Goal: Task Accomplishment & Management: Complete application form

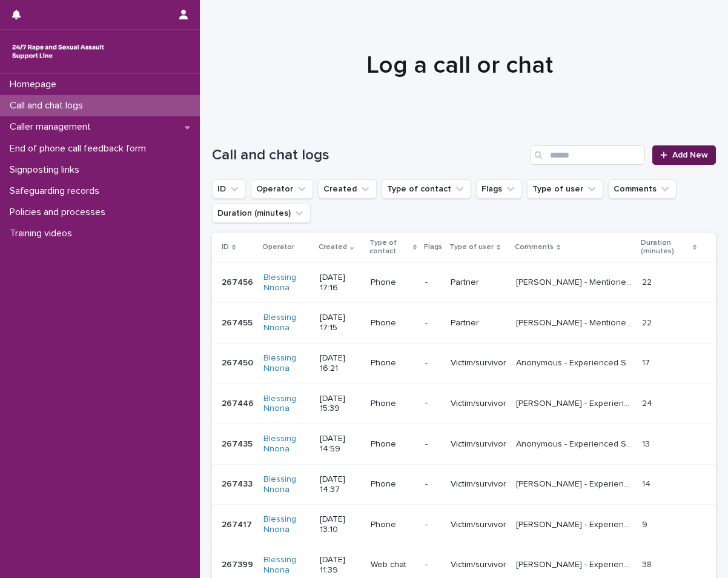
click at [661, 158] on icon at bounding box center [664, 155] width 7 height 8
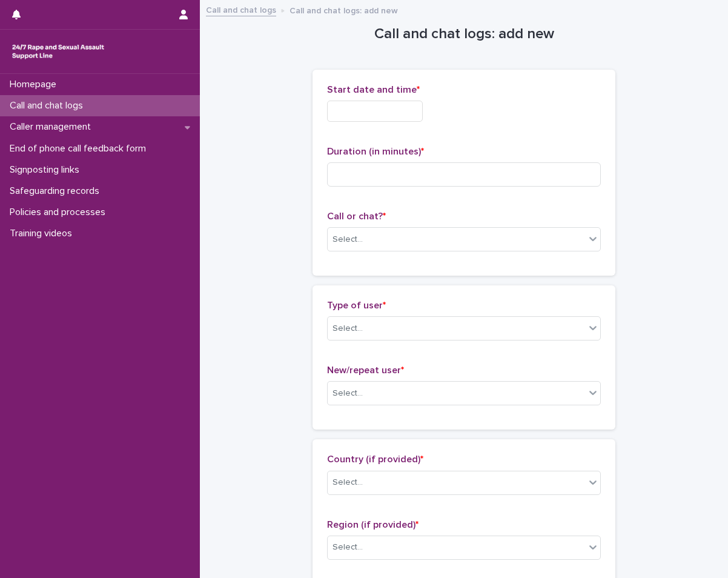
click at [370, 107] on input "text" at bounding box center [375, 111] width 96 height 21
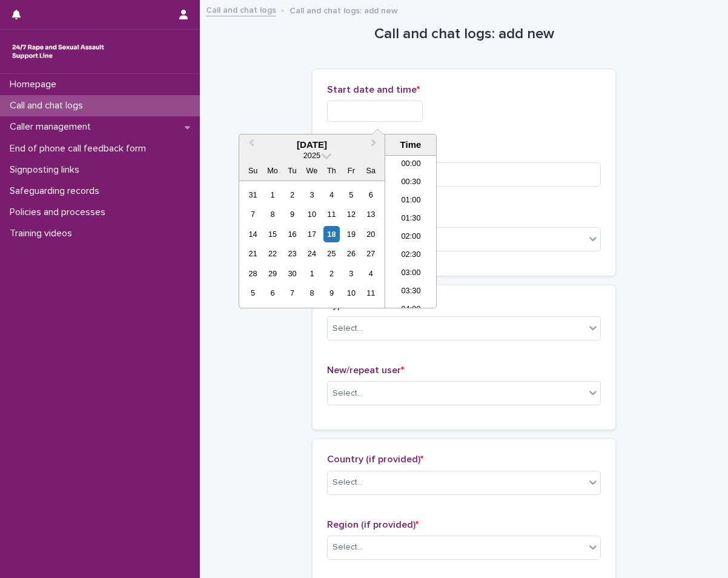
scroll to position [242, 0]
click at [332, 240] on div "18" at bounding box center [332, 234] width 16 height 16
click at [407, 204] on li "08:00" at bounding box center [411, 213] width 52 height 18
click at [405, 118] on input "**********" at bounding box center [375, 111] width 96 height 21
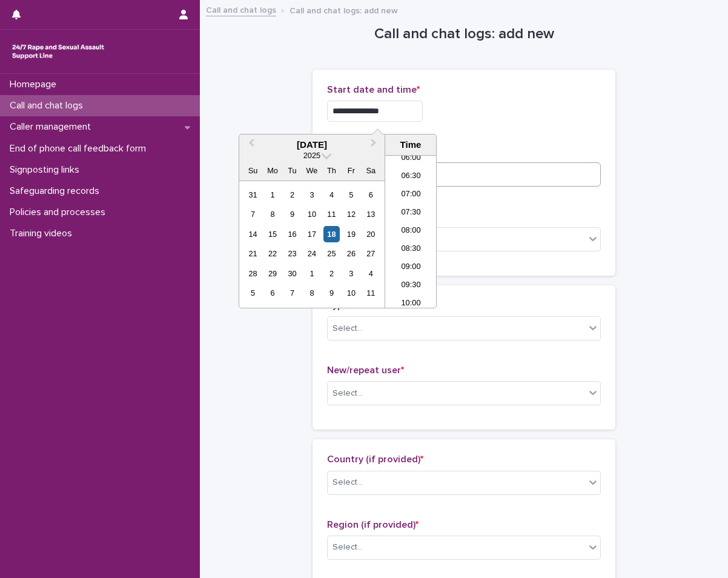
type input "**********"
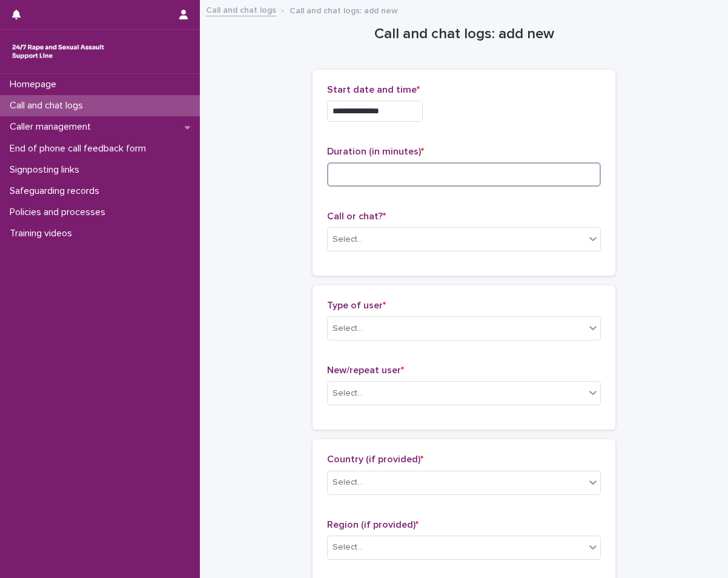
drag, startPoint x: 451, startPoint y: 178, endPoint x: 458, endPoint y: 182, distance: 7.1
click at [458, 182] on input at bounding box center [464, 174] width 274 height 24
type input "*"
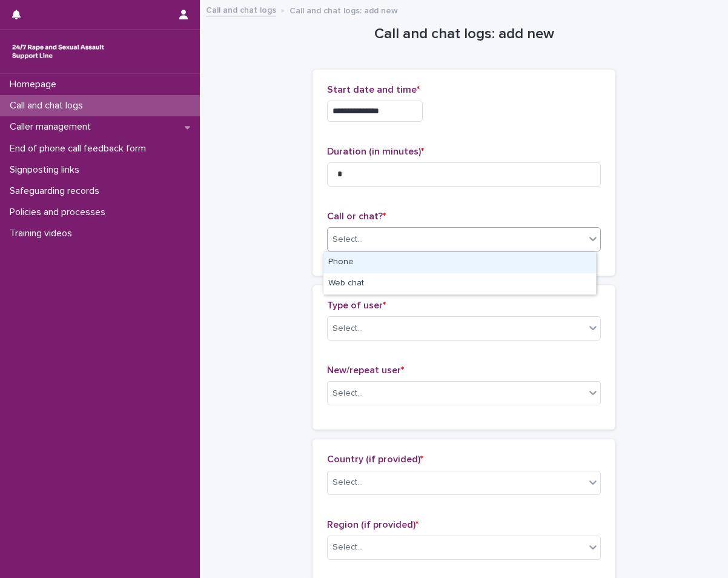
click at [456, 235] on div "Select..." at bounding box center [457, 240] width 258 height 20
click at [437, 267] on div "Phone" at bounding box center [460, 262] width 273 height 21
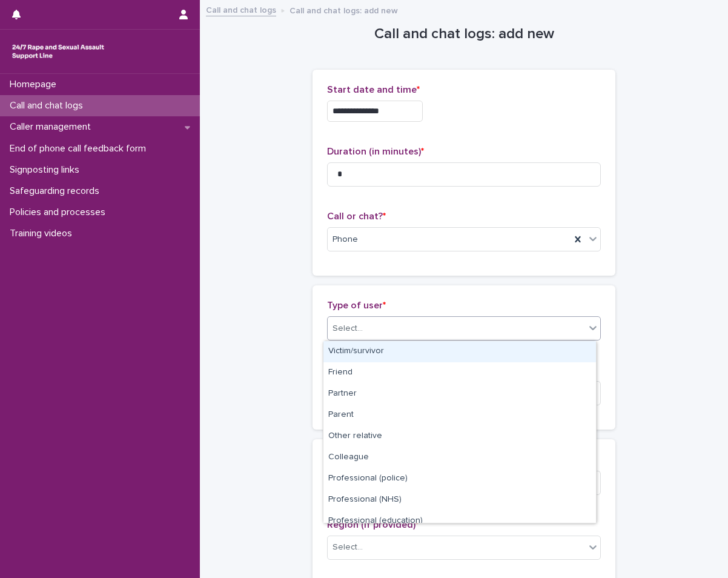
click at [409, 316] on div "Select..." at bounding box center [464, 328] width 274 height 24
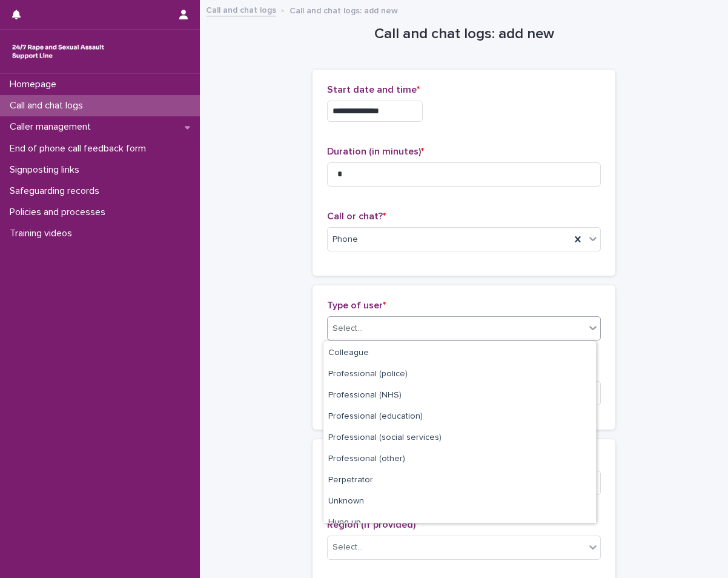
scroll to position [136, 0]
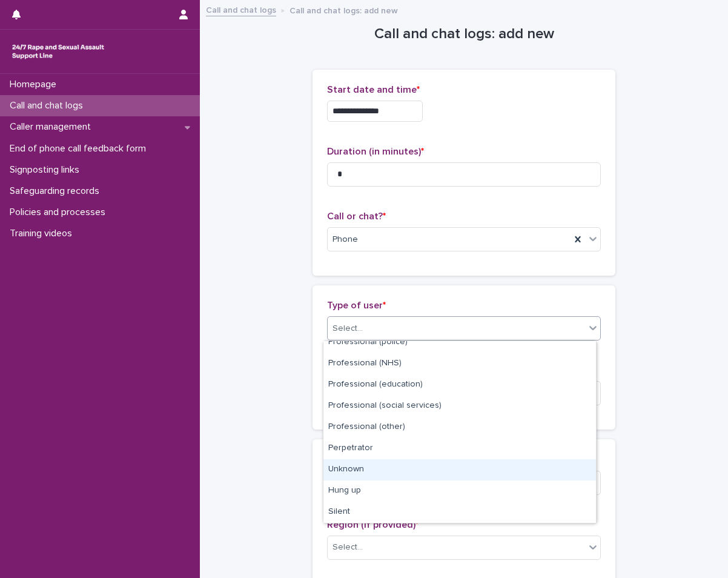
click at [351, 471] on div "Unknown" at bounding box center [460, 469] width 273 height 21
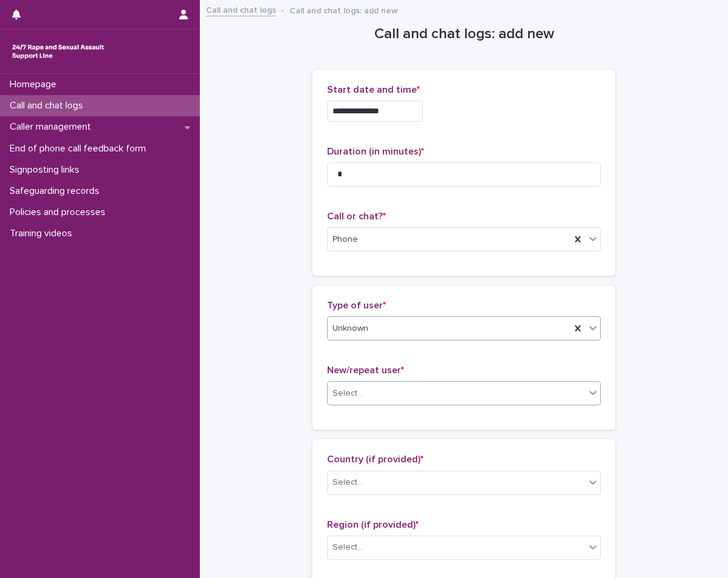
click at [380, 392] on div "Select..." at bounding box center [457, 394] width 258 height 20
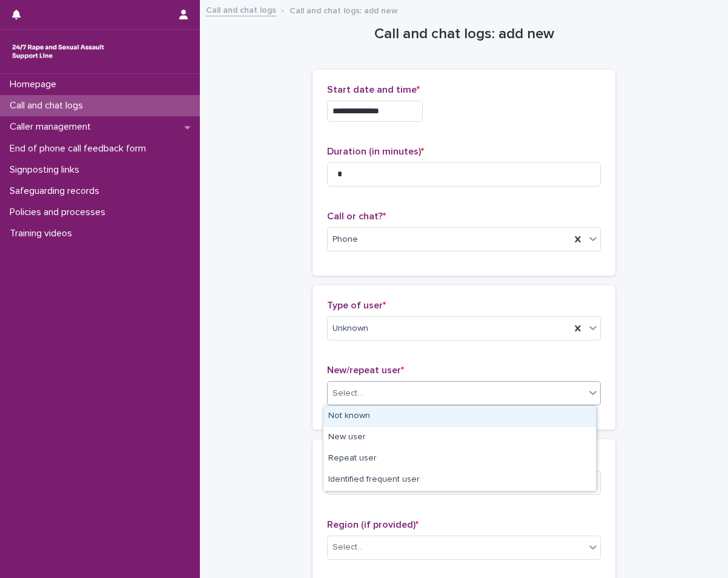
click at [341, 415] on div "Not known" at bounding box center [460, 416] width 273 height 21
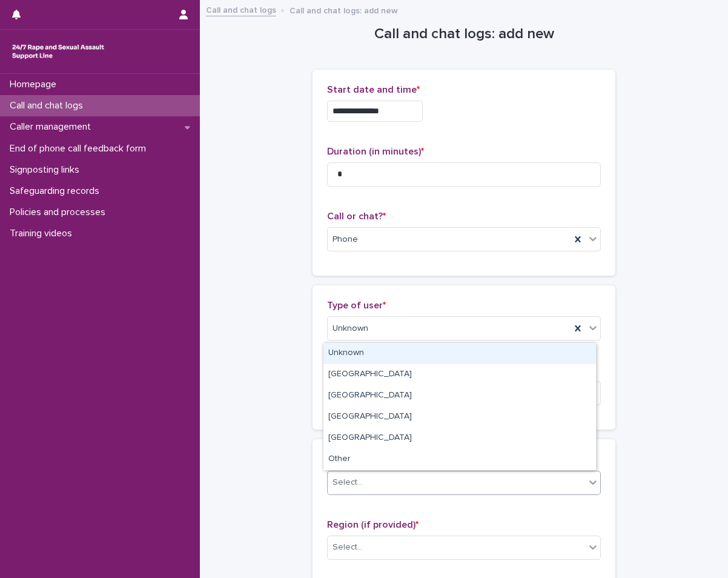
click at [342, 487] on div "Select..." at bounding box center [348, 482] width 30 height 13
click at [375, 355] on div "Unknown" at bounding box center [460, 353] width 273 height 21
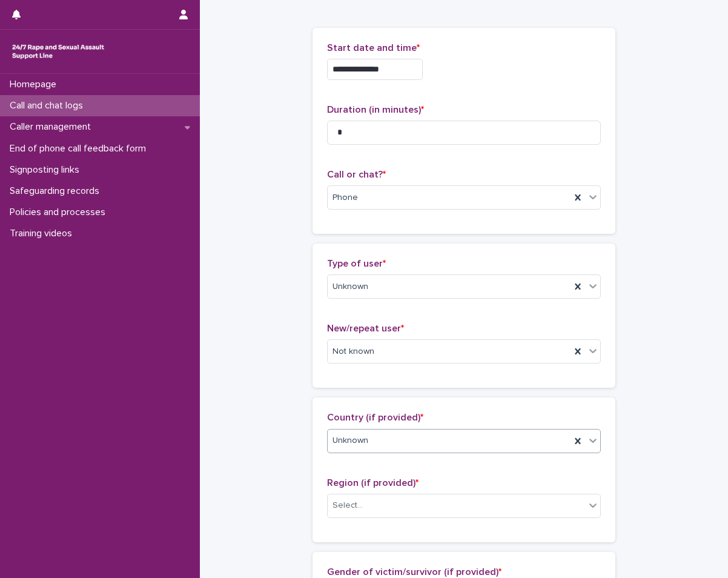
scroll to position [182, 0]
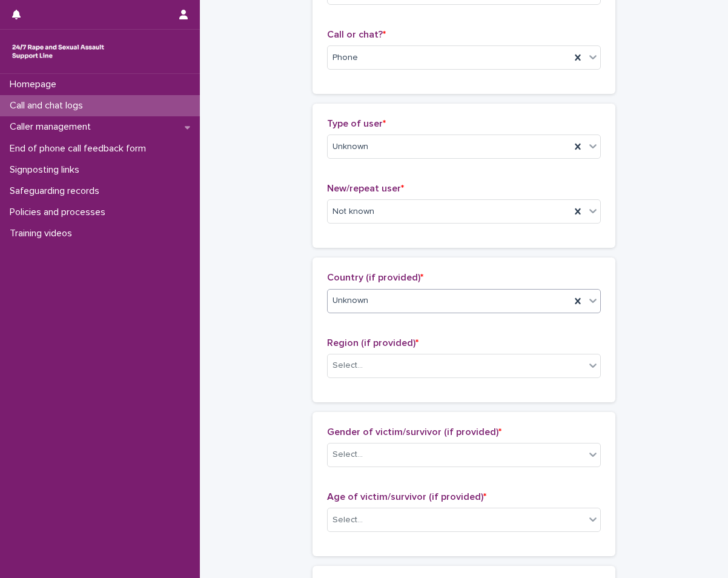
click at [371, 346] on span "Region (if provided) *" at bounding box center [373, 343] width 92 height 10
click at [364, 359] on div at bounding box center [364, 365] width 1 height 15
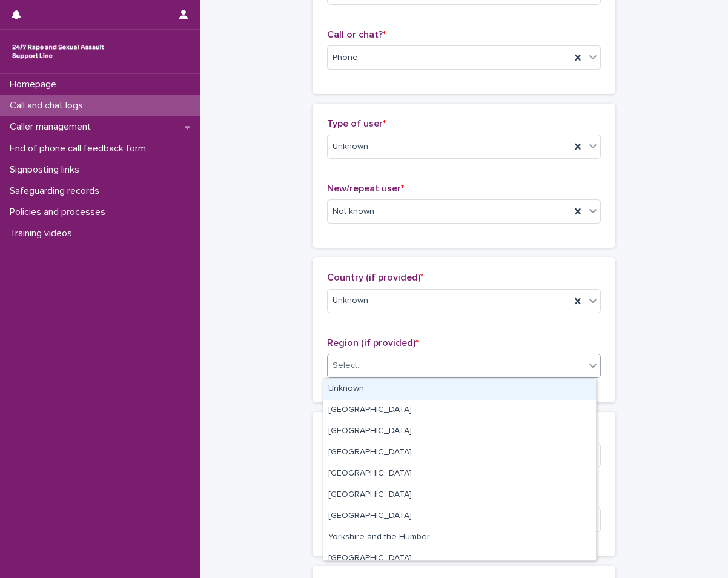
click at [336, 382] on div "Unknown" at bounding box center [460, 389] width 273 height 21
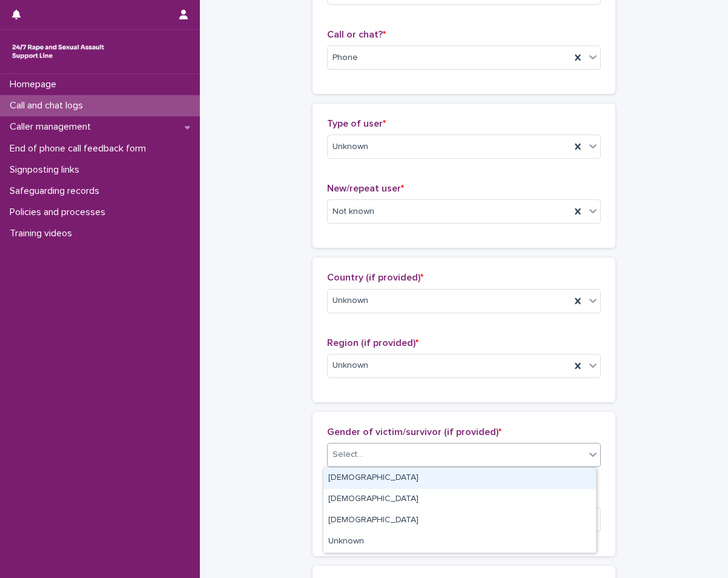
click at [336, 446] on div "Select..." at bounding box center [457, 455] width 258 height 20
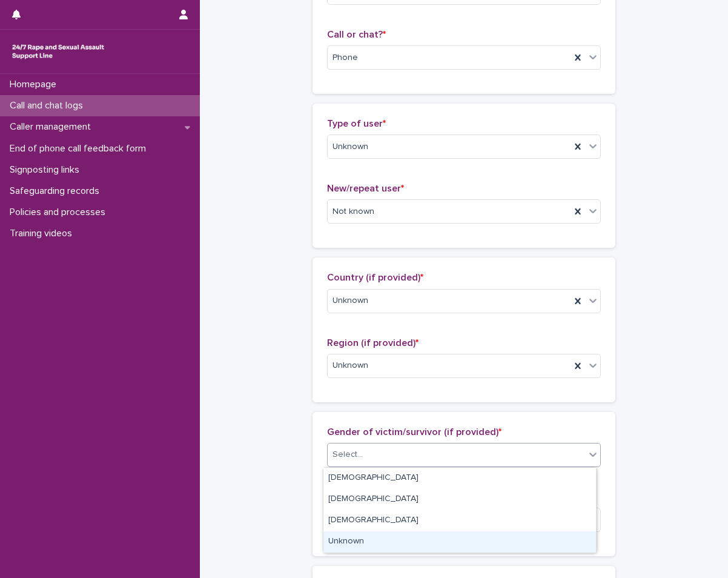
click at [370, 543] on div "Unknown" at bounding box center [460, 541] width 273 height 21
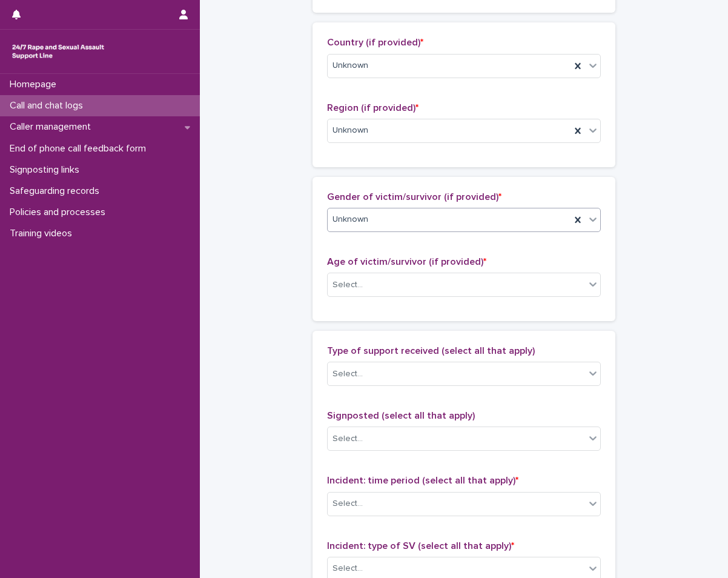
scroll to position [424, 0]
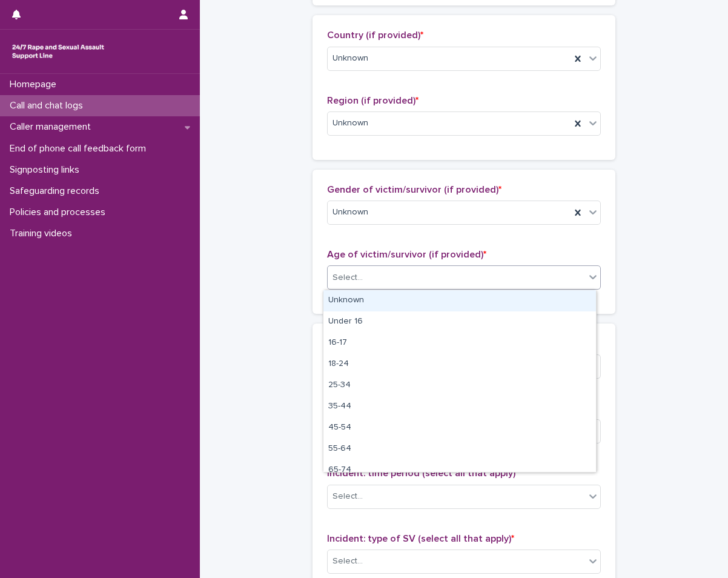
click at [419, 286] on div "Select..." at bounding box center [457, 278] width 258 height 20
click at [389, 303] on div "Unknown" at bounding box center [460, 300] width 273 height 21
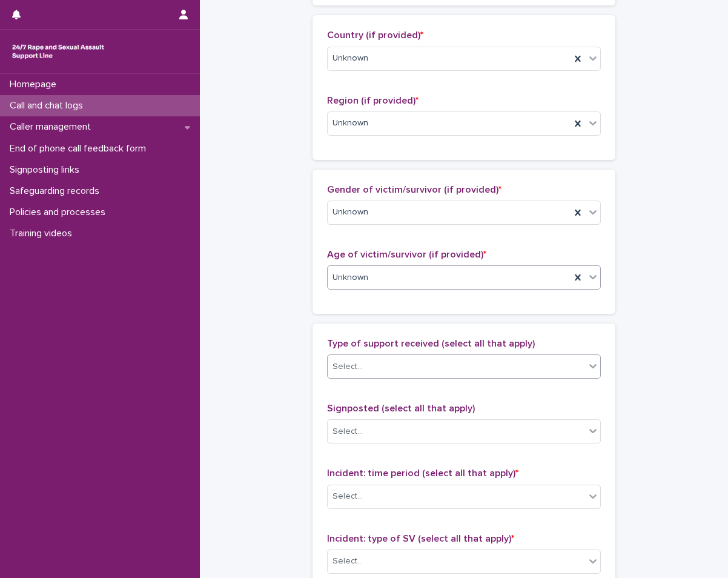
click at [368, 375] on div "Select..." at bounding box center [457, 367] width 258 height 20
click at [247, 403] on div "**********" at bounding box center [464, 233] width 504 height 1312
click at [424, 438] on div "Select..." at bounding box center [457, 432] width 258 height 20
click at [261, 439] on div "**********" at bounding box center [464, 233] width 504 height 1312
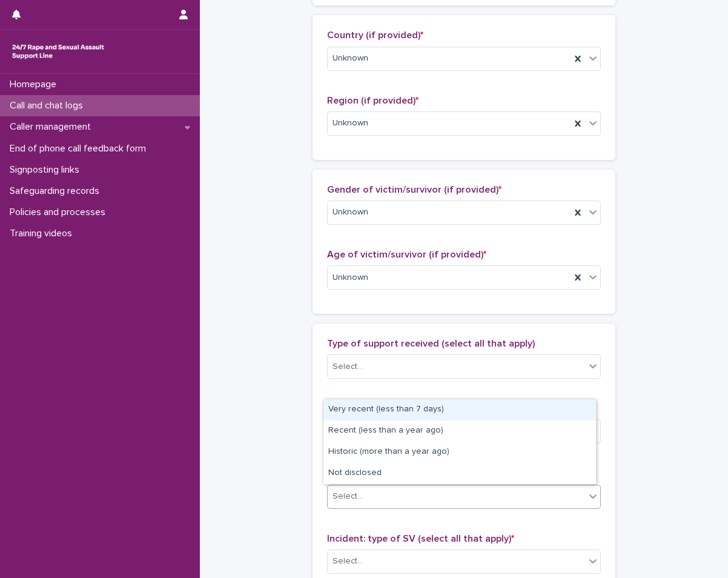
click at [462, 494] on div "Select..." at bounding box center [457, 497] width 258 height 20
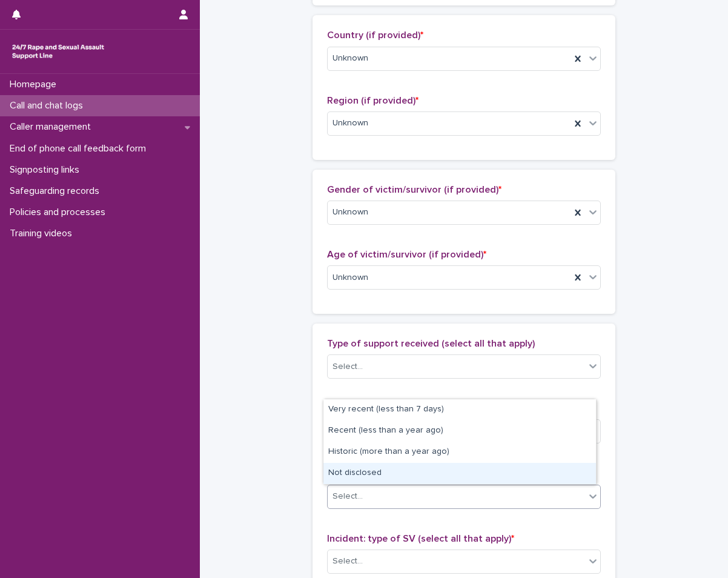
click at [394, 470] on div "Not disclosed" at bounding box center [460, 473] width 273 height 21
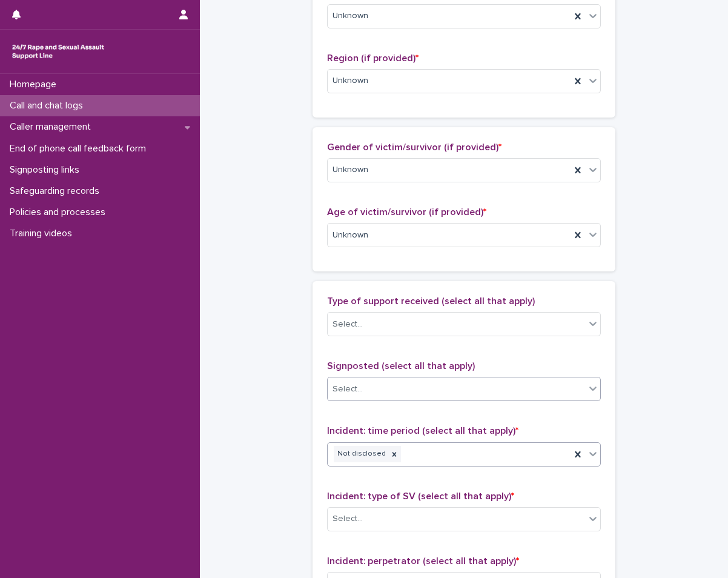
scroll to position [545, 0]
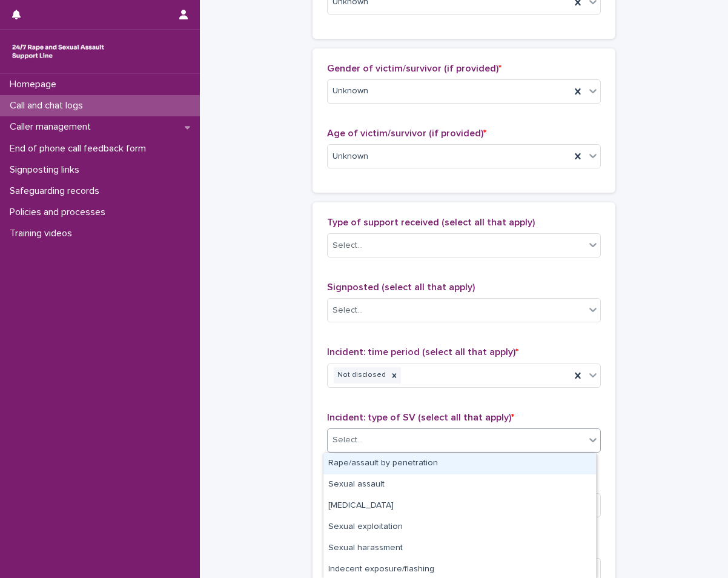
click at [404, 438] on div "Select..." at bounding box center [457, 440] width 258 height 20
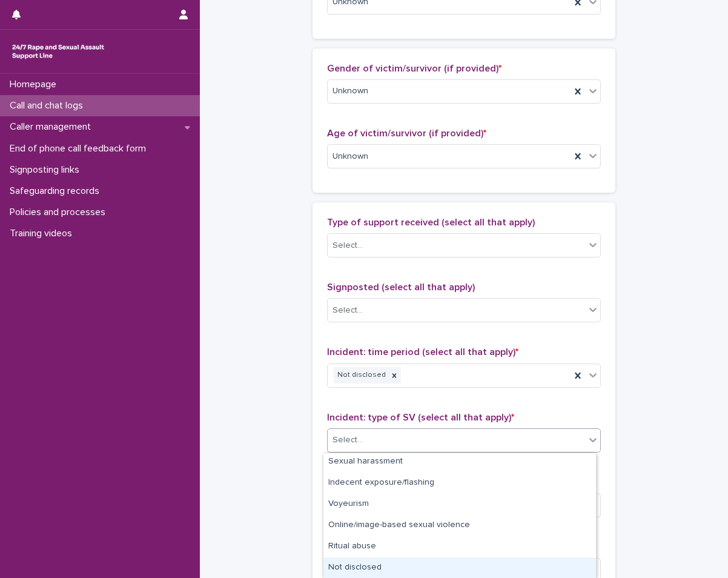
click at [355, 574] on div "Not disclosed" at bounding box center [460, 568] width 273 height 21
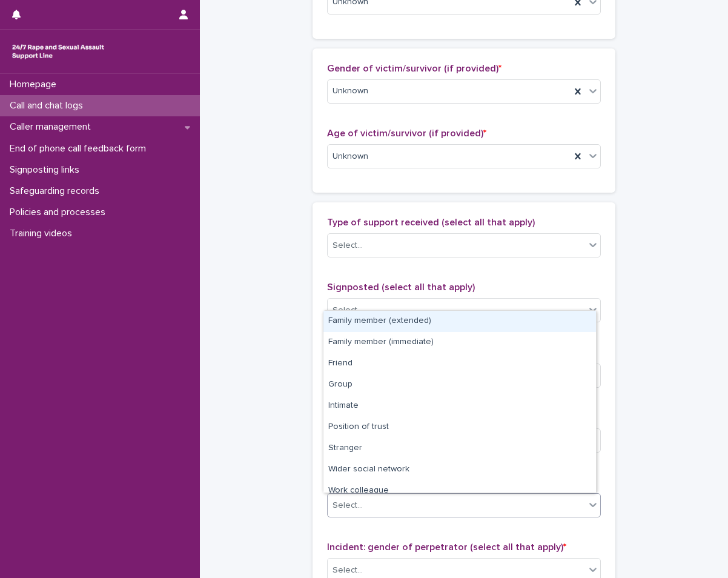
click at [389, 511] on div "Select..." at bounding box center [457, 506] width 258 height 20
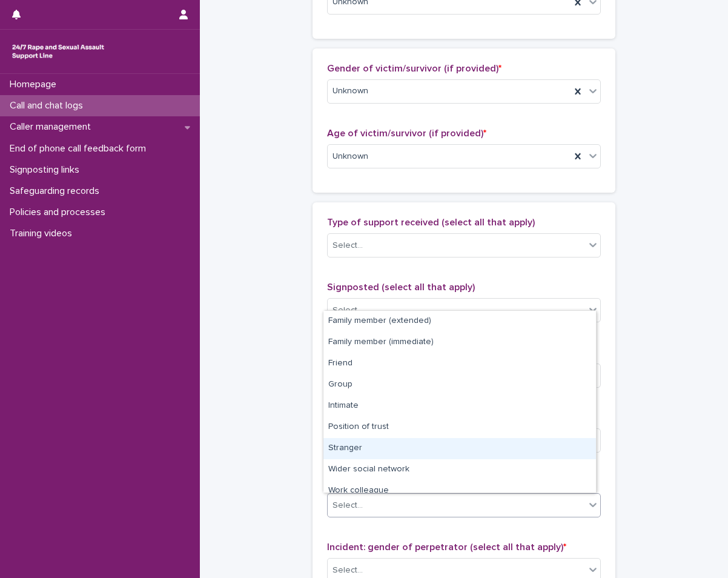
scroll to position [52, 0]
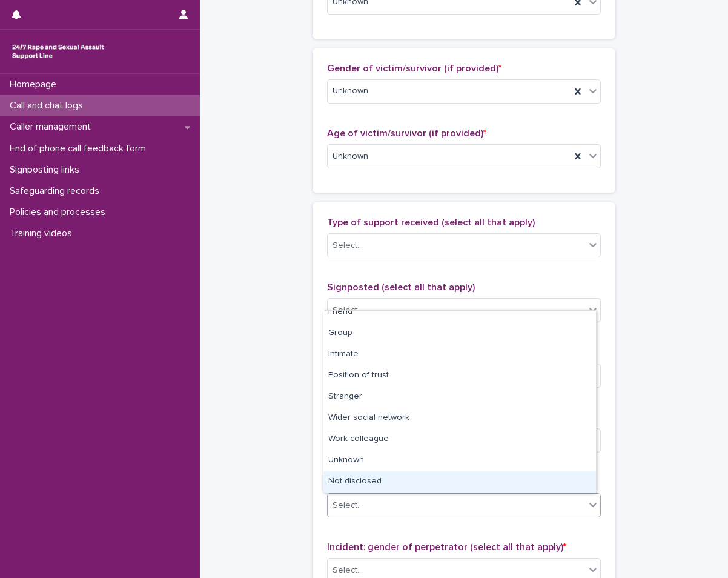
click at [370, 482] on div "Not disclosed" at bounding box center [460, 481] width 273 height 21
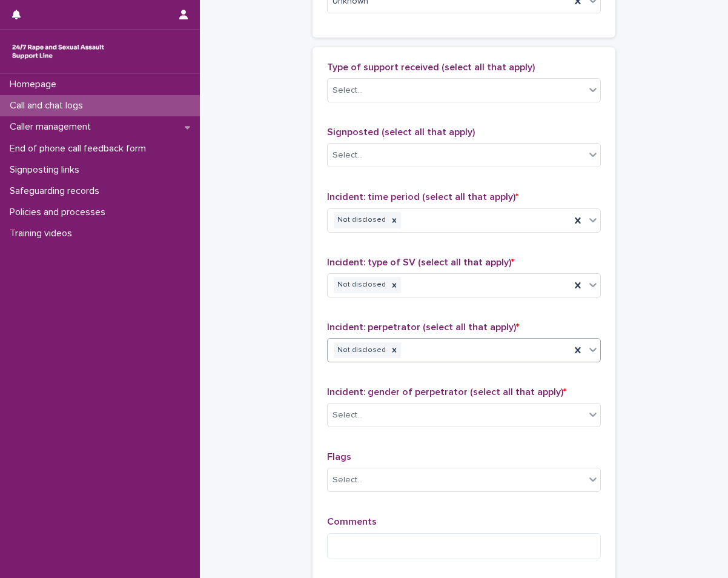
scroll to position [727, 0]
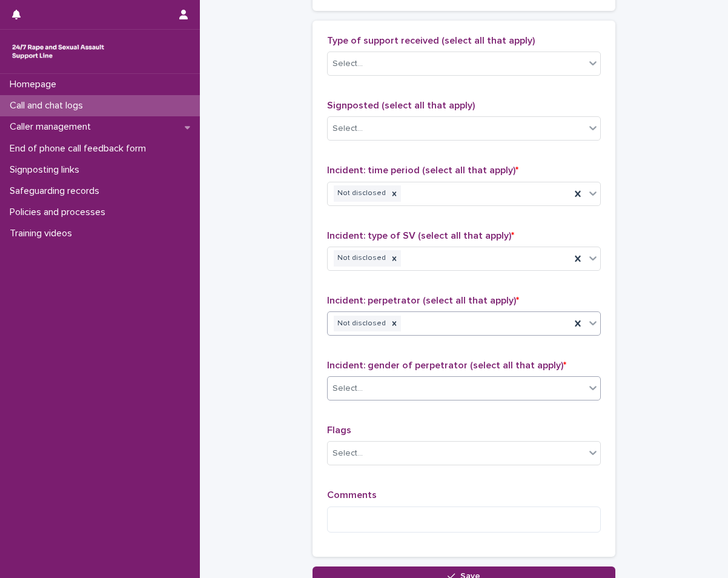
click at [390, 399] on div "Select..." at bounding box center [464, 388] width 274 height 24
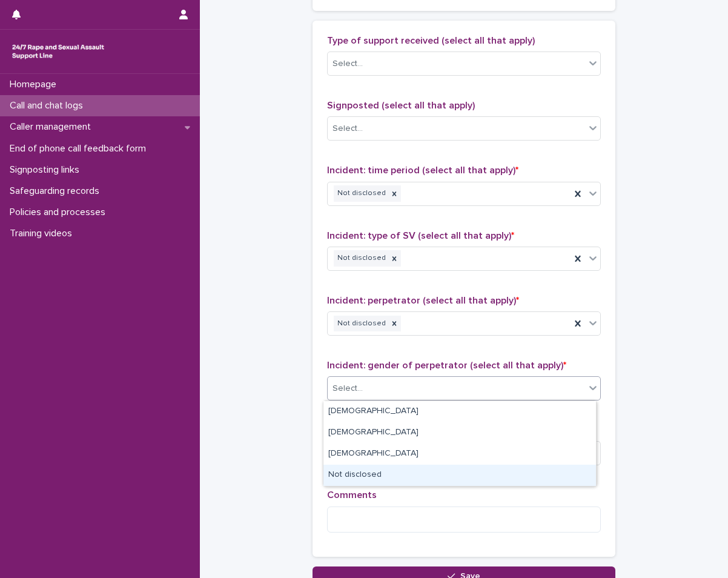
click at [349, 478] on div "Not disclosed" at bounding box center [460, 475] width 273 height 21
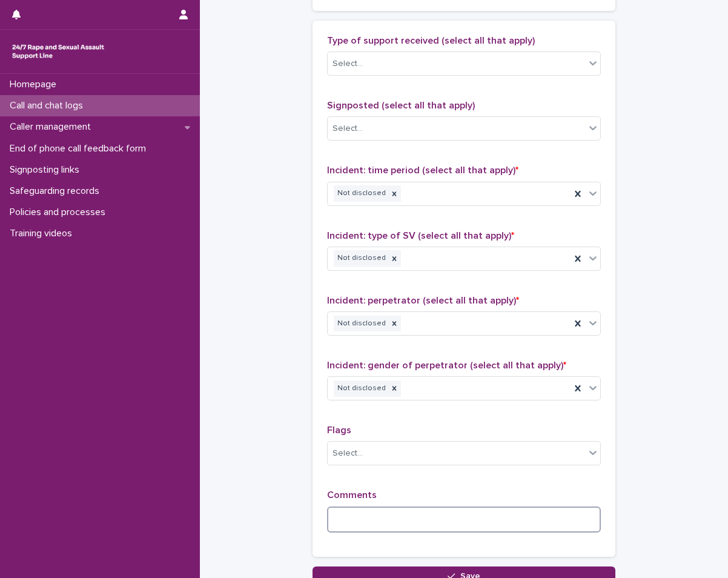
click at [350, 521] on textarea at bounding box center [464, 520] width 274 height 26
type textarea "*"
click at [422, 517] on textarea "**********" at bounding box center [464, 520] width 274 height 26
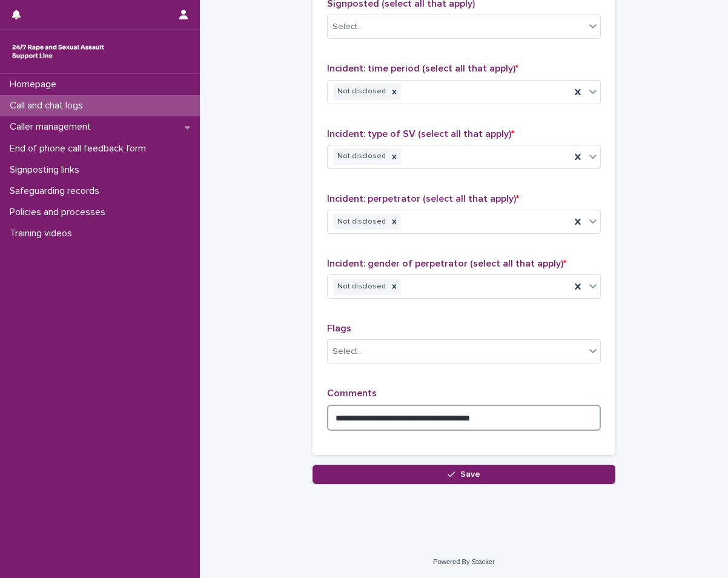
scroll to position [830, 0]
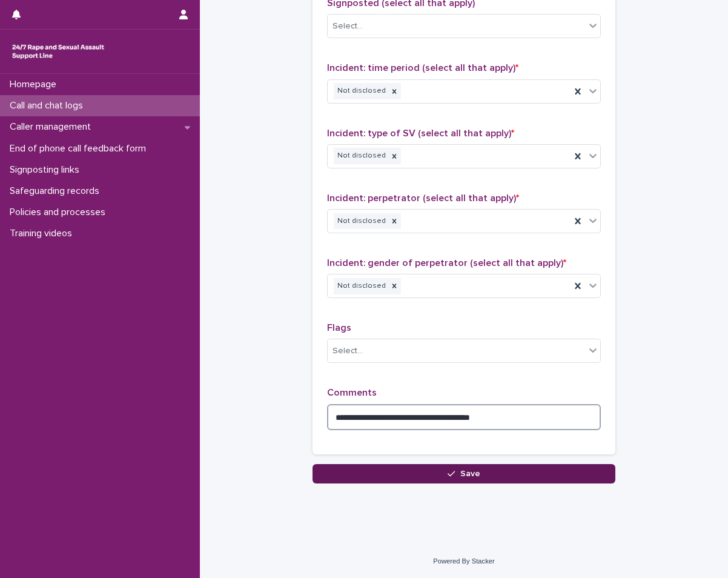
type textarea "**********"
click at [454, 479] on button "Save" at bounding box center [464, 473] width 303 height 19
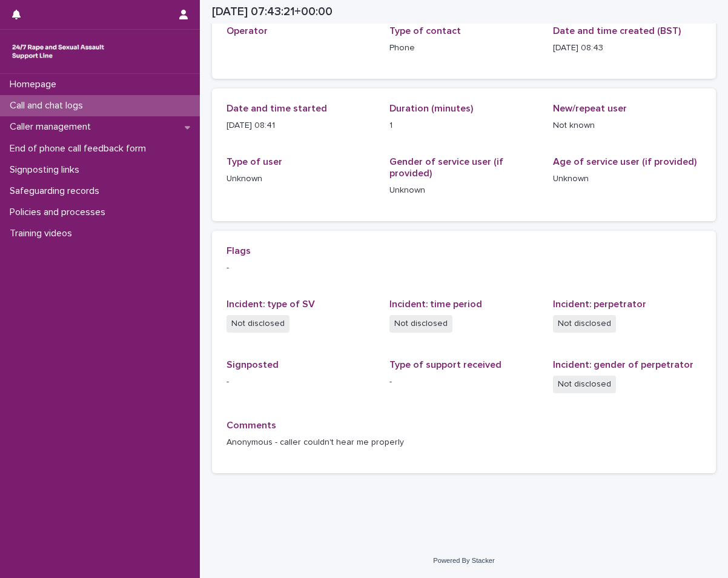
scroll to position [78, 0]
click at [66, 99] on div "Call and chat logs" at bounding box center [100, 105] width 200 height 21
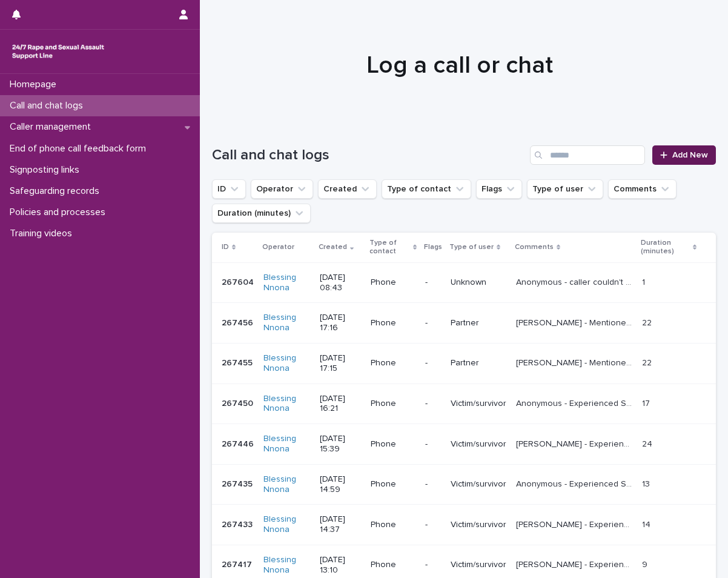
click at [687, 155] on span "Add New" at bounding box center [691, 155] width 36 height 8
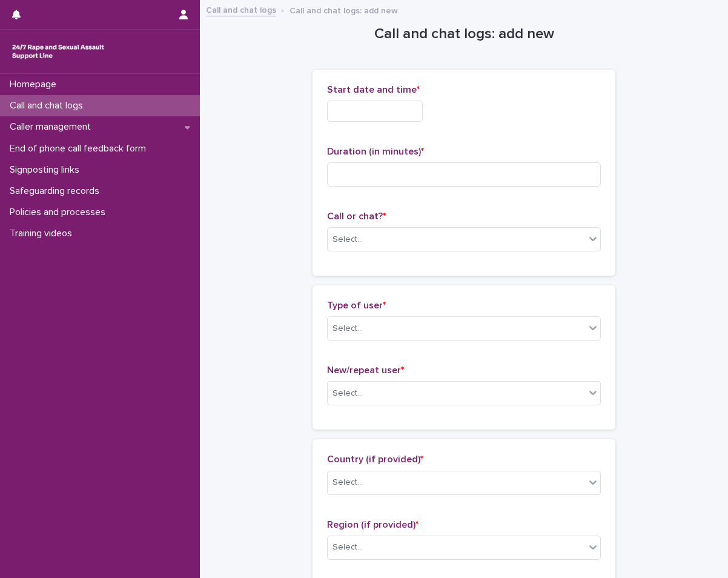
click at [344, 98] on div "Start date and time *" at bounding box center [464, 107] width 274 height 47
click at [345, 110] on input "text" at bounding box center [375, 111] width 96 height 21
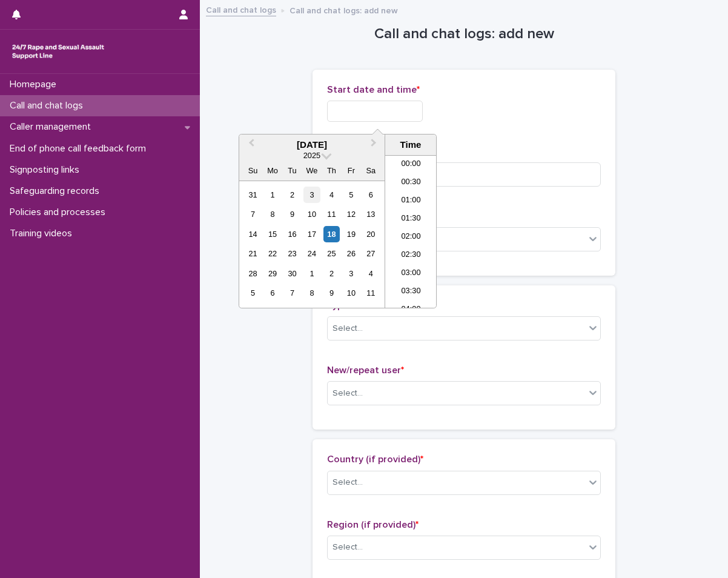
scroll to position [242, 0]
click at [327, 234] on div "18" at bounding box center [332, 234] width 16 height 16
click at [408, 215] on li "08:00" at bounding box center [411, 213] width 52 height 18
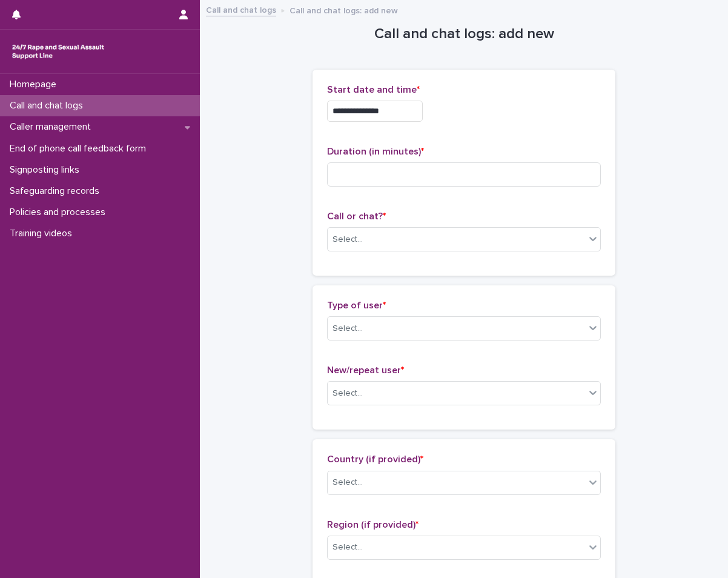
click at [413, 113] on input "**********" at bounding box center [375, 111] width 96 height 21
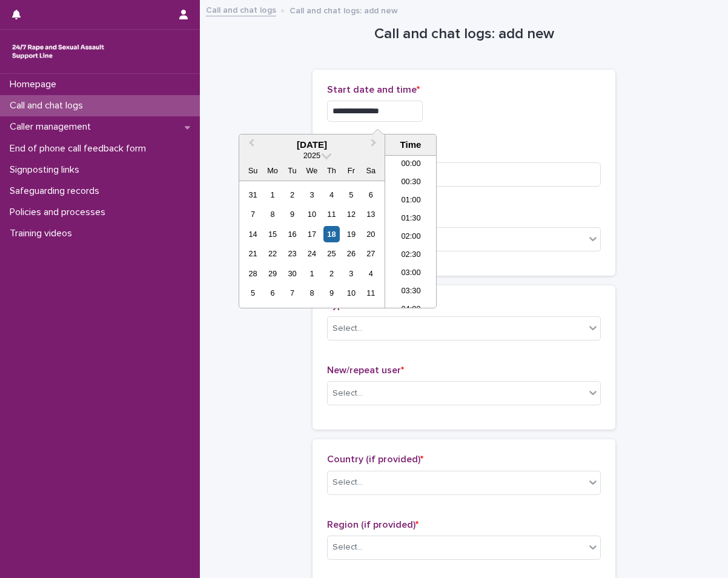
scroll to position [224, 0]
type input "**********"
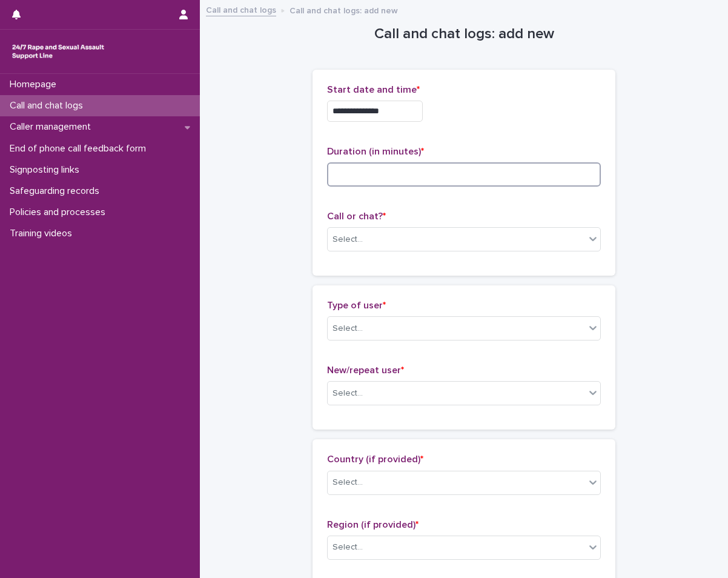
click at [470, 167] on input at bounding box center [464, 174] width 274 height 24
type input "*"
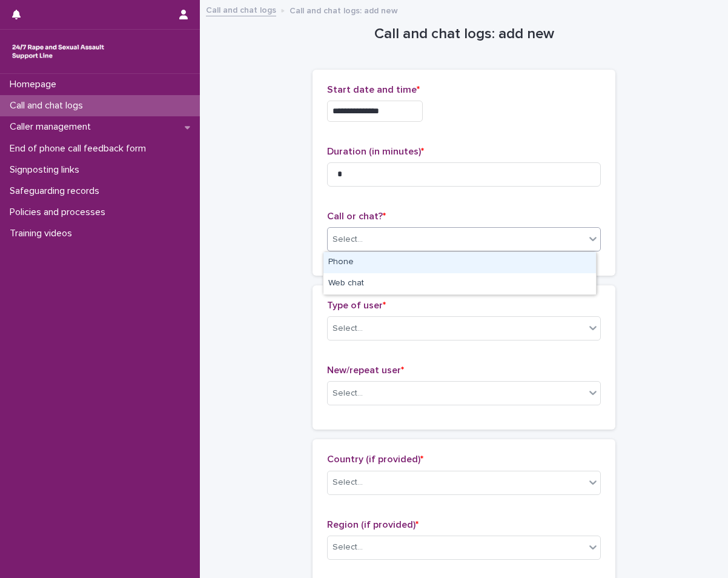
click at [528, 242] on div "Select..." at bounding box center [457, 240] width 258 height 20
click at [498, 264] on div "Phone" at bounding box center [460, 262] width 273 height 21
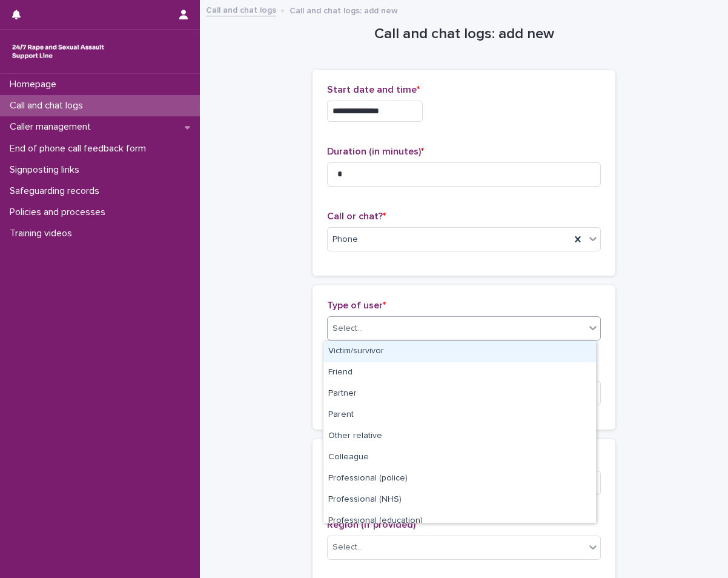
click at [474, 331] on div "Select..." at bounding box center [457, 329] width 258 height 20
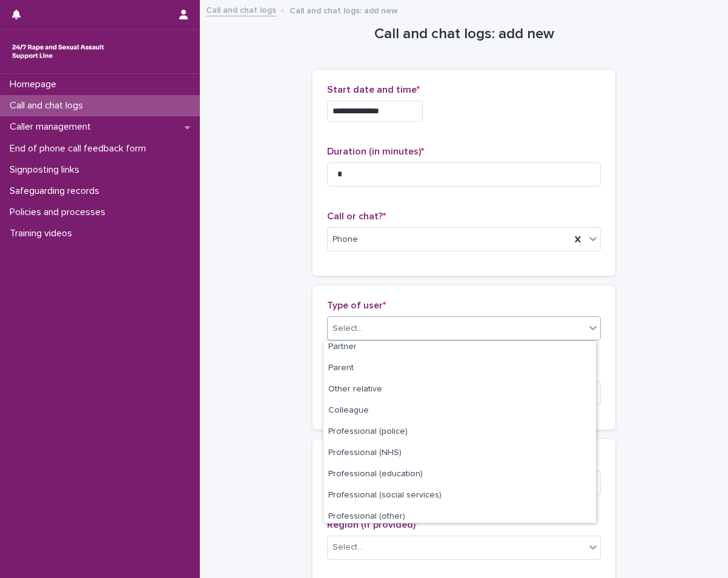
scroll to position [136, 0]
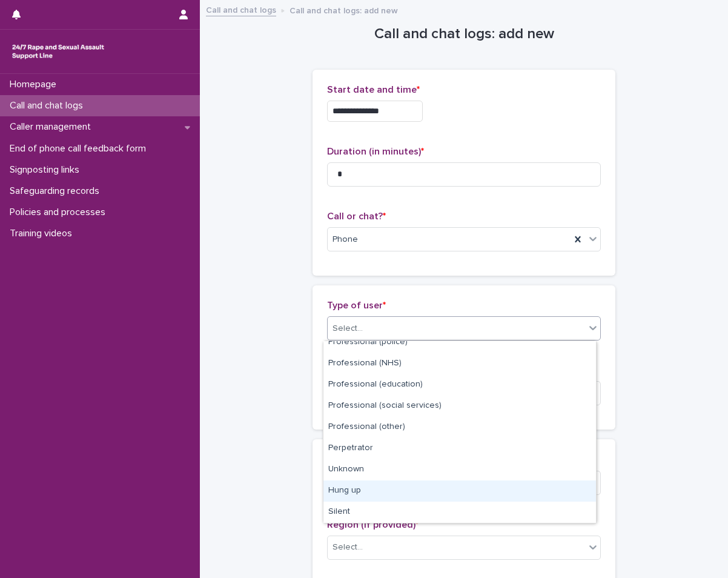
click at [379, 483] on div "Hung up" at bounding box center [460, 491] width 273 height 21
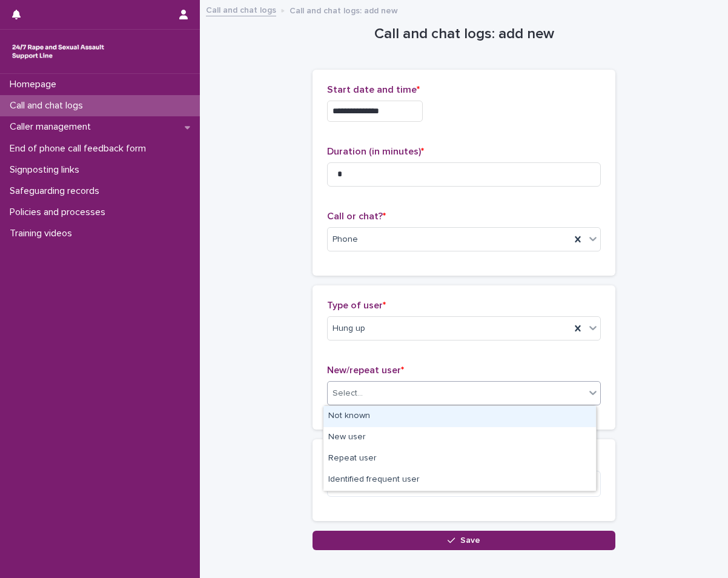
click at [401, 394] on div "Select..." at bounding box center [457, 394] width 258 height 20
click at [394, 415] on div "Not known" at bounding box center [460, 416] width 273 height 21
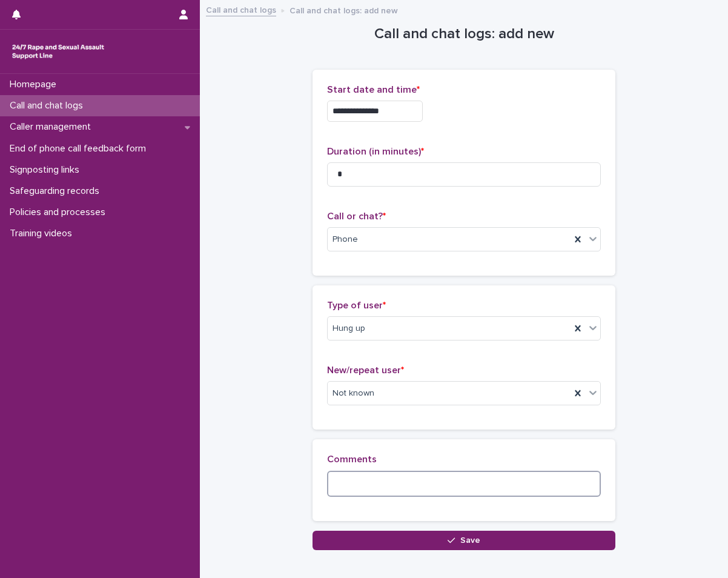
click at [355, 473] on textarea at bounding box center [464, 484] width 274 height 26
type textarea "*******"
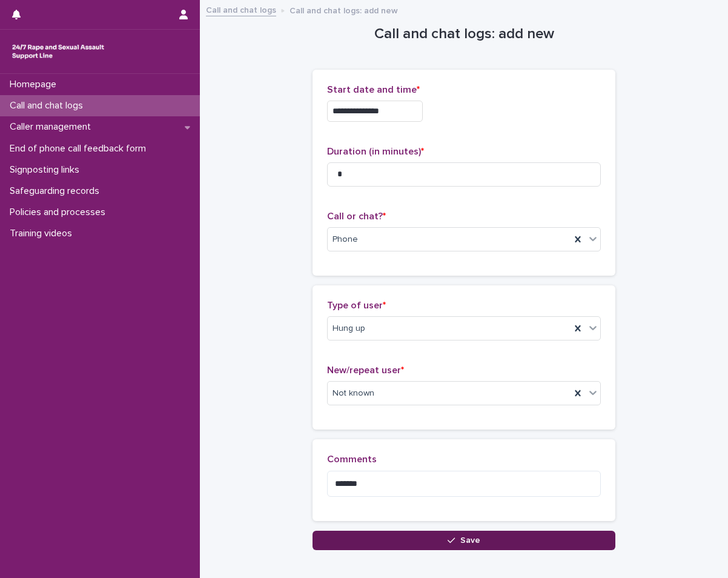
click at [379, 534] on button "Save" at bounding box center [464, 540] width 303 height 19
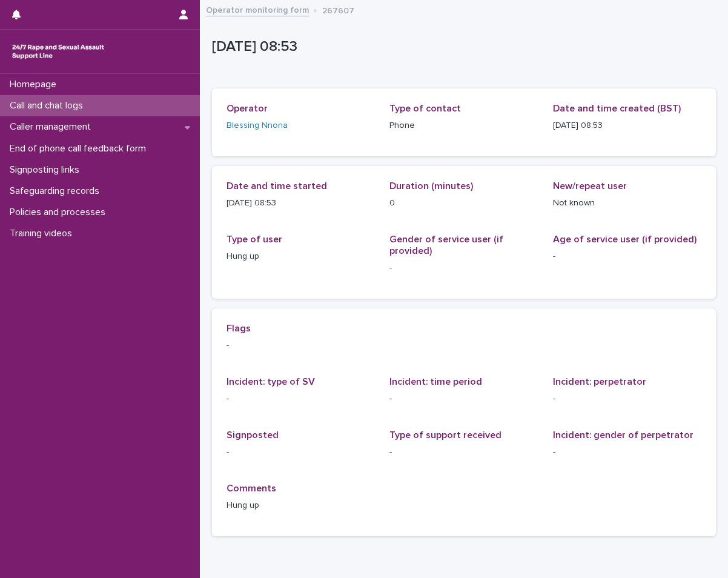
click at [76, 105] on p "Call and chat logs" at bounding box center [49, 106] width 88 height 12
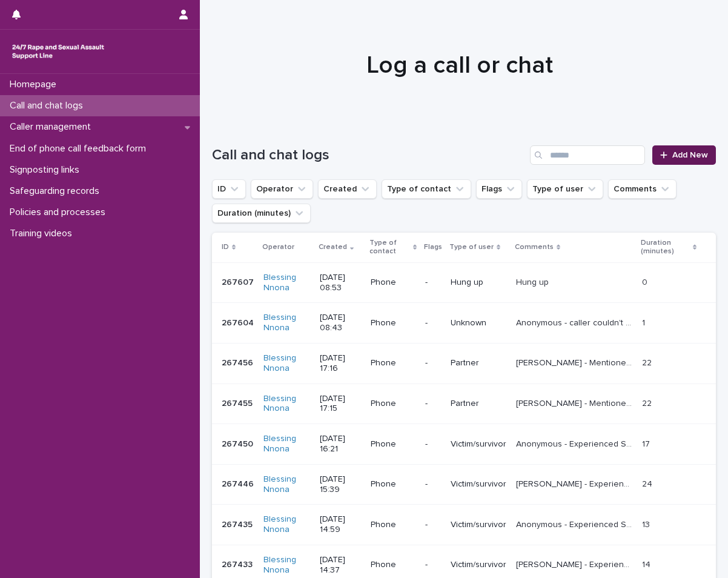
click at [690, 160] on link "Add New" at bounding box center [685, 154] width 64 height 19
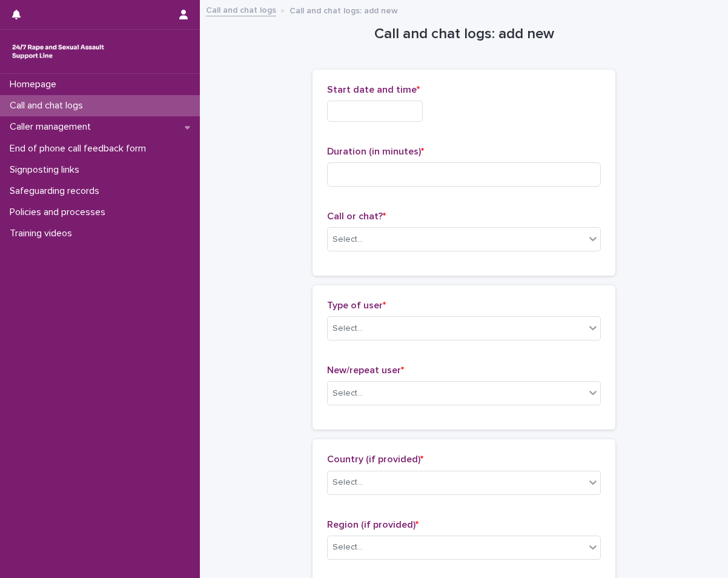
click at [416, 101] on input "text" at bounding box center [375, 111] width 96 height 21
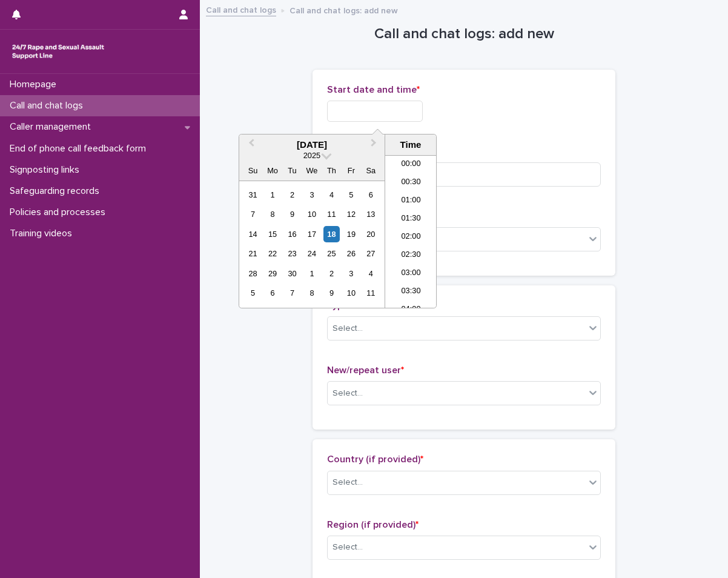
scroll to position [279, 0]
click at [331, 228] on div "31 1 2 3 4 5 6 7 8 9 10 11 12 13 14 15 16 17 18 19 20 21 22 23 24 25 26 27 28 2…" at bounding box center [312, 244] width 138 height 118
click at [331, 230] on div "18" at bounding box center [332, 234] width 16 height 16
click at [418, 204] on li "09:00" at bounding box center [411, 213] width 52 height 18
click at [391, 110] on input "**********" at bounding box center [375, 111] width 96 height 21
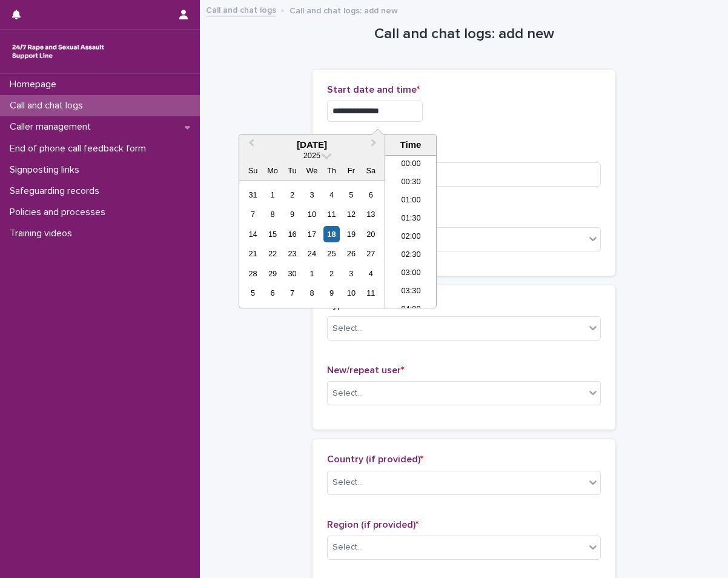
scroll to position [261, 0]
type input "**********"
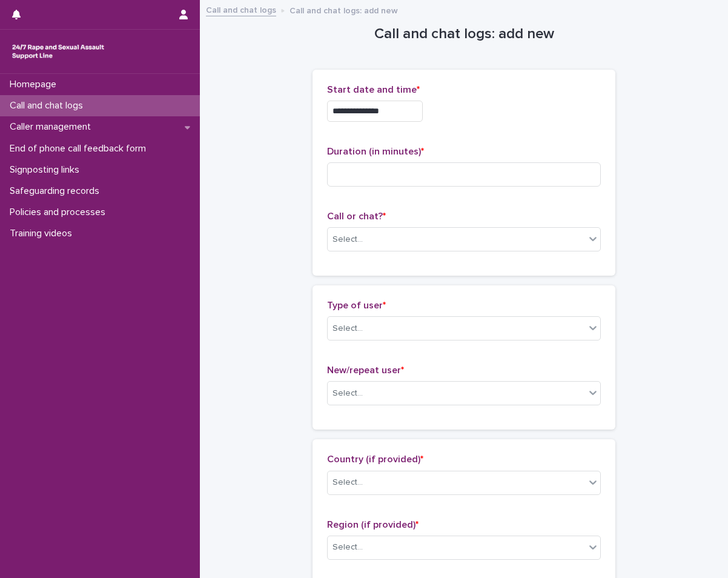
click at [505, 187] on div "Duration (in minutes) *" at bounding box center [464, 171] width 274 height 50
click at [501, 181] on input at bounding box center [464, 174] width 274 height 24
type input "**"
click at [407, 234] on div "Select..." at bounding box center [457, 240] width 258 height 20
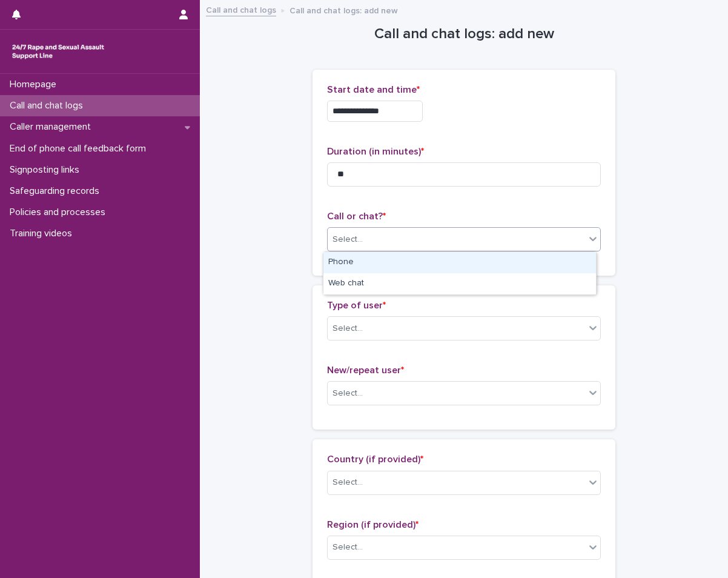
click at [353, 259] on div "Phone" at bounding box center [460, 262] width 273 height 21
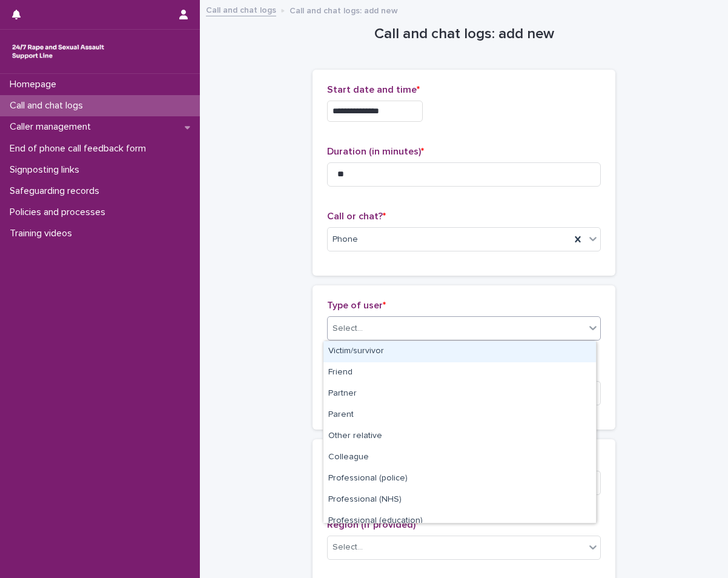
click at [328, 323] on div "Select..." at bounding box center [457, 329] width 258 height 20
click at [371, 345] on div "Victim/survivor" at bounding box center [460, 351] width 273 height 21
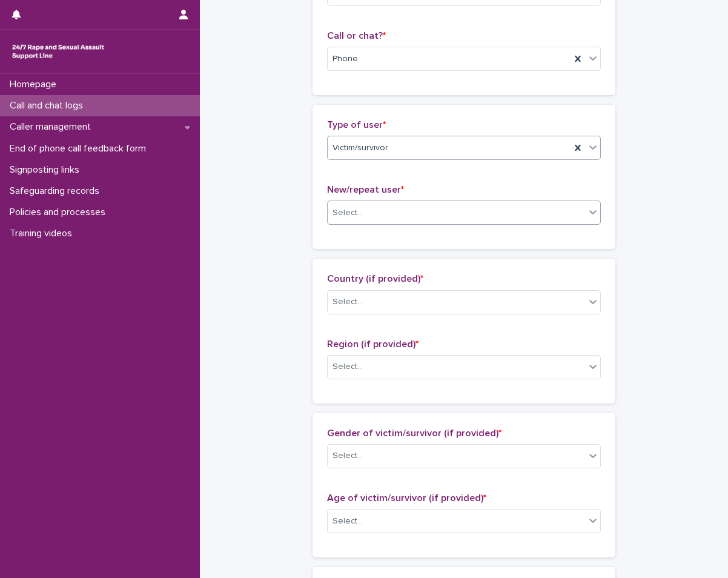
scroll to position [182, 0]
click at [577, 148] on icon at bounding box center [578, 147] width 12 height 12
click at [580, 149] on div "Select..." at bounding box center [457, 147] width 258 height 20
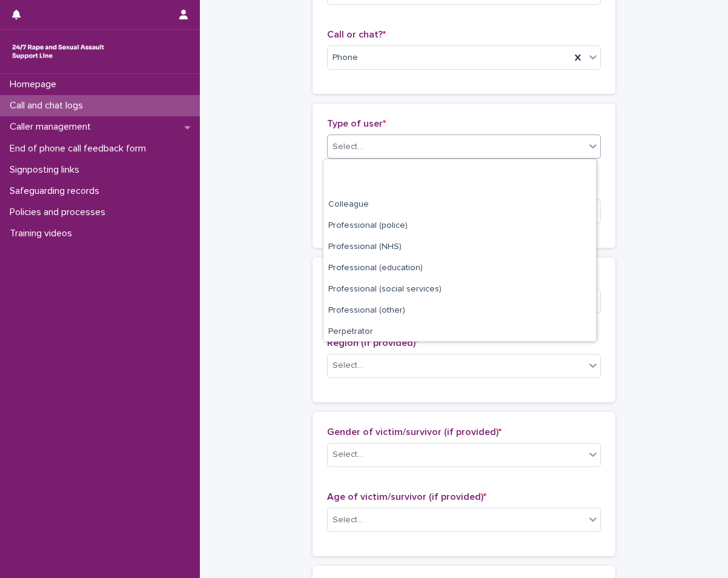
scroll to position [136, 0]
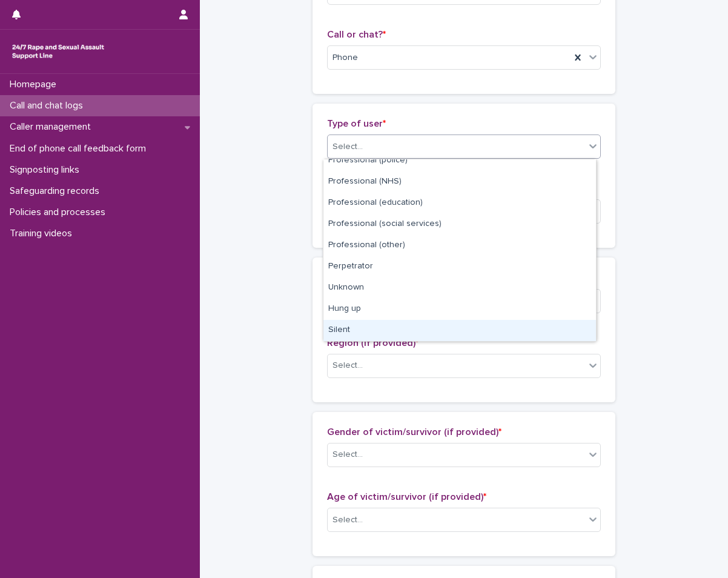
click at [404, 333] on div "Silent" at bounding box center [460, 330] width 273 height 21
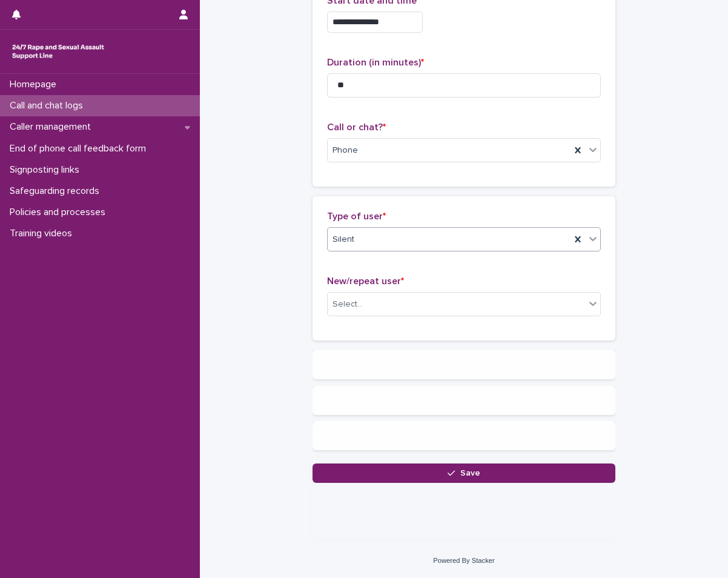
scroll to position [0, 0]
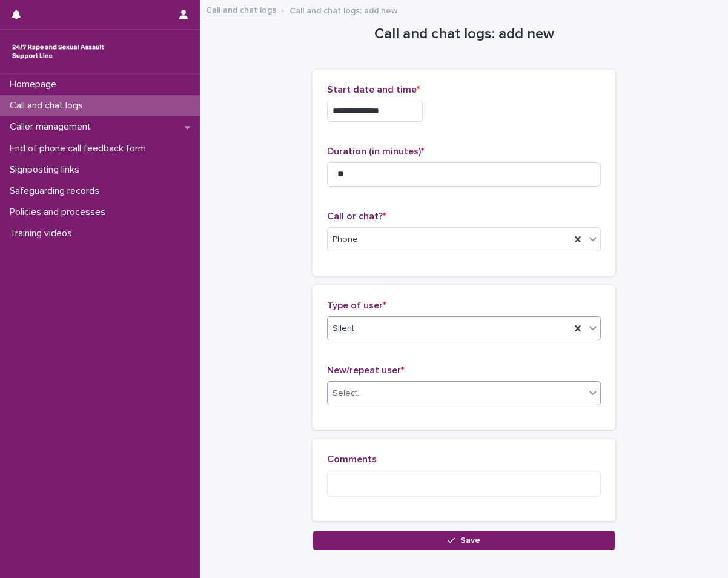
click at [373, 395] on div "Select..." at bounding box center [457, 394] width 258 height 20
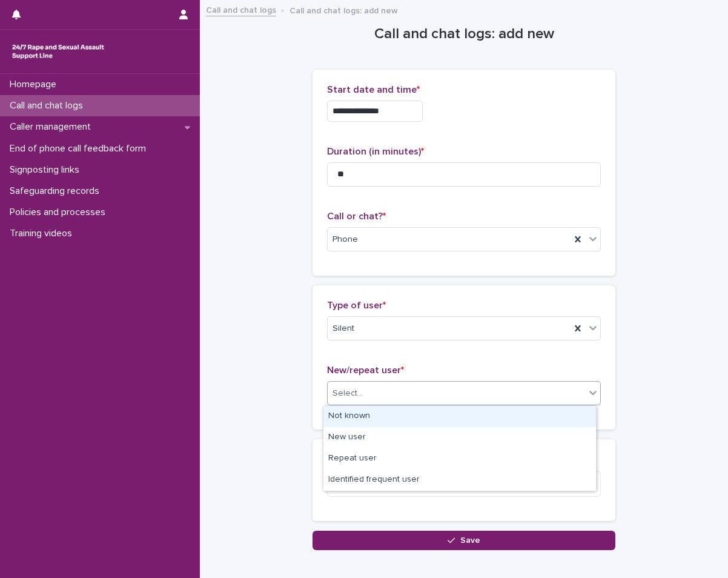
click at [362, 416] on div "Not known" at bounding box center [460, 416] width 273 height 21
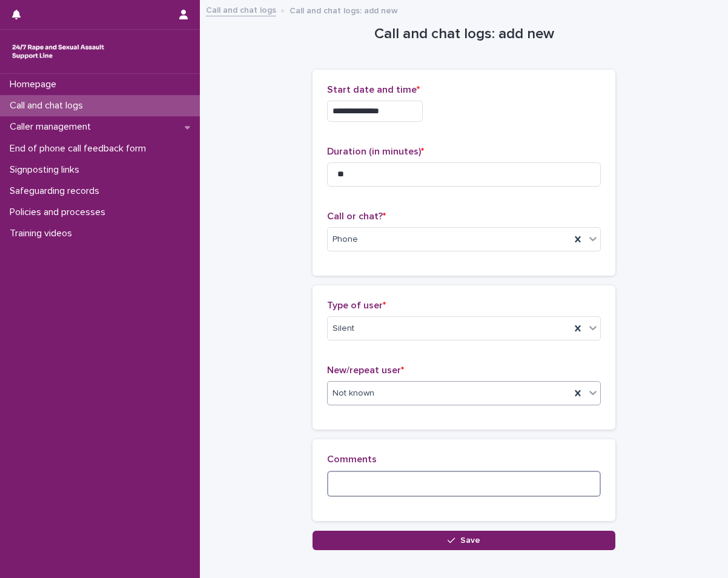
click at [352, 493] on textarea at bounding box center [464, 484] width 274 height 26
type textarea "******"
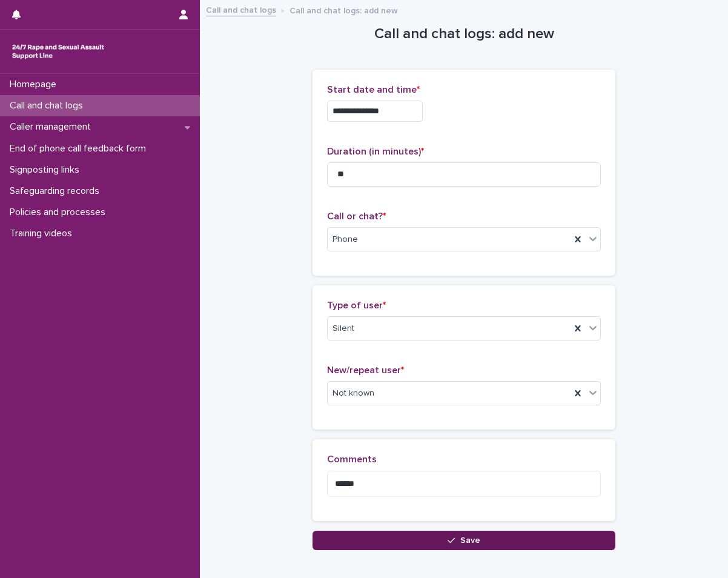
click at [364, 534] on button "Save" at bounding box center [464, 540] width 303 height 19
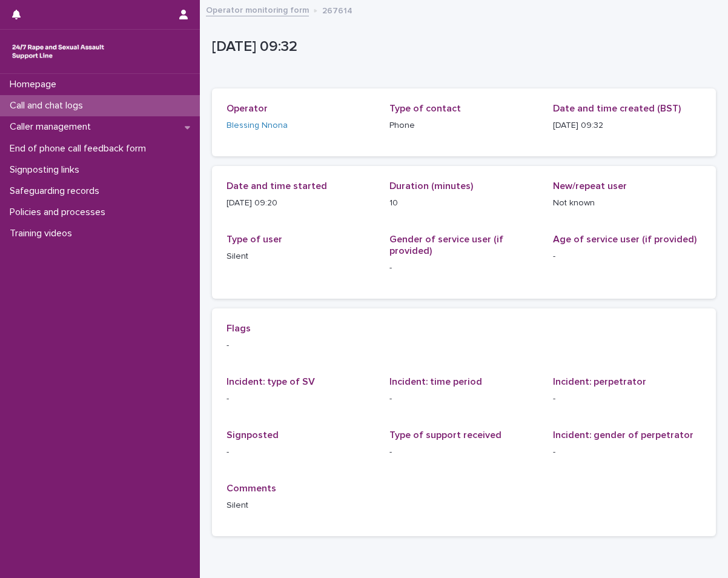
click at [128, 98] on div "Call and chat logs" at bounding box center [100, 105] width 200 height 21
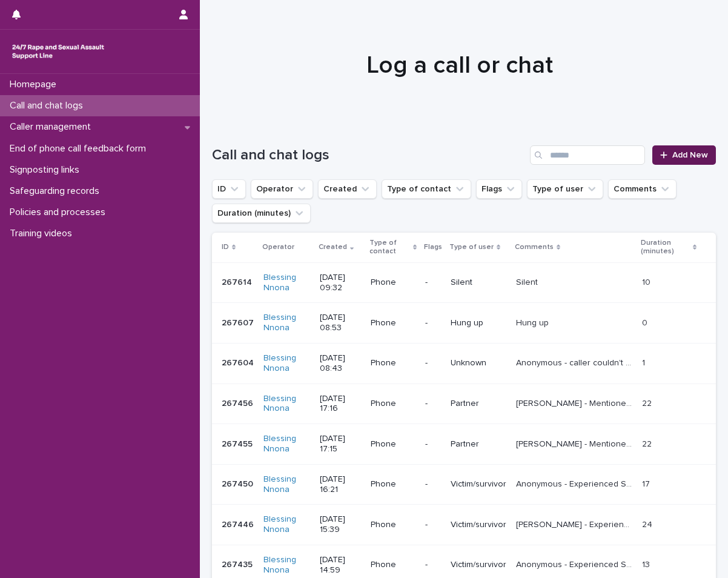
click at [678, 150] on link "Add New" at bounding box center [685, 154] width 64 height 19
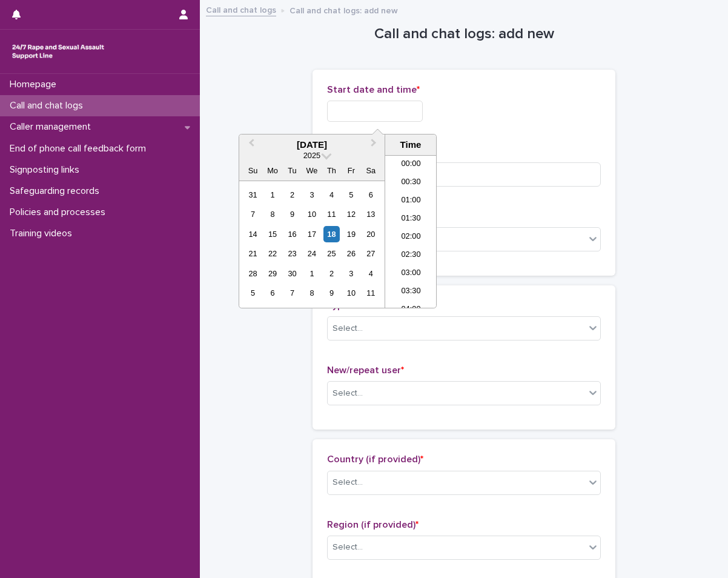
click at [346, 105] on input "text" at bounding box center [375, 111] width 96 height 21
click at [335, 236] on div "18" at bounding box center [332, 234] width 16 height 16
click at [413, 226] on li "10:00" at bounding box center [411, 231] width 52 height 18
click at [399, 109] on input "**********" at bounding box center [375, 111] width 96 height 21
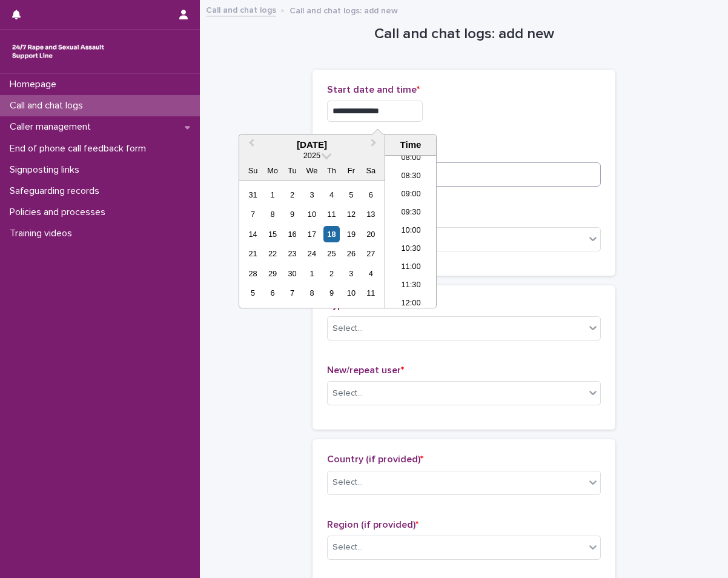
type input "**********"
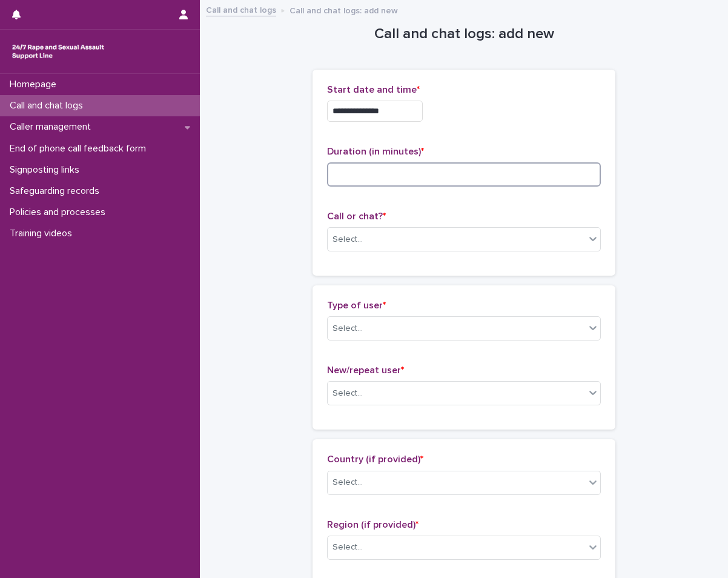
click at [458, 167] on input at bounding box center [464, 174] width 274 height 24
type input "*"
click at [460, 224] on div "Call or chat? * Select..." at bounding box center [464, 236] width 274 height 50
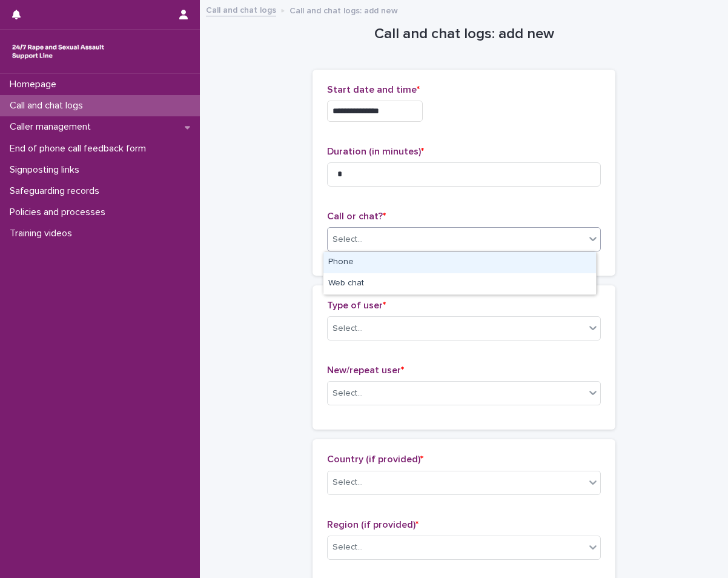
click at [454, 240] on div "Select..." at bounding box center [457, 240] width 258 height 20
click at [424, 265] on div "Phone" at bounding box center [460, 262] width 273 height 21
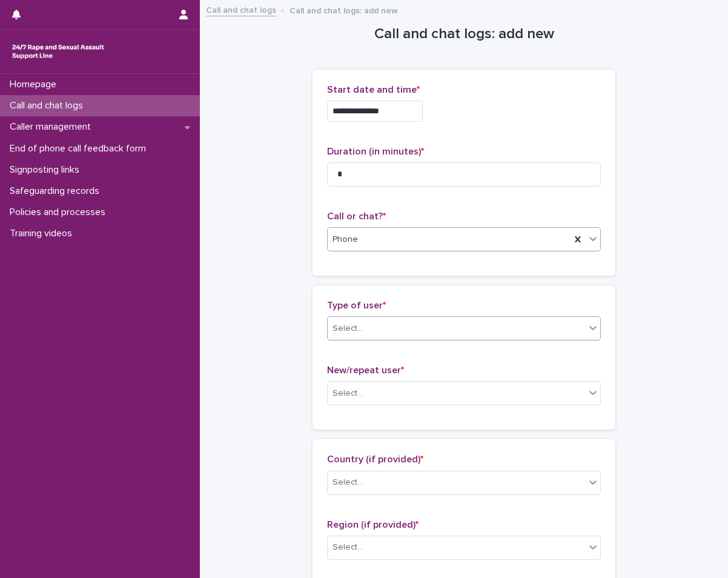
click at [413, 322] on div "Select..." at bounding box center [457, 329] width 258 height 20
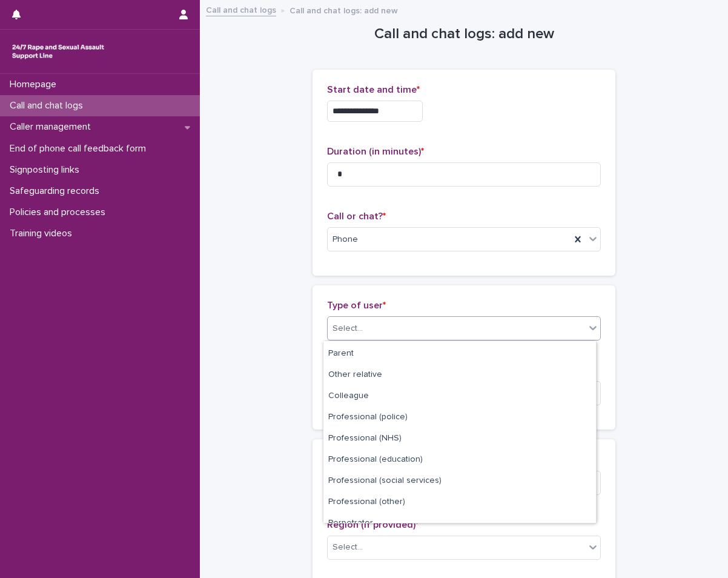
scroll to position [136, 0]
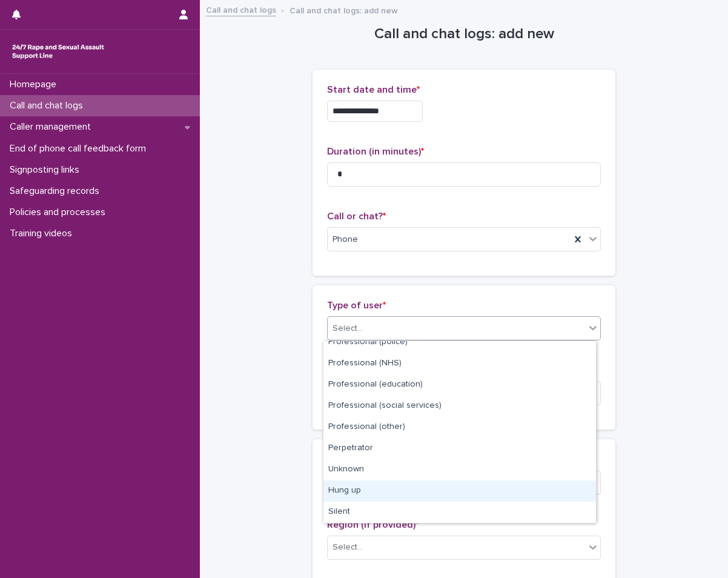
click at [387, 493] on div "Hung up" at bounding box center [460, 491] width 273 height 21
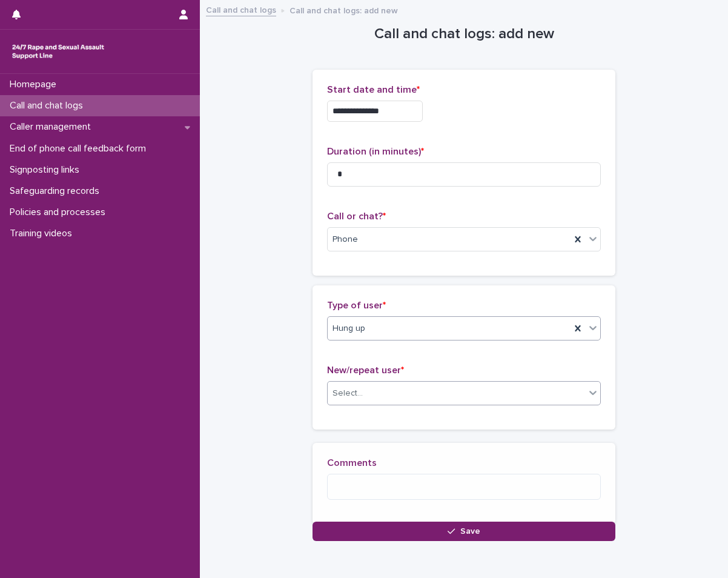
click at [401, 384] on div "Select..." at bounding box center [457, 394] width 258 height 20
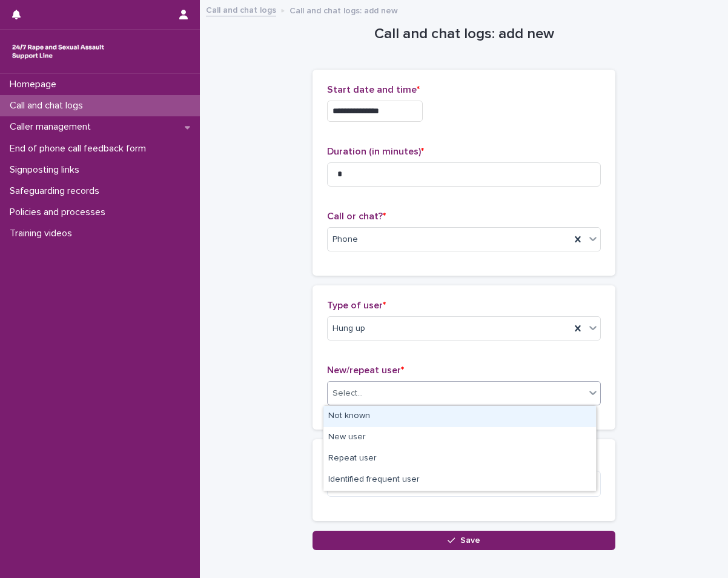
click at [381, 413] on div "Not known" at bounding box center [460, 416] width 273 height 21
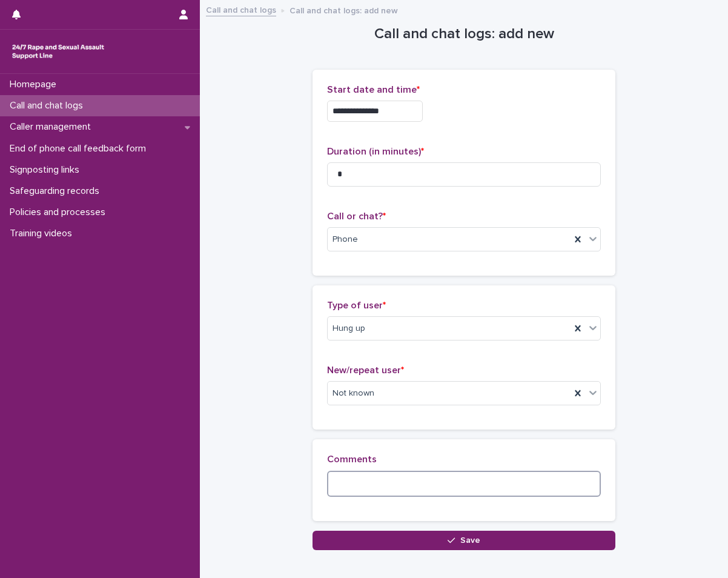
click at [364, 479] on textarea at bounding box center [464, 484] width 274 height 26
type textarea "*******"
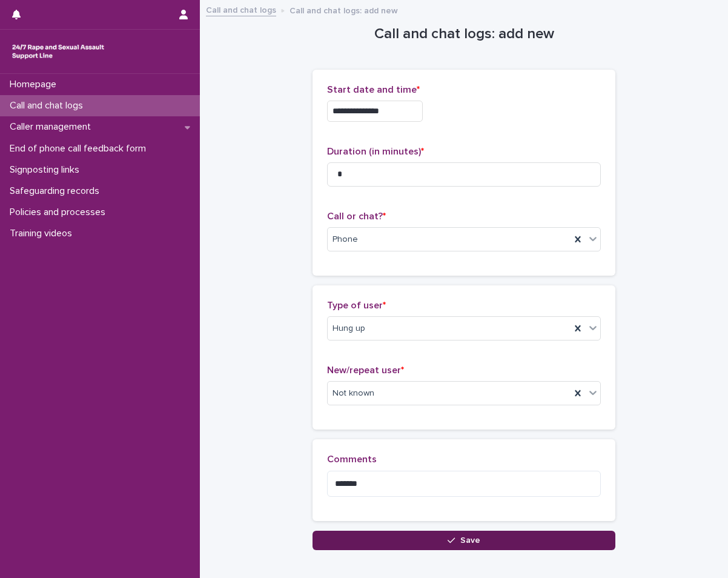
click at [478, 542] on button "Save" at bounding box center [464, 540] width 303 height 19
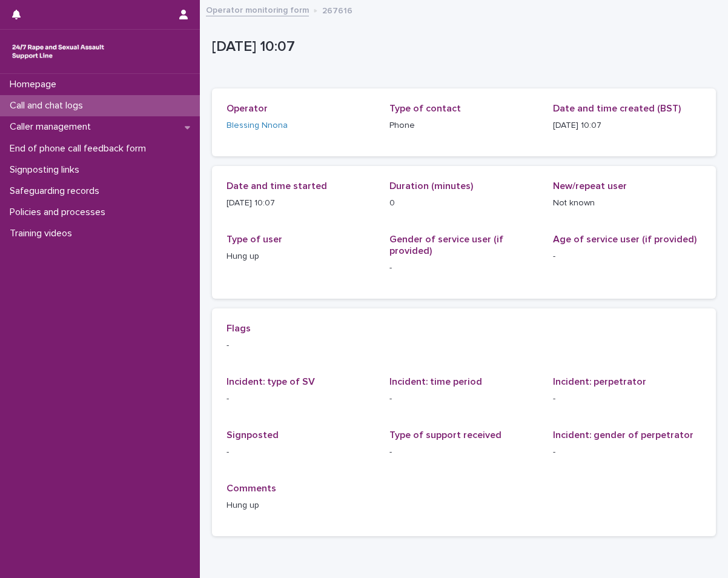
click at [81, 103] on p "Call and chat logs" at bounding box center [49, 106] width 88 height 12
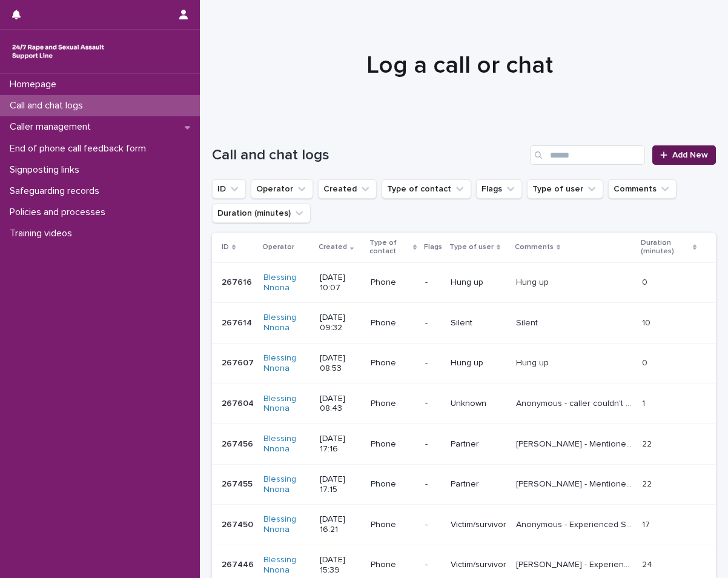
click at [661, 153] on icon at bounding box center [664, 155] width 7 height 8
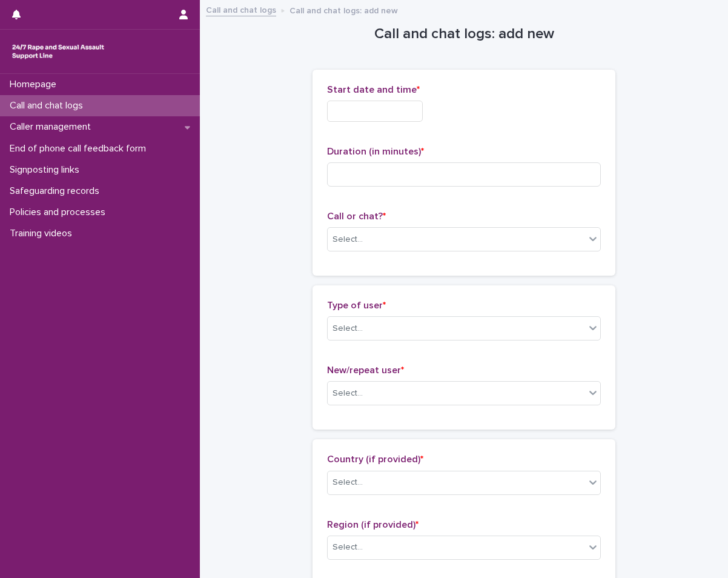
click at [374, 121] on input "text" at bounding box center [375, 111] width 96 height 21
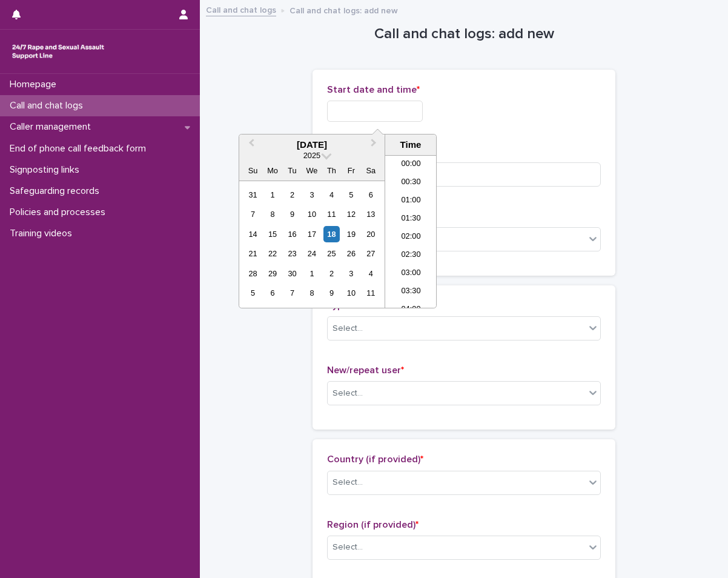
scroll to position [297, 0]
click at [334, 238] on div "18" at bounding box center [332, 234] width 16 height 16
click at [413, 229] on li "10:00" at bounding box center [411, 231] width 52 height 18
click at [397, 107] on input "**********" at bounding box center [375, 111] width 96 height 21
type input "**********"
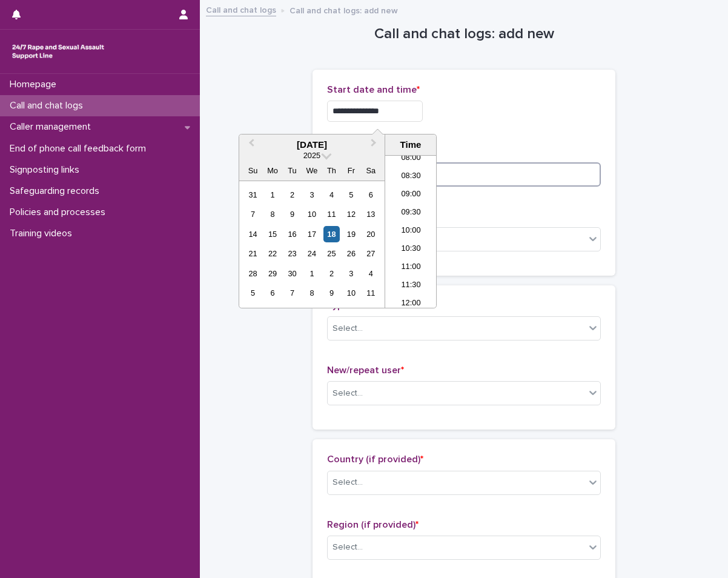
click at [459, 165] on input at bounding box center [464, 174] width 274 height 24
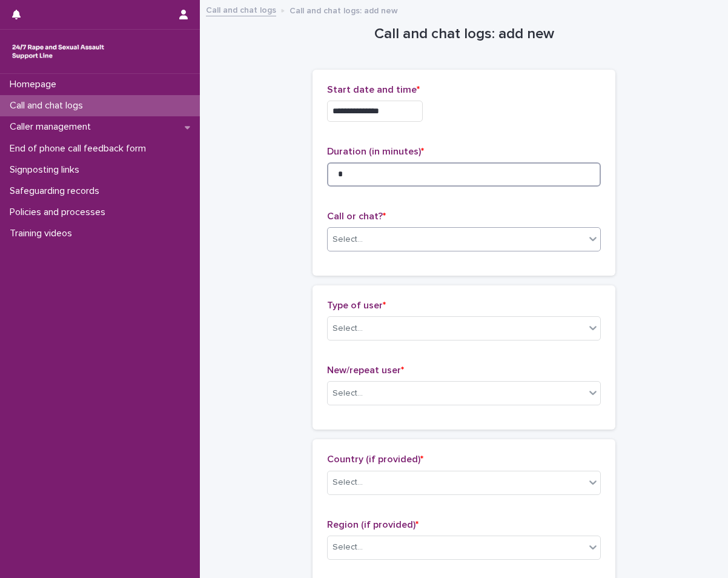
type input "*"
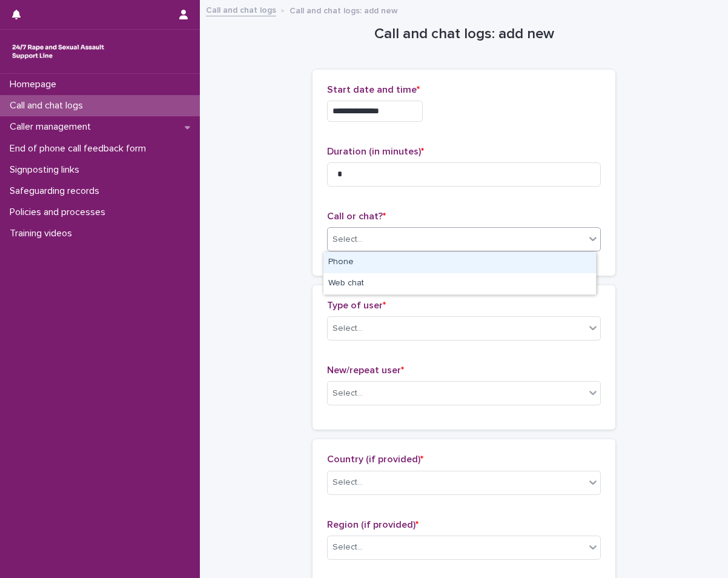
click at [484, 232] on div "Select..." at bounding box center [457, 240] width 258 height 20
click at [458, 262] on div "Phone" at bounding box center [460, 262] width 273 height 21
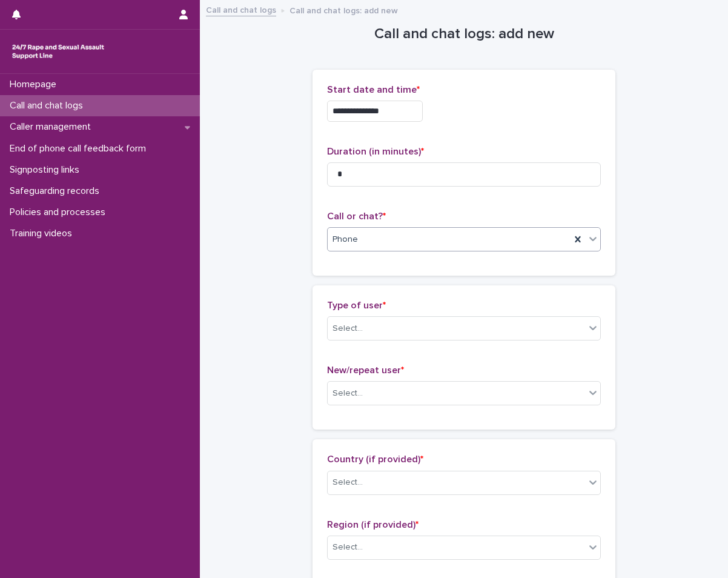
click at [425, 342] on div "Type of user * Select..." at bounding box center [464, 325] width 274 height 50
click at [436, 329] on div "Select..." at bounding box center [457, 329] width 258 height 20
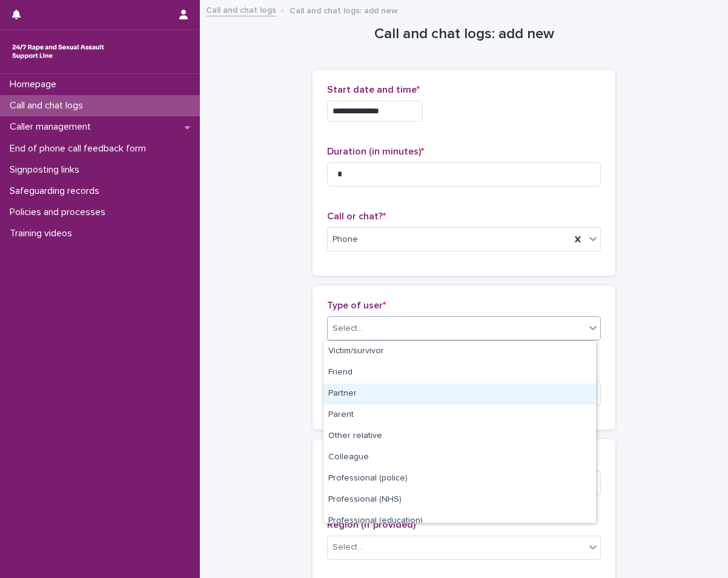
scroll to position [136, 0]
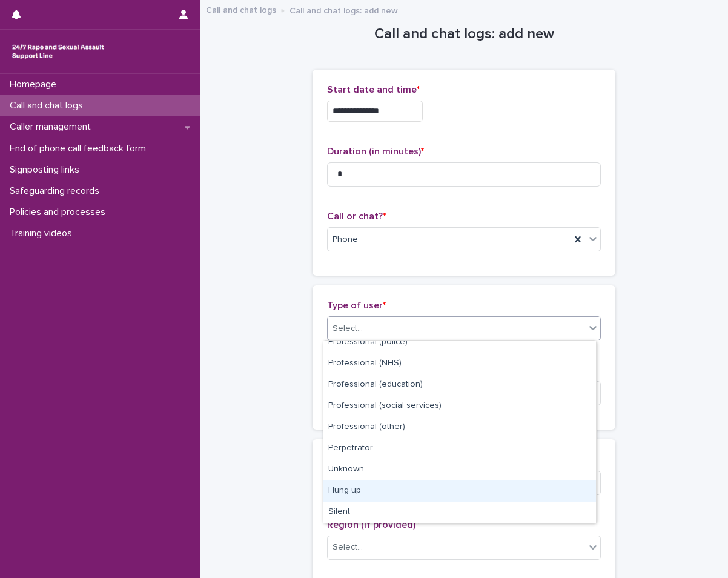
click at [361, 482] on div "Hung up" at bounding box center [460, 491] width 273 height 21
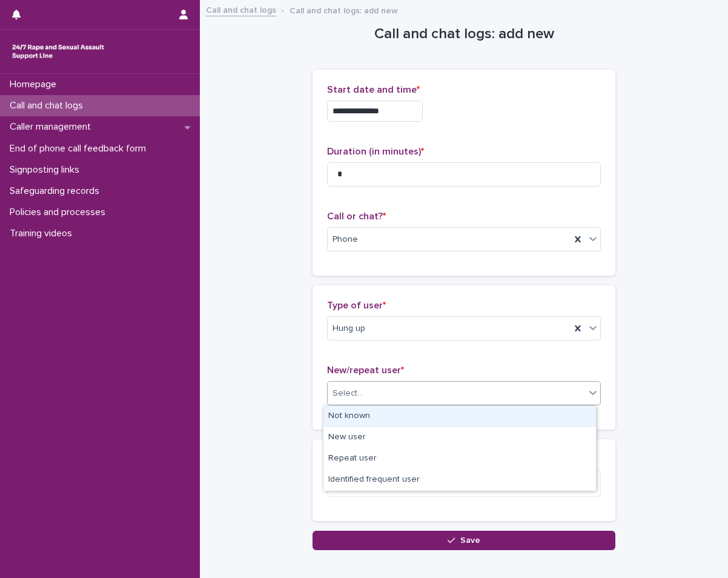
click at [389, 397] on div "Select..." at bounding box center [457, 394] width 258 height 20
click at [356, 420] on div "Not known" at bounding box center [460, 416] width 273 height 21
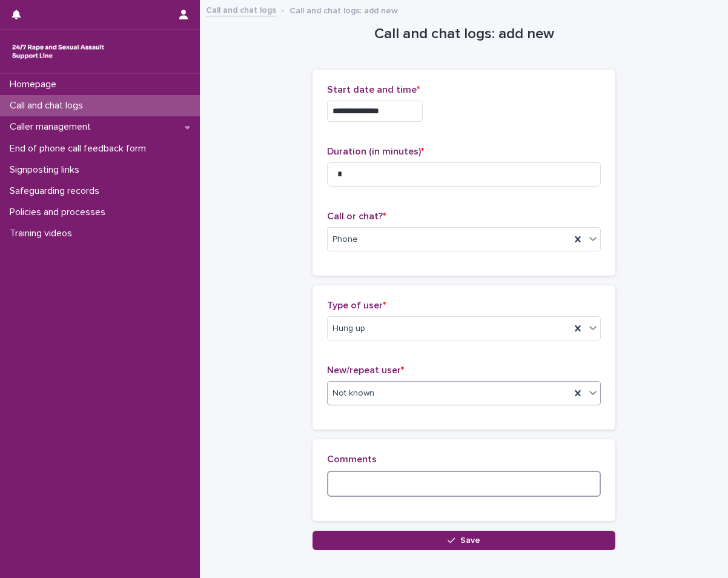
click at [353, 484] on textarea at bounding box center [464, 484] width 274 height 26
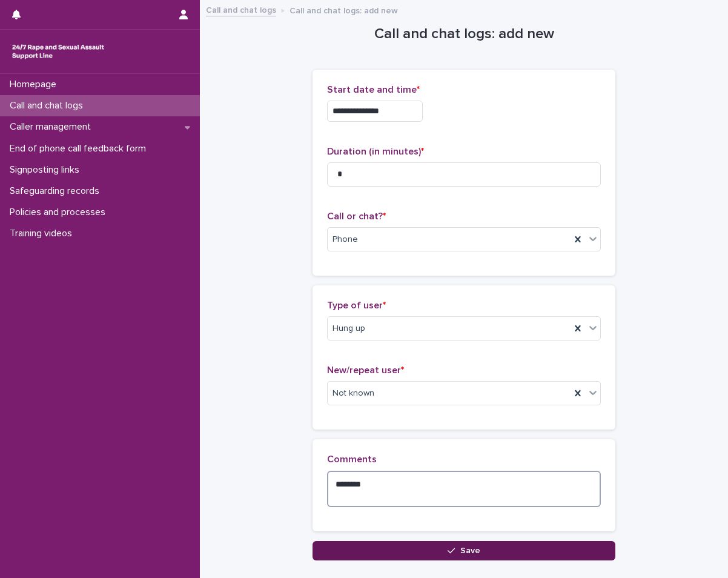
type textarea "*******"
click at [574, 555] on button "Save" at bounding box center [464, 550] width 303 height 19
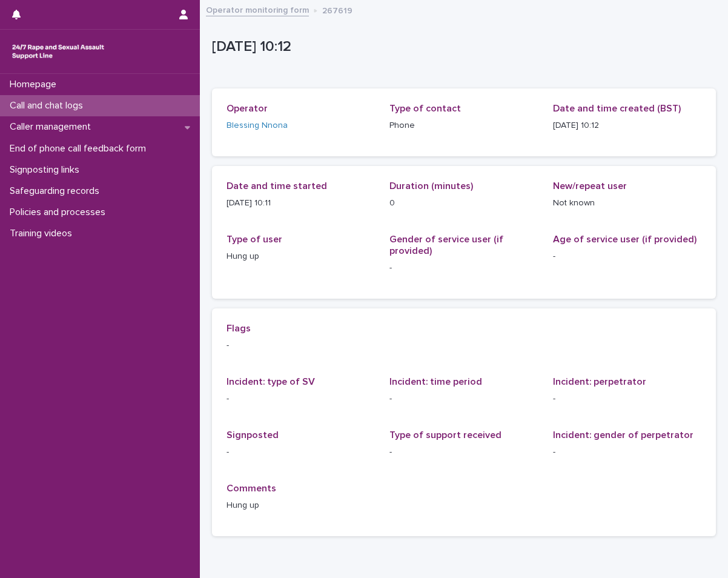
click at [104, 105] on div "Call and chat logs" at bounding box center [100, 105] width 200 height 21
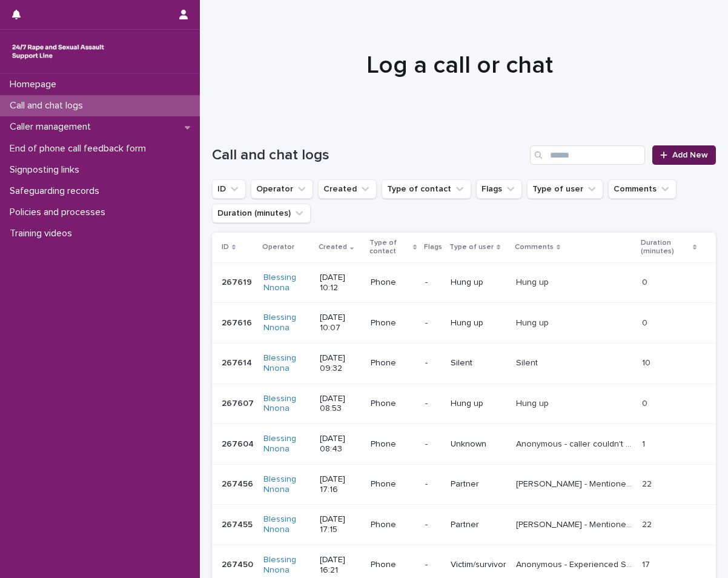
click at [673, 153] on span "Add New" at bounding box center [691, 155] width 36 height 8
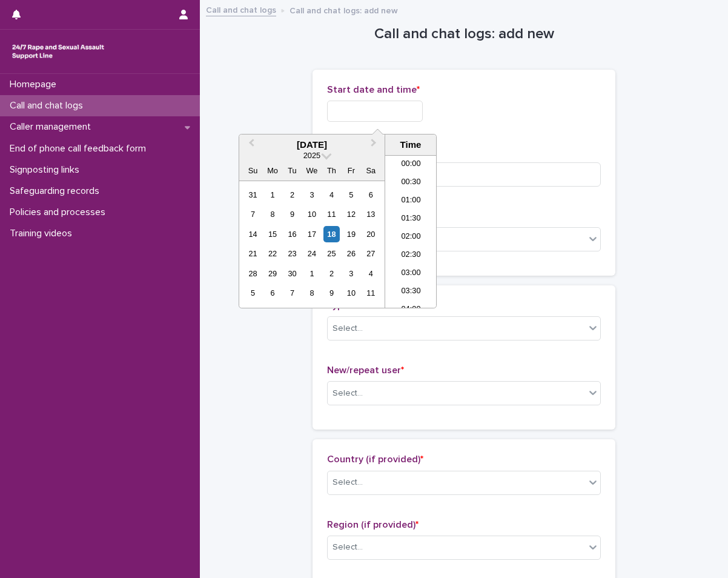
click at [359, 105] on input "text" at bounding box center [375, 111] width 96 height 21
click at [331, 236] on div "18" at bounding box center [332, 234] width 16 height 16
click at [403, 237] on li "10:00" at bounding box center [411, 231] width 52 height 18
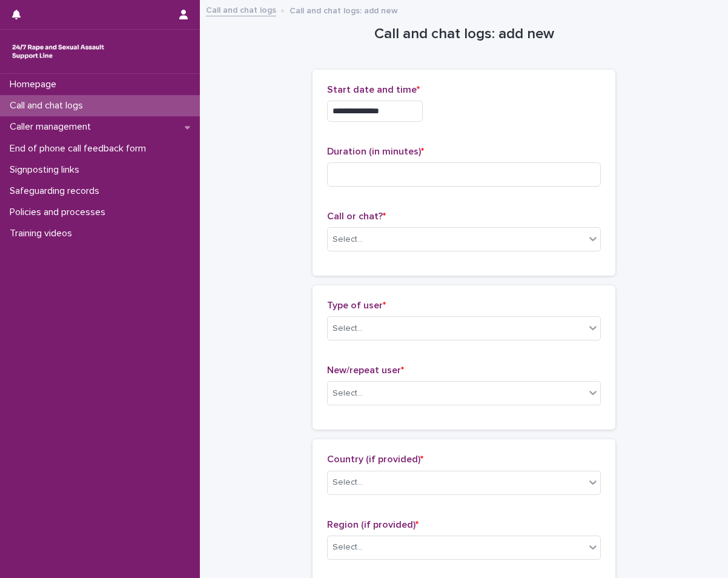
click at [405, 123] on div "**********" at bounding box center [464, 107] width 274 height 47
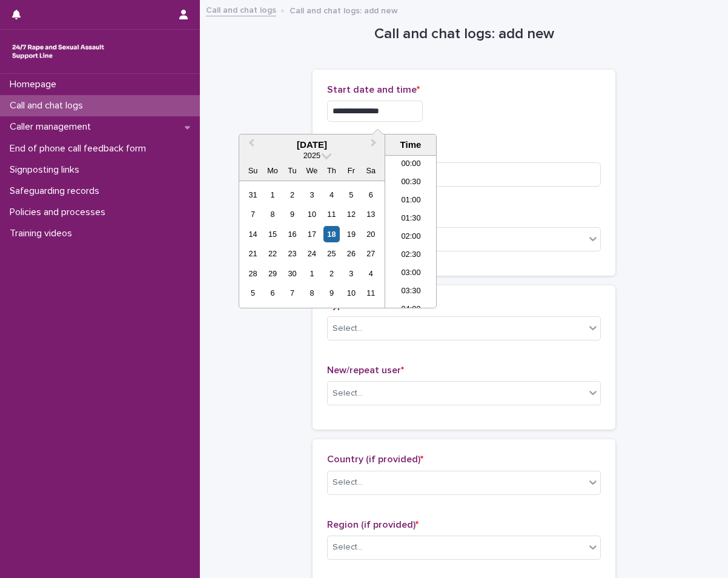
click at [393, 107] on input "**********" at bounding box center [375, 111] width 96 height 21
type input "**********"
click at [453, 178] on input at bounding box center [464, 174] width 274 height 24
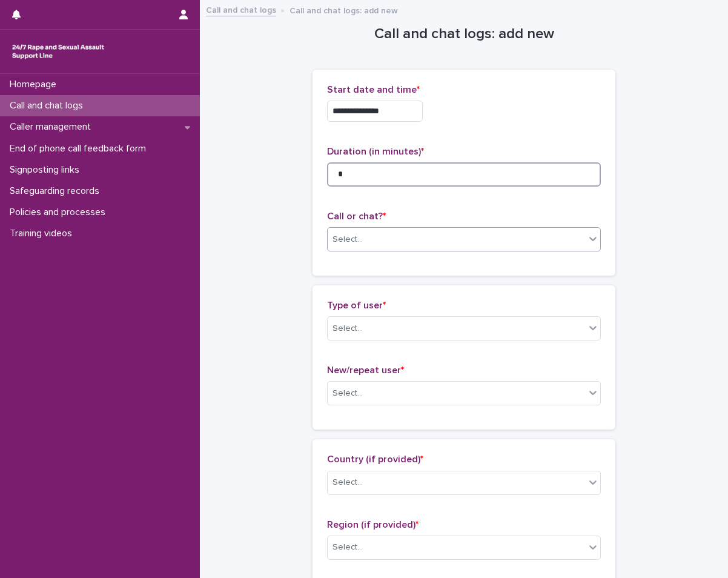
type input "*"
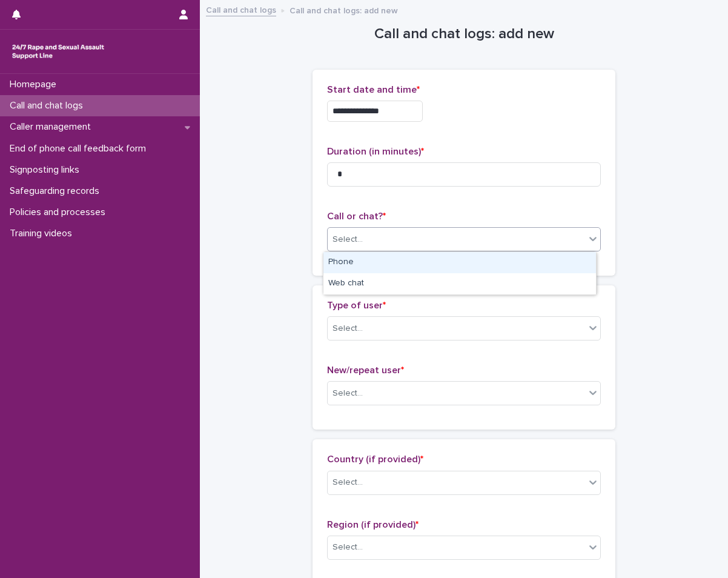
click at [454, 244] on div "Select..." at bounding box center [457, 240] width 258 height 20
click at [412, 261] on div "Phone" at bounding box center [460, 262] width 273 height 21
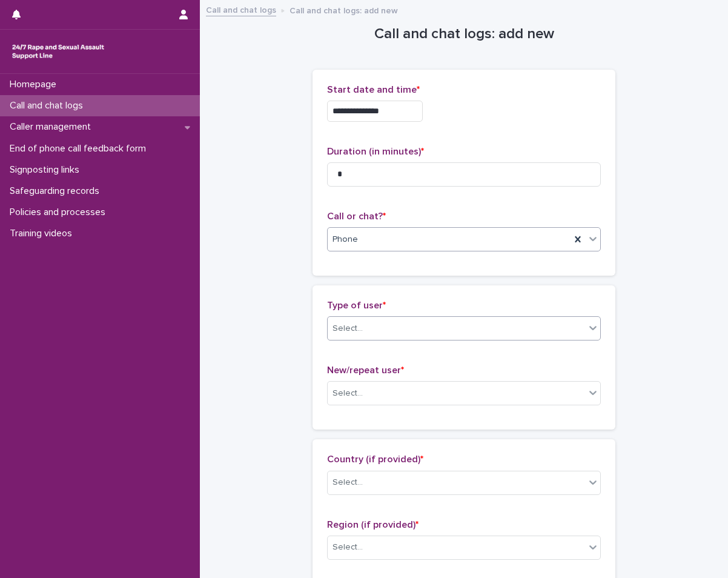
click at [361, 321] on div "Select..." at bounding box center [457, 329] width 258 height 20
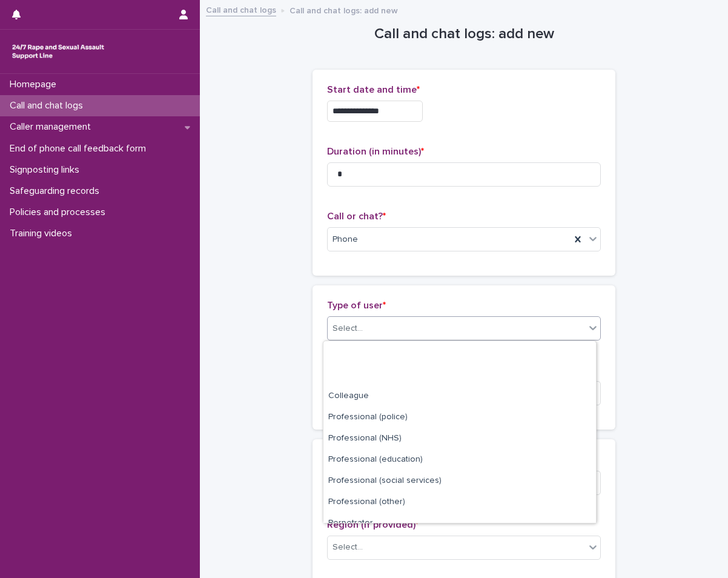
scroll to position [136, 0]
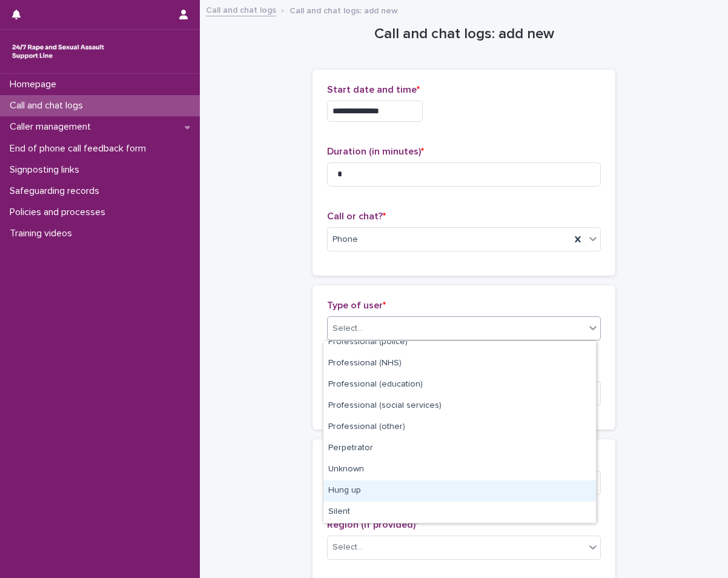
click at [351, 490] on div "Hung up" at bounding box center [460, 491] width 273 height 21
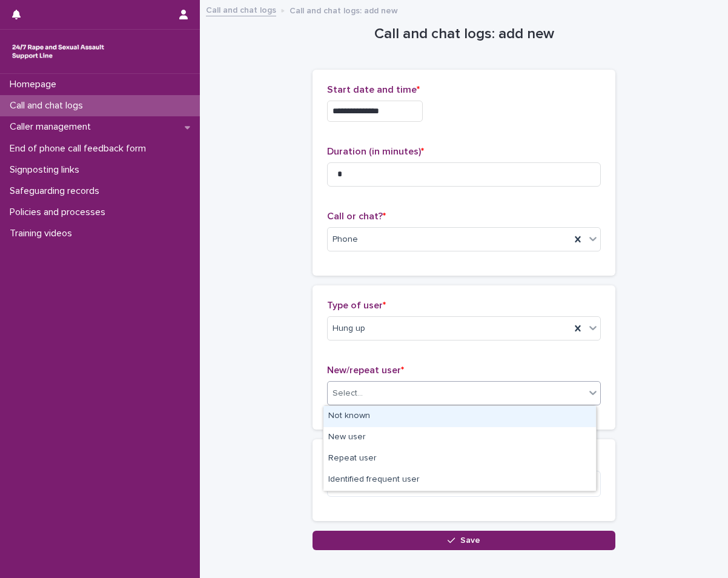
click at [365, 391] on div "Select..." at bounding box center [457, 394] width 258 height 20
click at [364, 422] on div "Not known" at bounding box center [460, 416] width 273 height 21
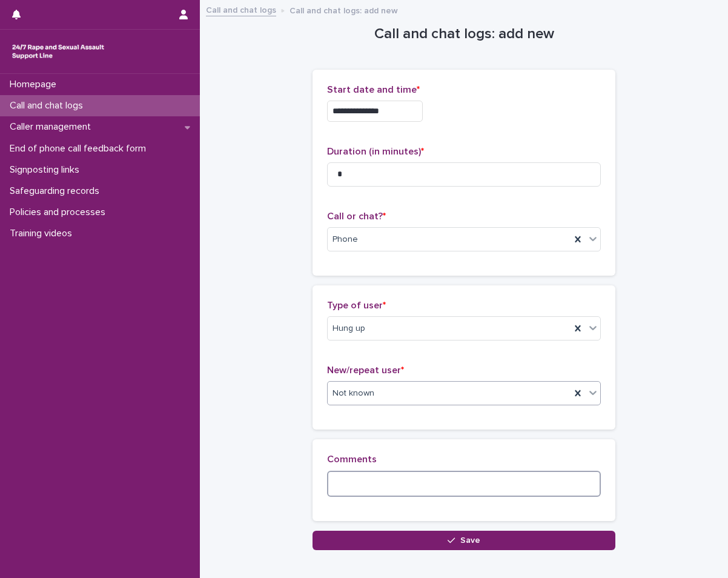
drag, startPoint x: 356, startPoint y: 487, endPoint x: 345, endPoint y: 479, distance: 13.0
click at [352, 484] on textarea at bounding box center [464, 484] width 274 height 26
type textarea "*******"
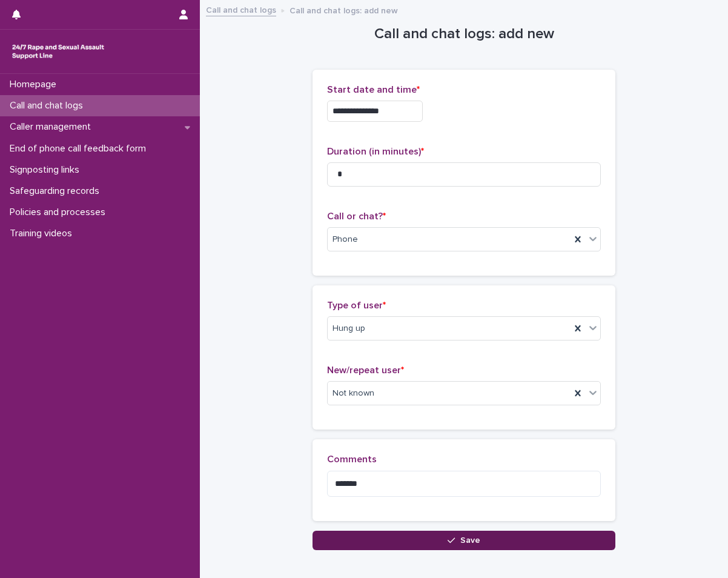
click at [385, 543] on button "Save" at bounding box center [464, 540] width 303 height 19
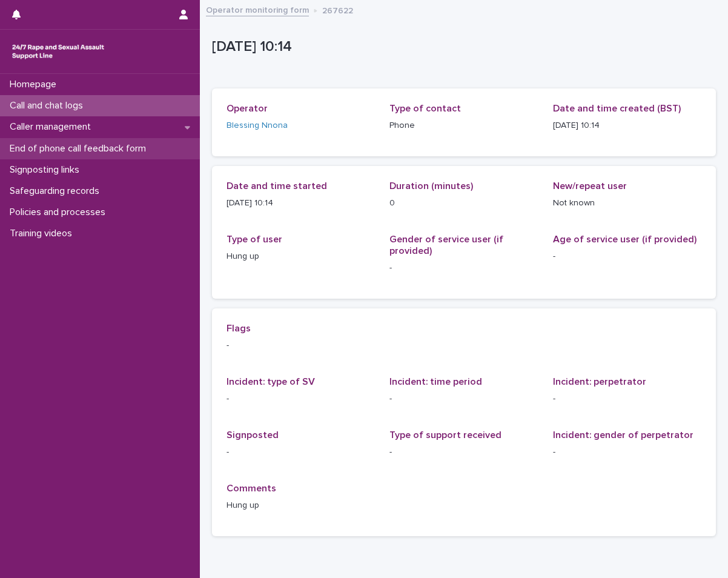
click at [110, 139] on div "End of phone call feedback form" at bounding box center [100, 148] width 200 height 21
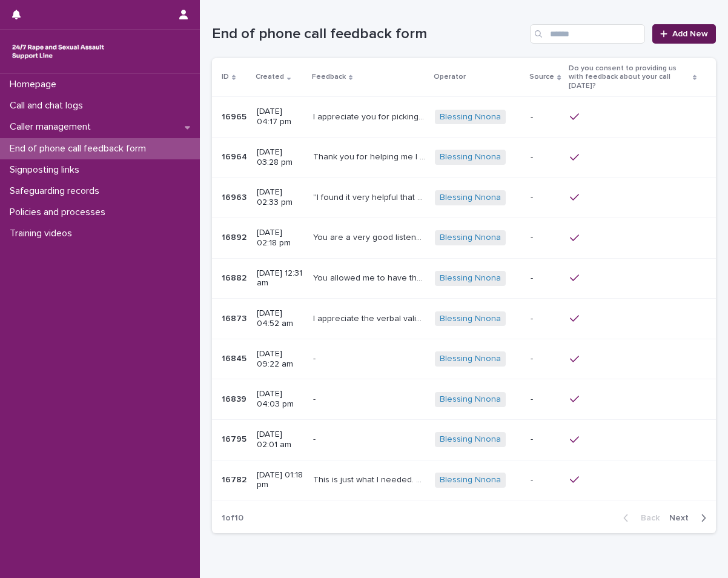
click at [682, 41] on link "Add New" at bounding box center [685, 33] width 64 height 19
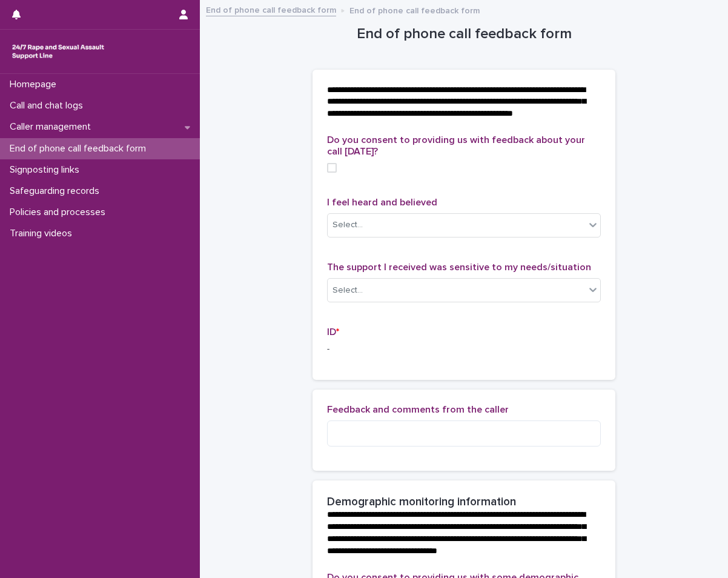
click at [331, 173] on span at bounding box center [332, 168] width 10 height 10
click at [129, 118] on div "Caller management" at bounding box center [100, 126] width 200 height 21
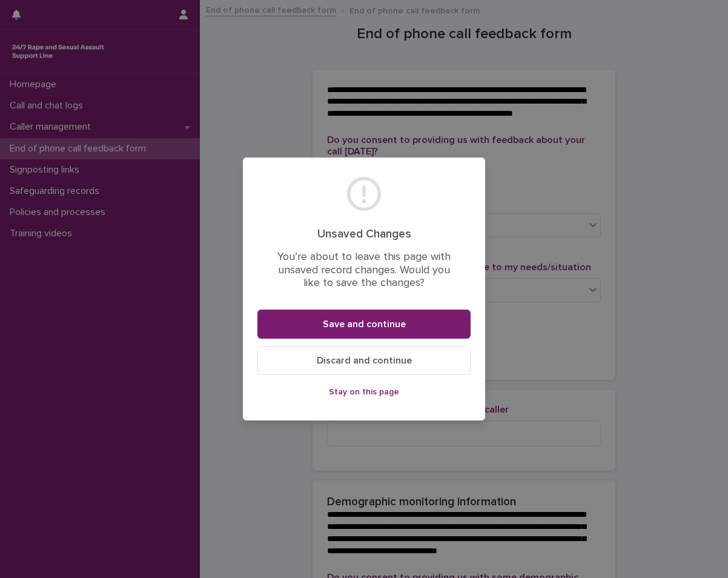
click at [398, 365] on button "Discard and continue" at bounding box center [364, 360] width 213 height 29
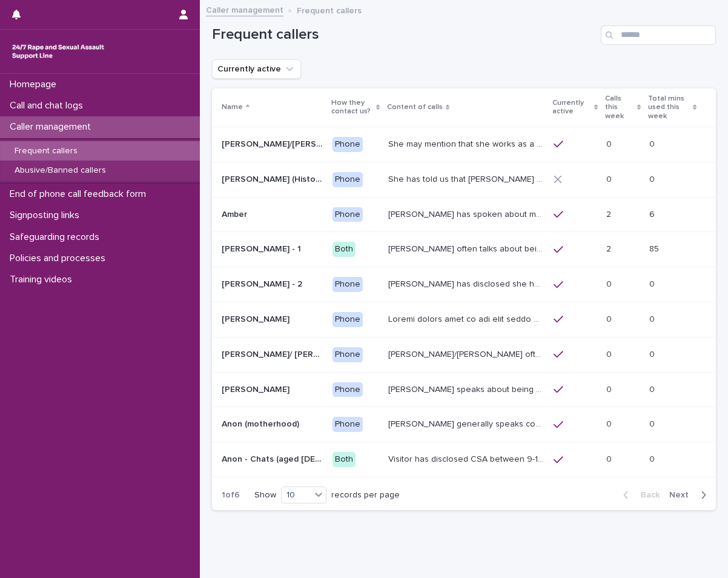
click at [151, 127] on div "Caller management" at bounding box center [100, 126] width 200 height 21
click at [145, 109] on div "Call and chat logs" at bounding box center [100, 105] width 200 height 21
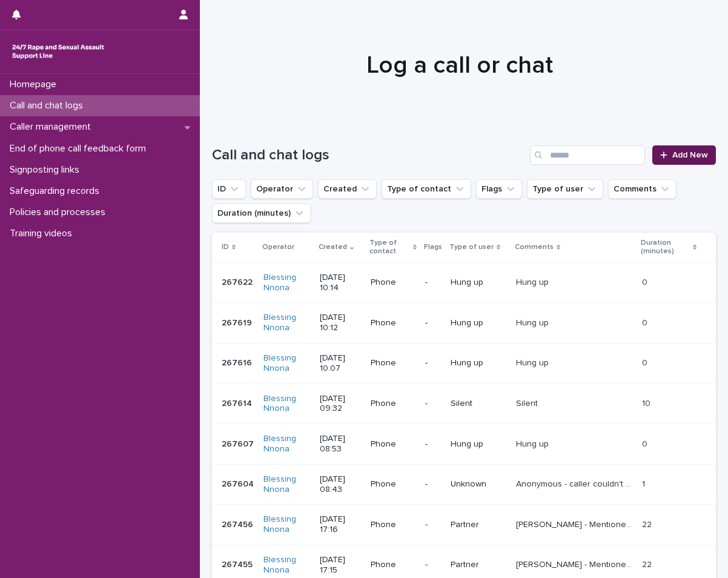
click at [661, 156] on div at bounding box center [667, 155] width 12 height 8
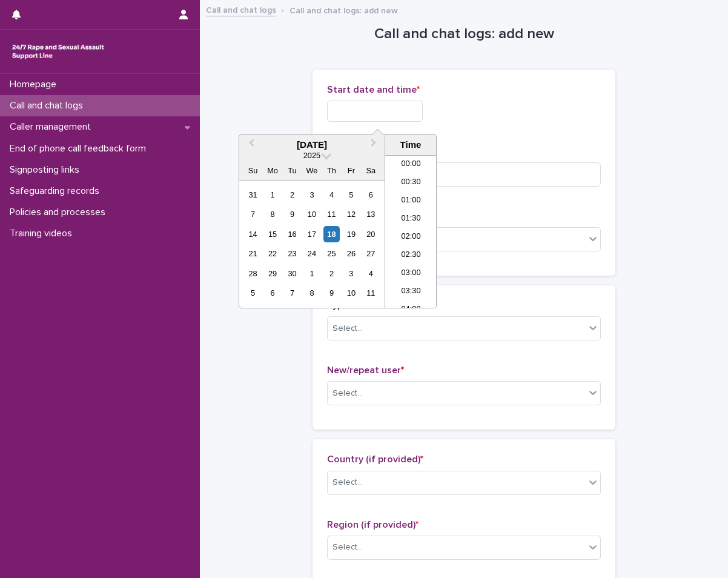
click at [333, 113] on input "text" at bounding box center [375, 111] width 96 height 21
click at [320, 228] on div "14 15 16 17 18 19 20" at bounding box center [312, 233] width 138 height 19
click at [411, 219] on li "10:00" at bounding box center [411, 213] width 52 height 18
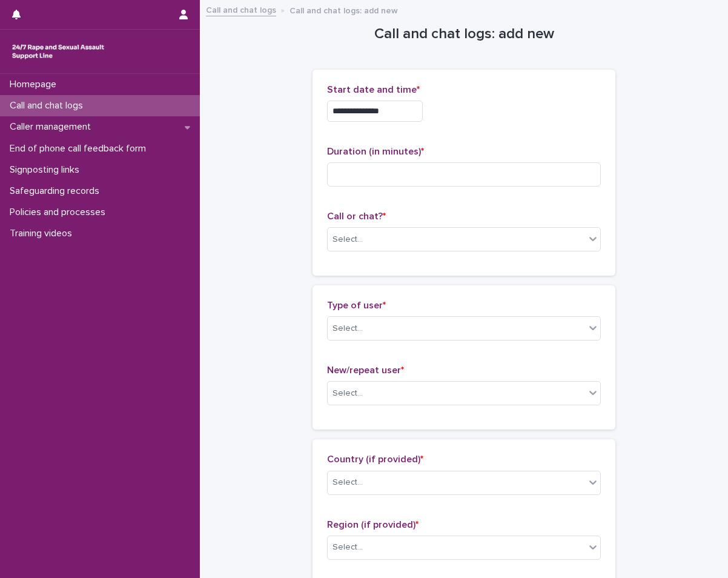
click at [402, 119] on input "**********" at bounding box center [375, 111] width 96 height 21
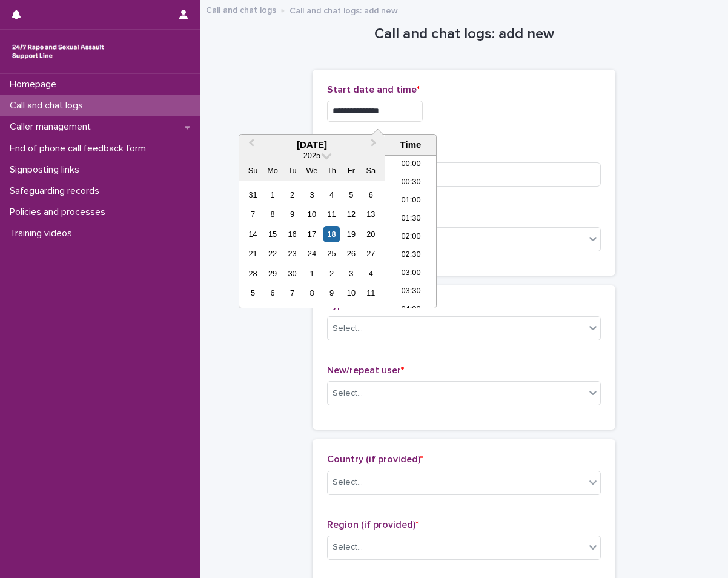
scroll to position [297, 0]
type input "**********"
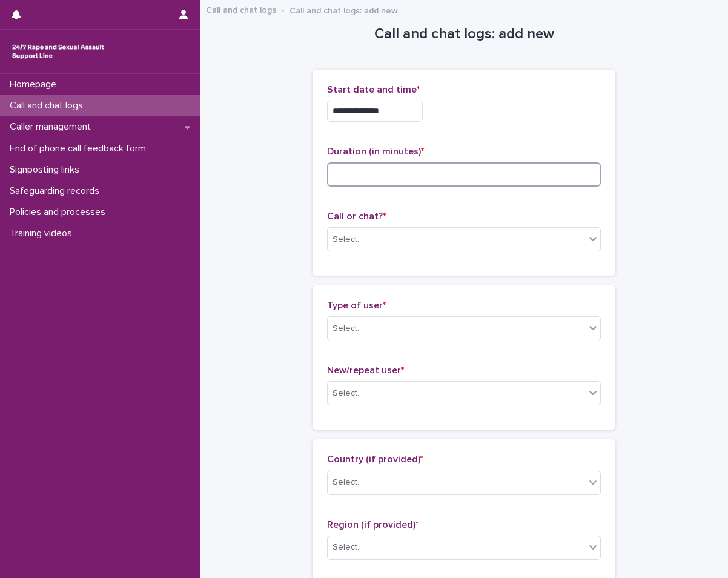
click at [455, 164] on input at bounding box center [464, 174] width 274 height 24
type input "**"
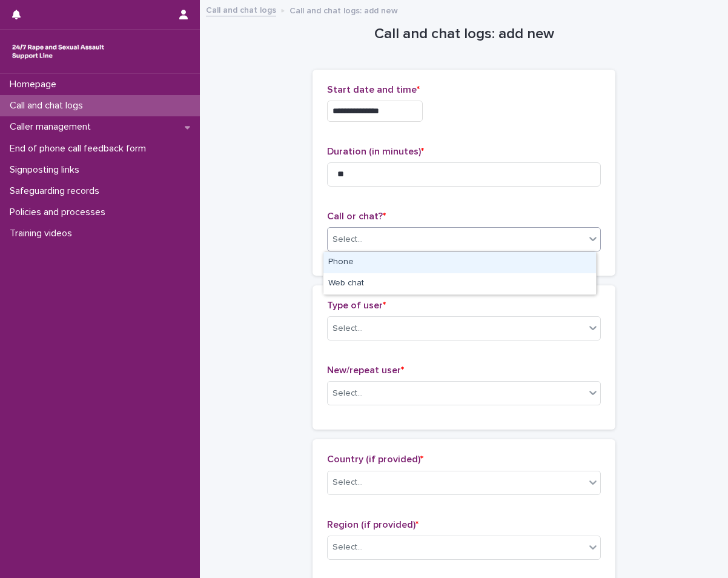
click at [445, 235] on div "Select..." at bounding box center [457, 240] width 258 height 20
click at [434, 262] on div "Phone" at bounding box center [460, 262] width 273 height 21
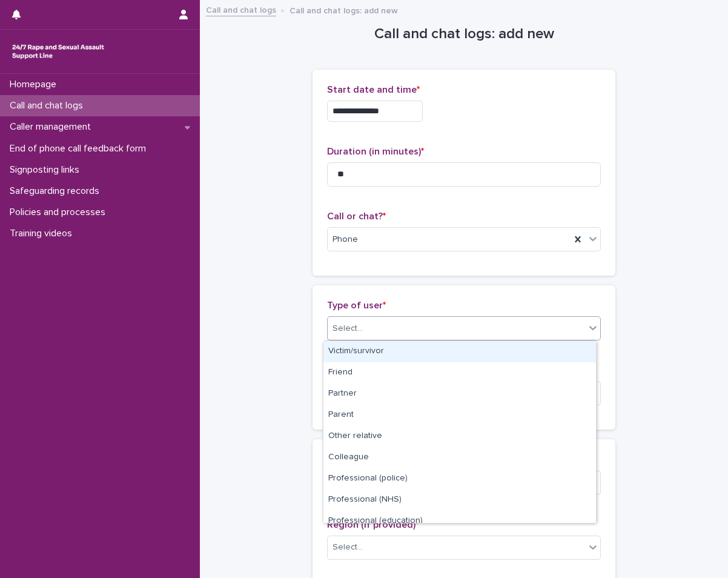
click at [415, 319] on div "Select..." at bounding box center [457, 329] width 258 height 20
click at [410, 353] on div "Victim/survivor" at bounding box center [460, 351] width 273 height 21
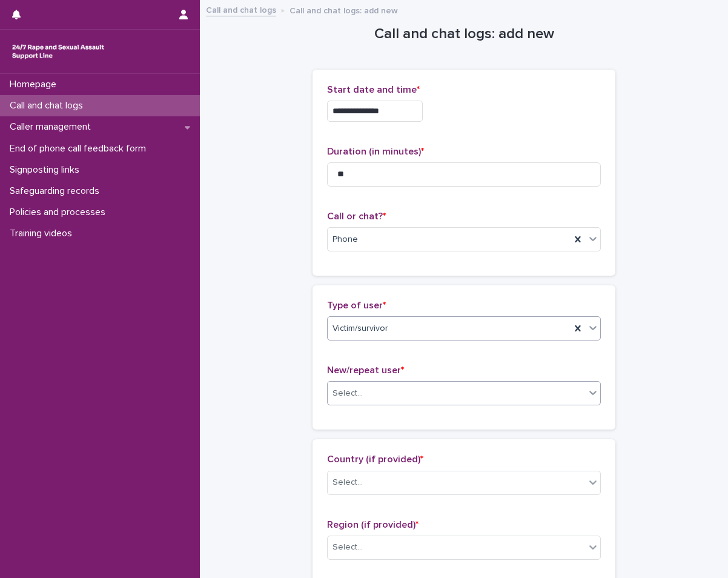
click at [382, 385] on div "Select..." at bounding box center [457, 394] width 258 height 20
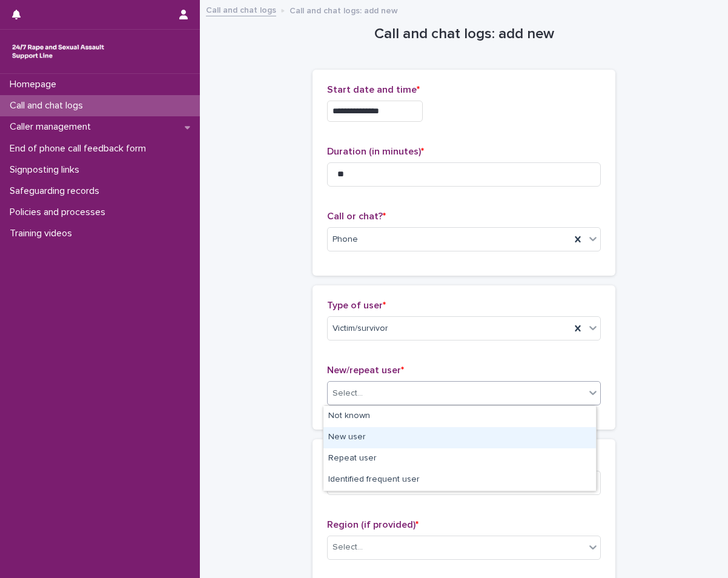
click at [352, 442] on div "New user" at bounding box center [460, 437] width 273 height 21
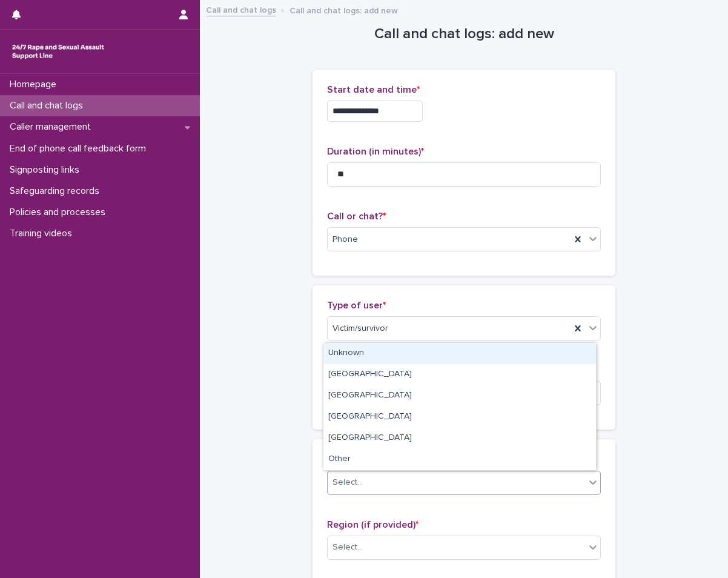
click at [355, 480] on div "Select..." at bounding box center [348, 482] width 30 height 13
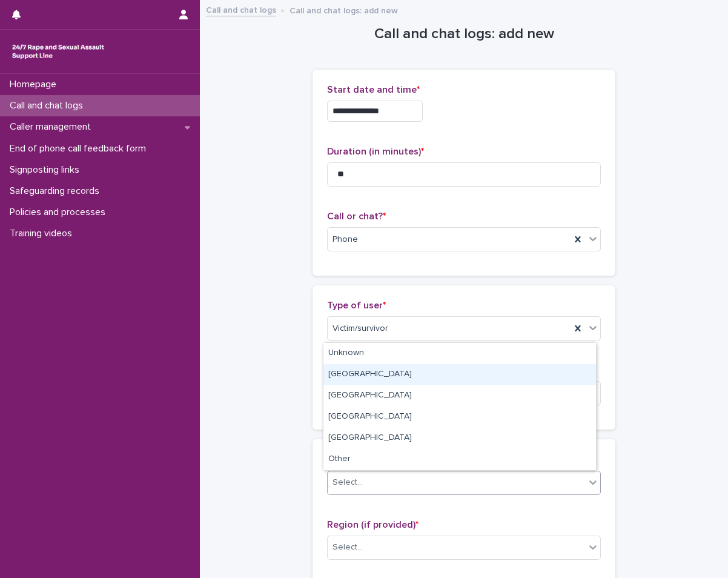
click at [375, 383] on div "[GEOGRAPHIC_DATA]" at bounding box center [460, 374] width 273 height 21
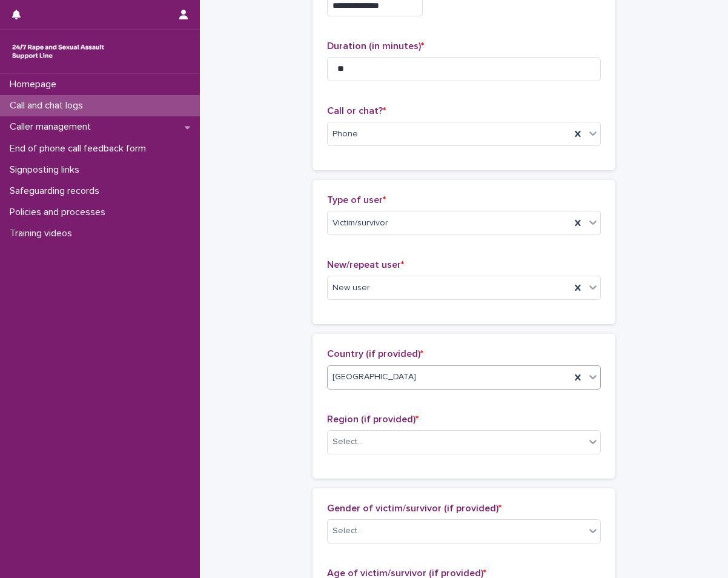
scroll to position [121, 0]
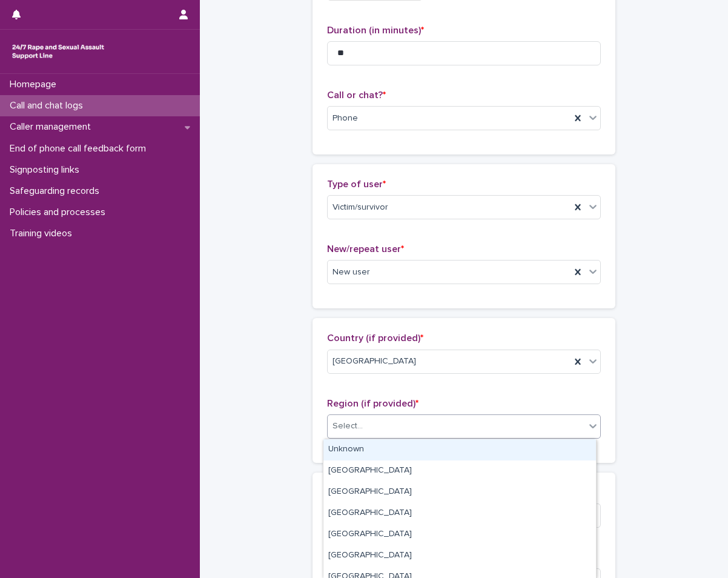
click at [384, 419] on div "Select..." at bounding box center [457, 426] width 258 height 20
click at [357, 439] on div "Unknown [GEOGRAPHIC_DATA] [GEOGRAPHIC_DATA] [GEOGRAPHIC_DATA] and the [GEOGRAPH…" at bounding box center [460, 509] width 274 height 141
click at [353, 454] on div "Unknown" at bounding box center [460, 449] width 273 height 21
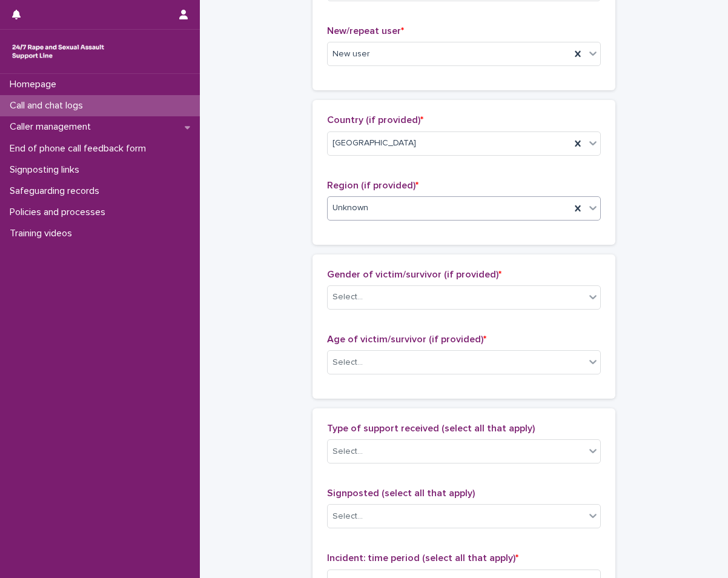
scroll to position [364, 0]
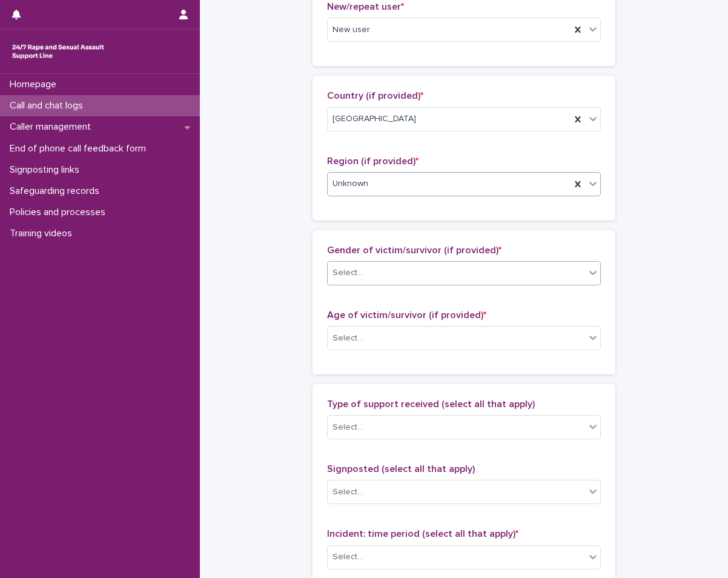
click at [383, 284] on div "Select..." at bounding box center [464, 273] width 274 height 24
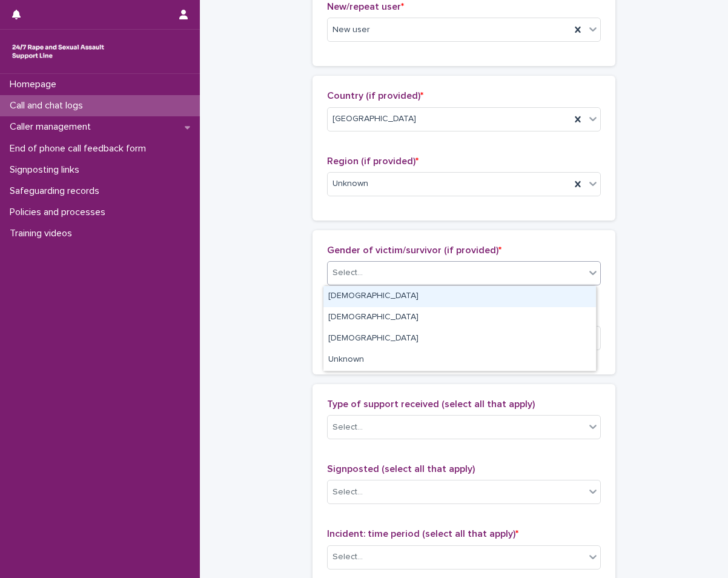
click at [353, 294] on div "[DEMOGRAPHIC_DATA]" at bounding box center [460, 296] width 273 height 21
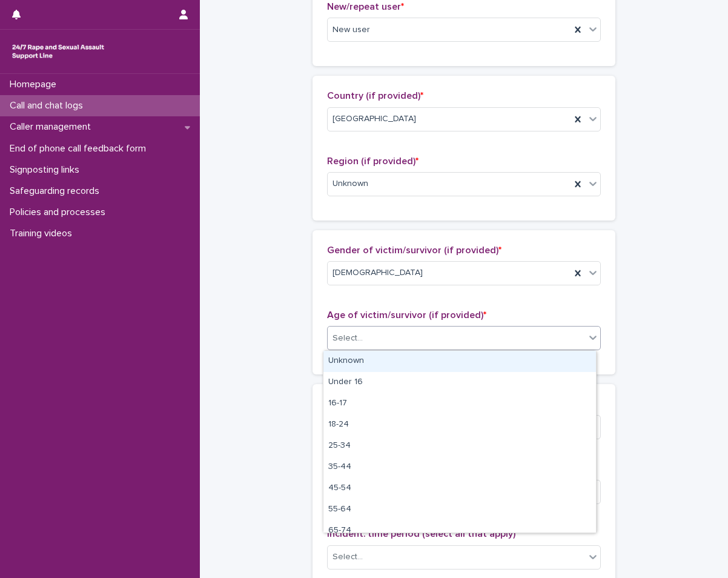
click at [364, 339] on input "text" at bounding box center [364, 338] width 1 height 10
click at [341, 364] on div "Unknown" at bounding box center [460, 361] width 273 height 21
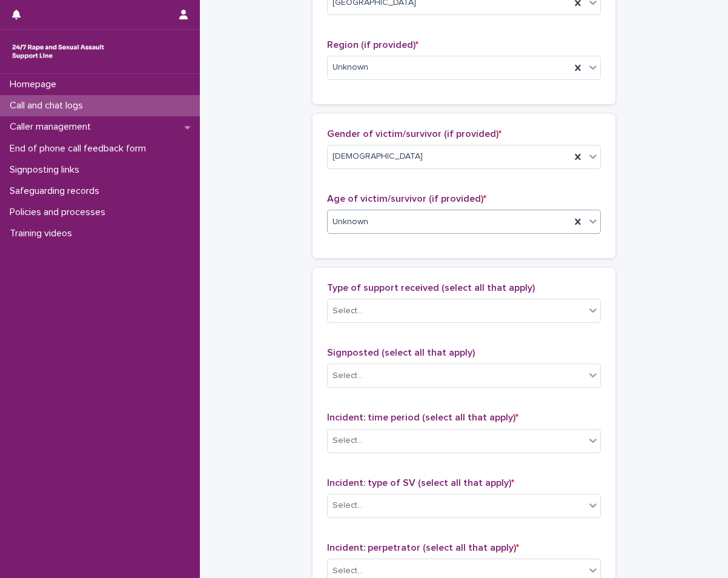
scroll to position [485, 0]
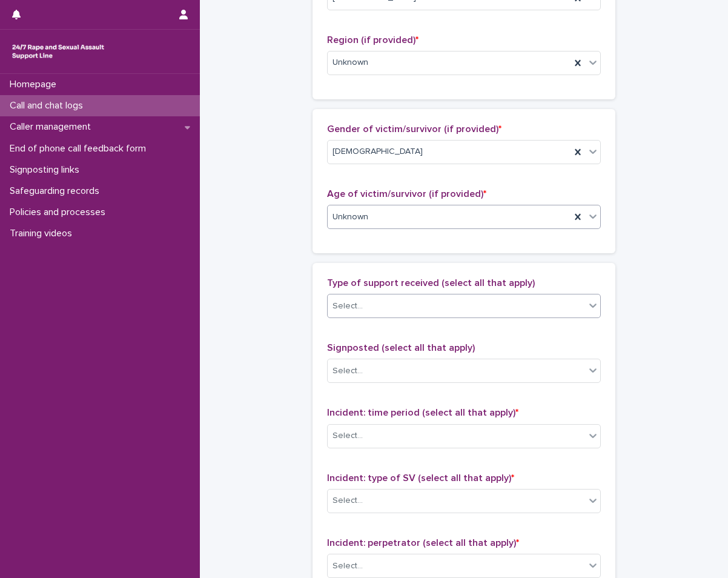
click at [351, 303] on div "Select..." at bounding box center [348, 306] width 30 height 13
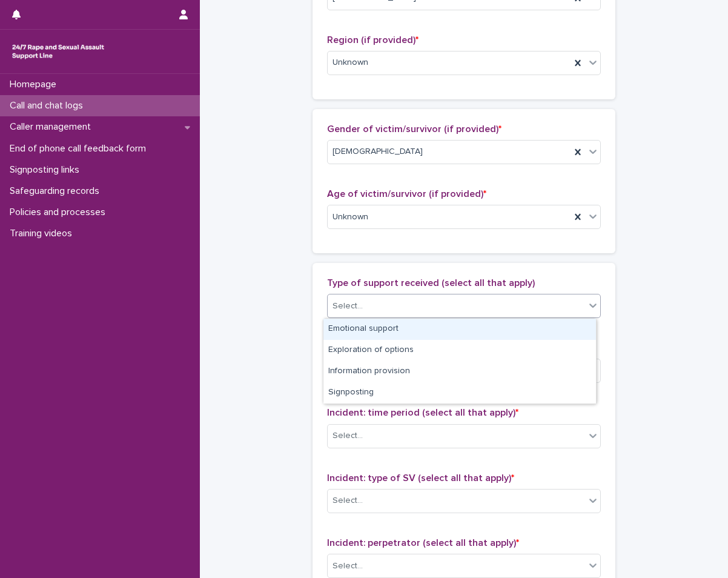
click at [345, 328] on div "Emotional support" at bounding box center [460, 329] width 273 height 21
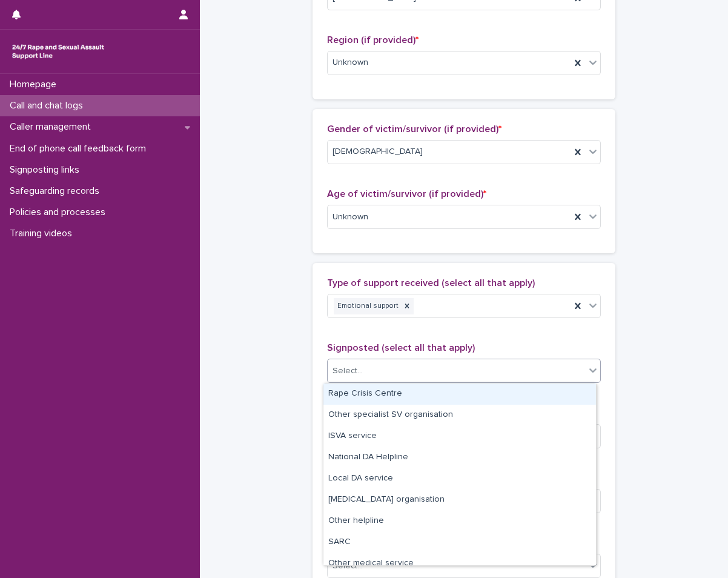
click at [355, 370] on div "Select..." at bounding box center [348, 371] width 30 height 13
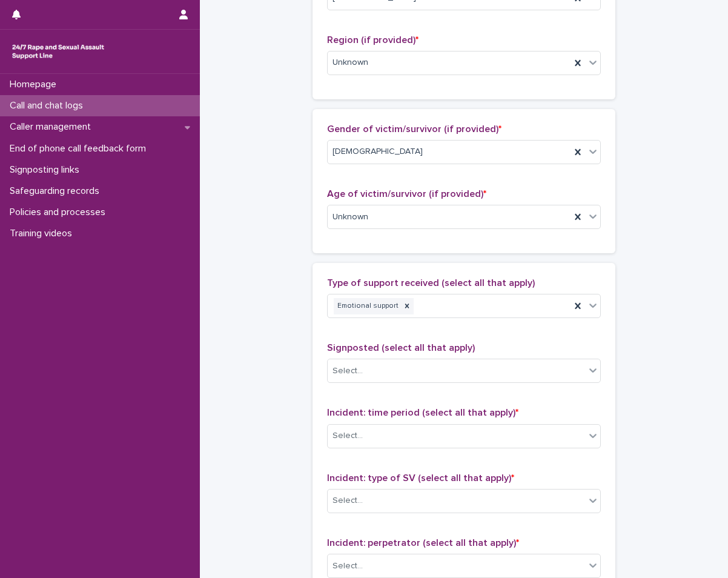
click at [253, 402] on div "**********" at bounding box center [464, 172] width 504 height 1312
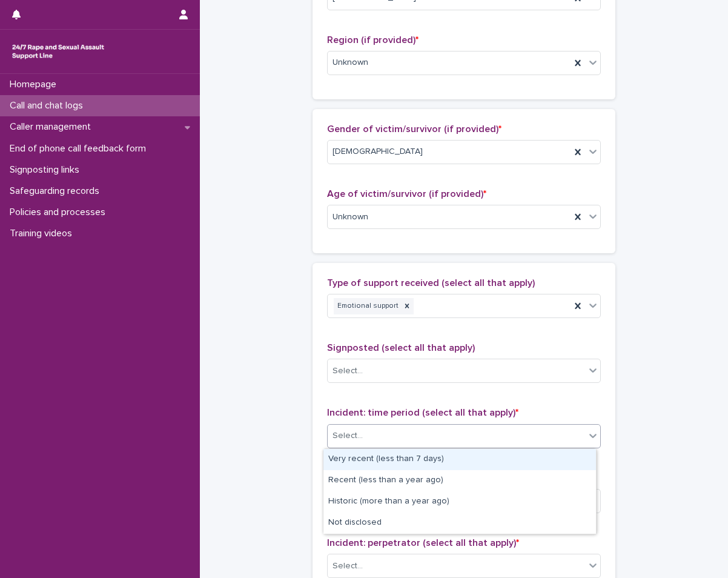
click at [378, 430] on div "Select..." at bounding box center [457, 436] width 258 height 20
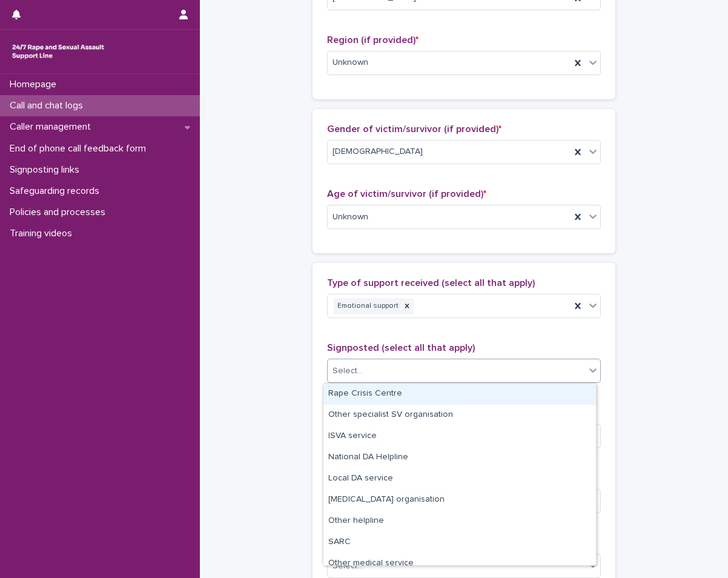
click at [375, 383] on body "**********" at bounding box center [364, 289] width 728 height 578
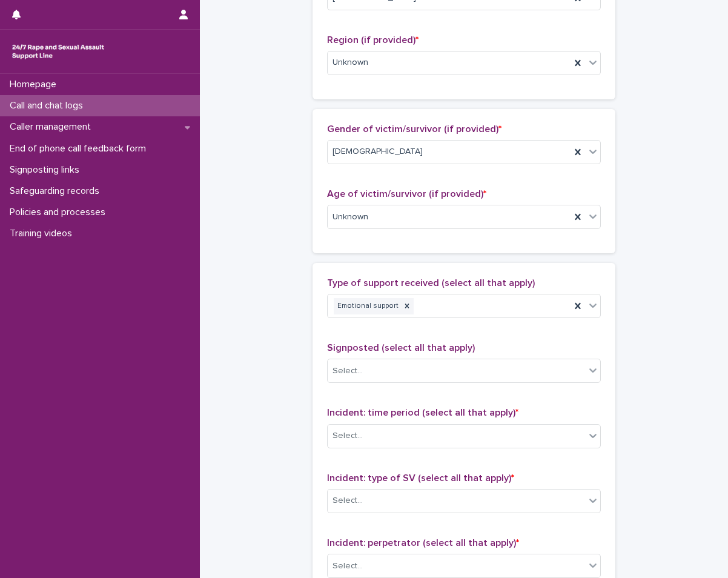
click at [250, 391] on div "**********" at bounding box center [464, 172] width 504 height 1312
click at [503, 450] on div "Incident: time period (select all that apply) * Select..." at bounding box center [464, 432] width 274 height 50
click at [530, 418] on p "Incident: time period (select all that apply) *" at bounding box center [464, 413] width 274 height 12
click at [521, 433] on div "Select..." at bounding box center [457, 436] width 258 height 20
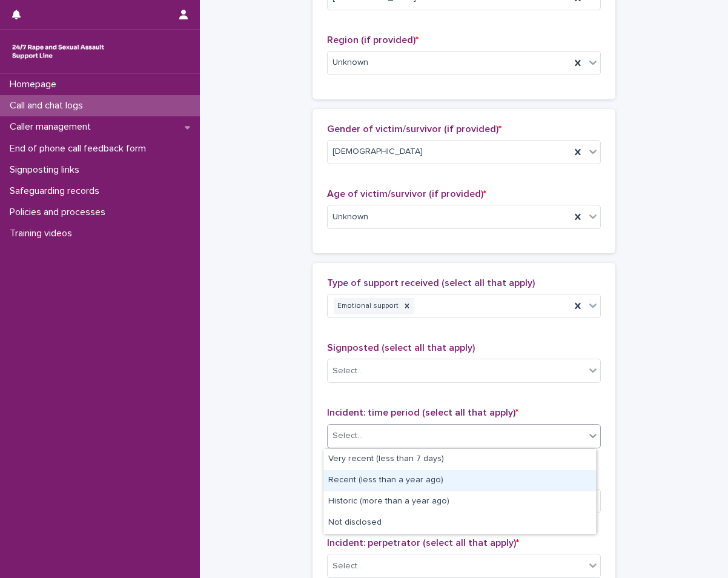
click at [384, 479] on div "Recent (less than a year ago)" at bounding box center [460, 480] width 273 height 21
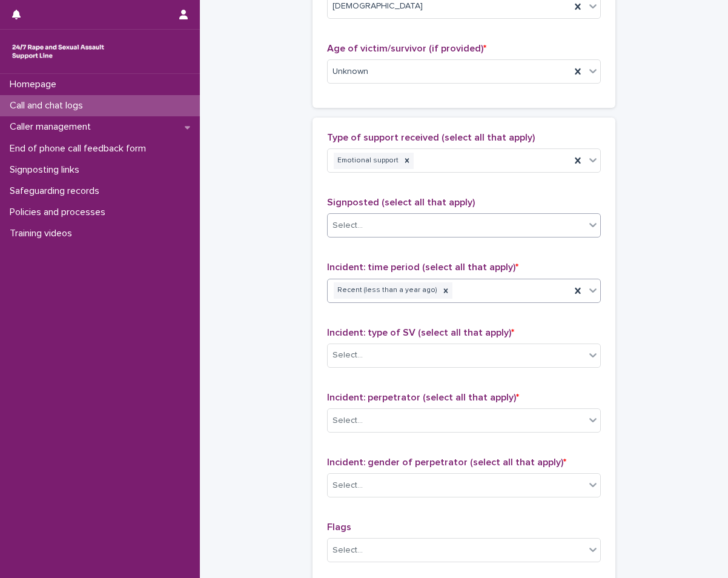
scroll to position [667, 0]
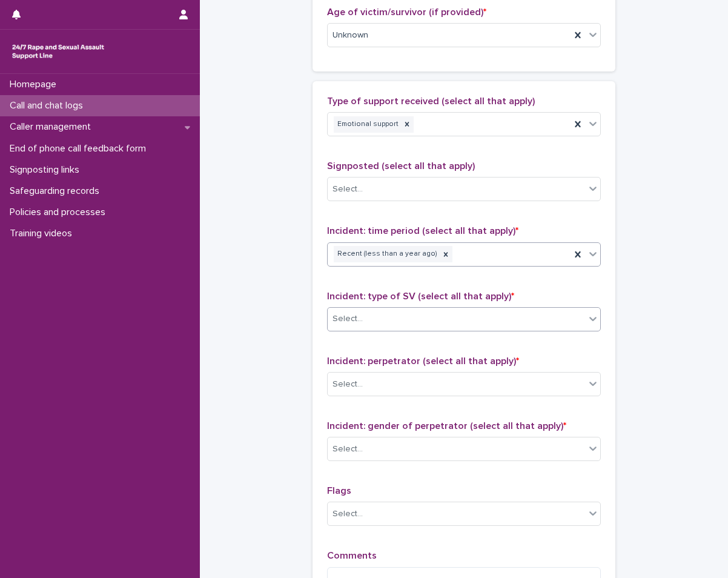
click at [422, 317] on div "Select..." at bounding box center [457, 319] width 258 height 20
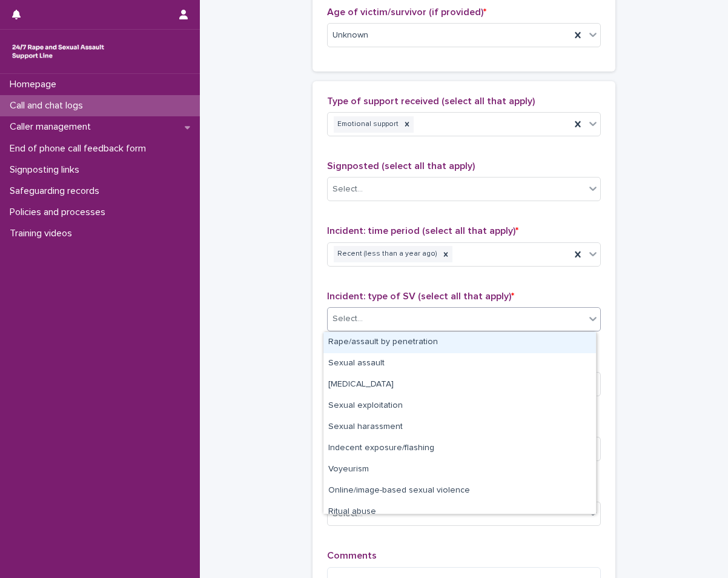
click at [382, 346] on div "Rape/assault by penetration" at bounding box center [460, 342] width 273 height 21
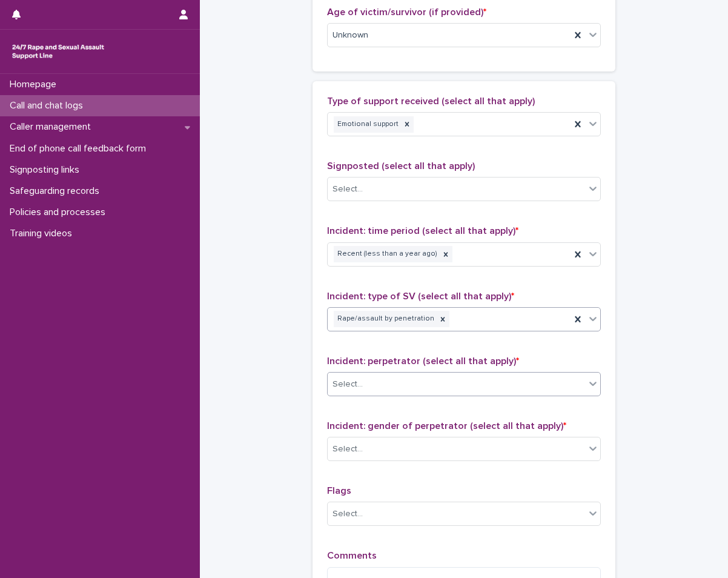
click at [404, 379] on div "Select..." at bounding box center [457, 385] width 258 height 20
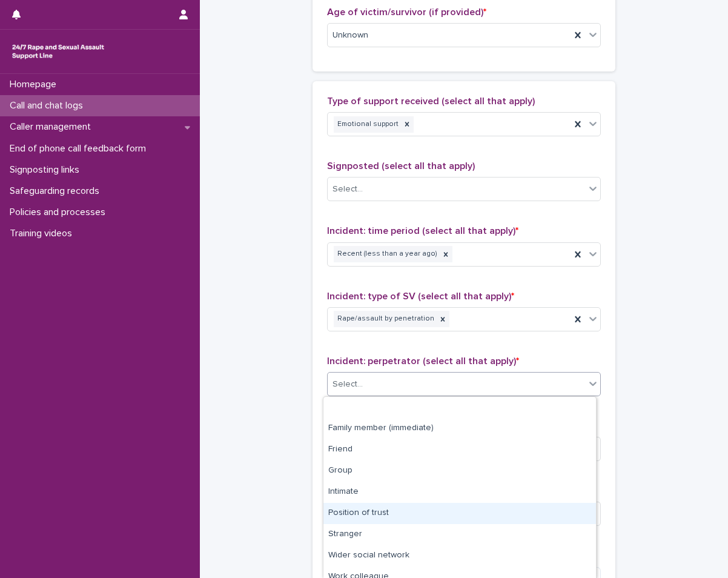
scroll to position [52, 0]
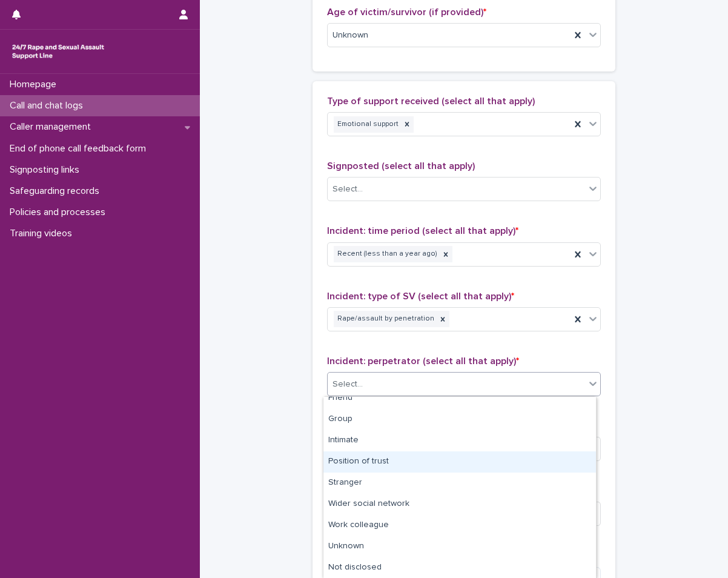
click at [365, 455] on div "Position of trust" at bounding box center [460, 461] width 273 height 21
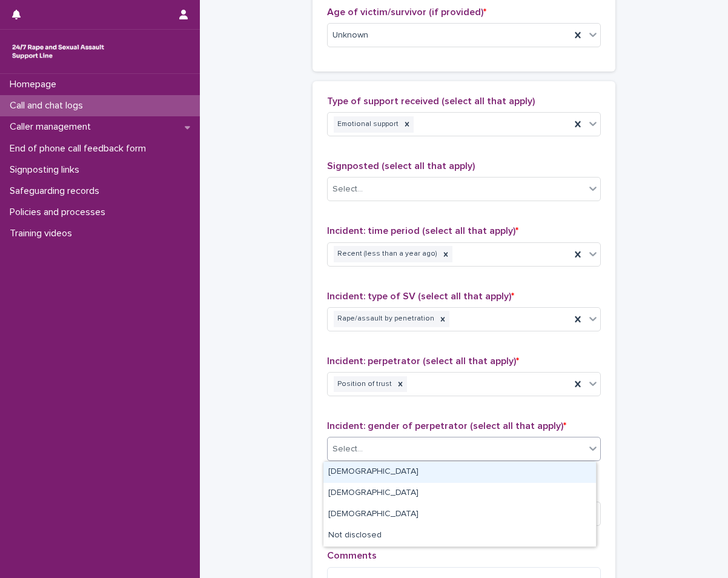
click at [408, 447] on div "Select..." at bounding box center [457, 449] width 258 height 20
click at [365, 472] on div "[DEMOGRAPHIC_DATA]" at bounding box center [460, 472] width 273 height 21
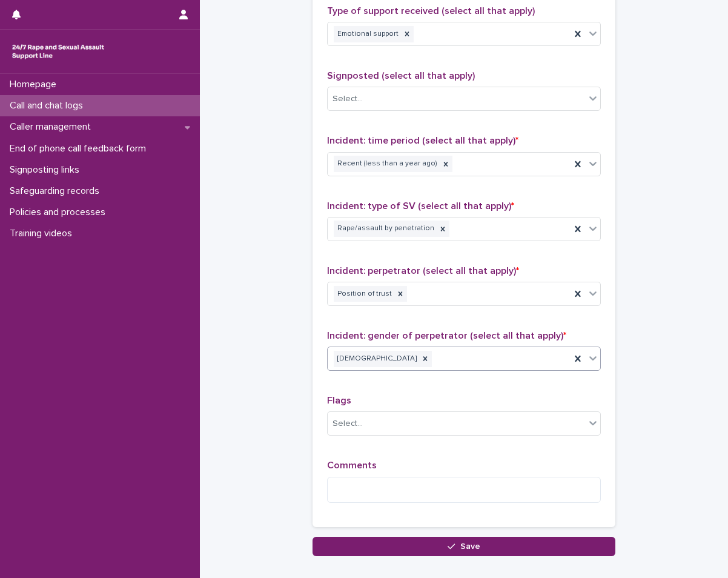
scroll to position [788, 0]
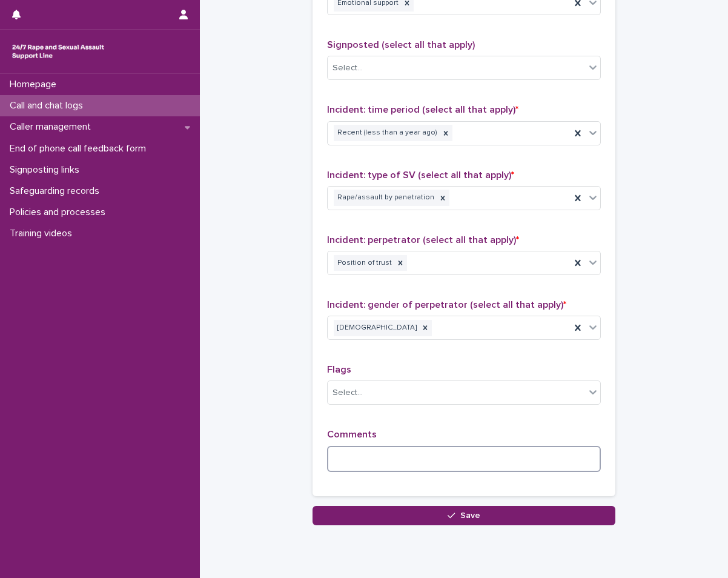
click at [403, 471] on textarea at bounding box center [464, 459] width 274 height 26
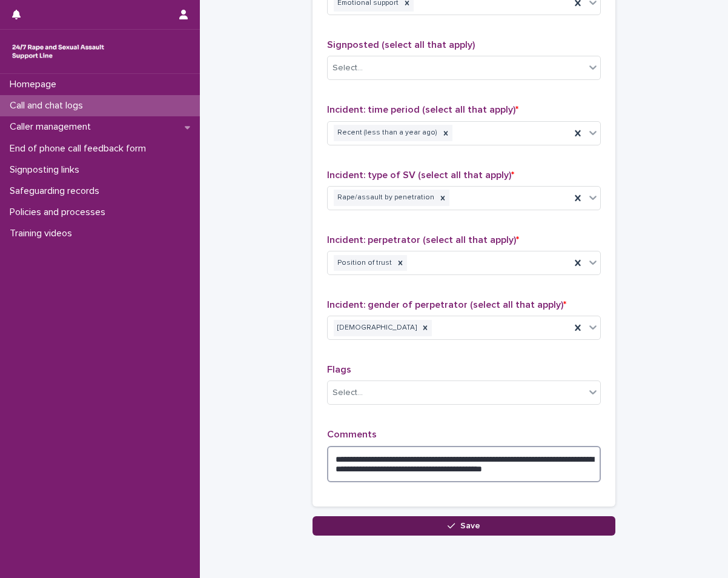
type textarea "**********"
click at [484, 517] on button "Save" at bounding box center [464, 525] width 303 height 19
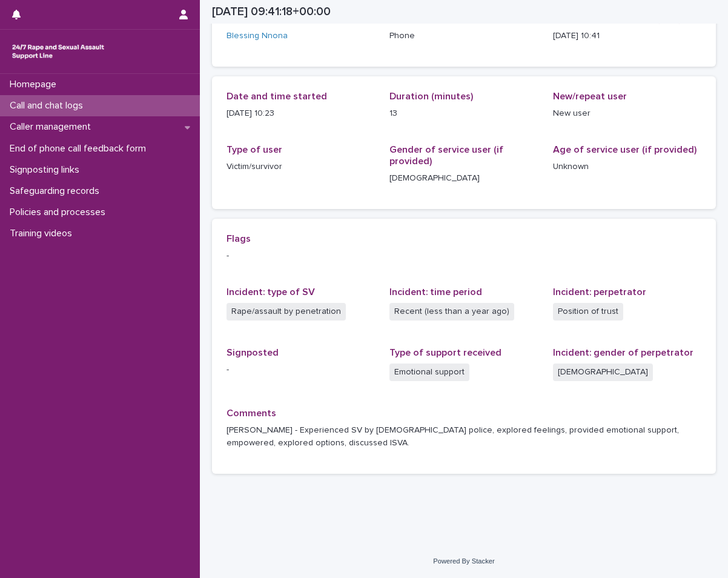
scroll to position [90, 0]
click at [62, 99] on div "Call and chat logs" at bounding box center [100, 105] width 200 height 21
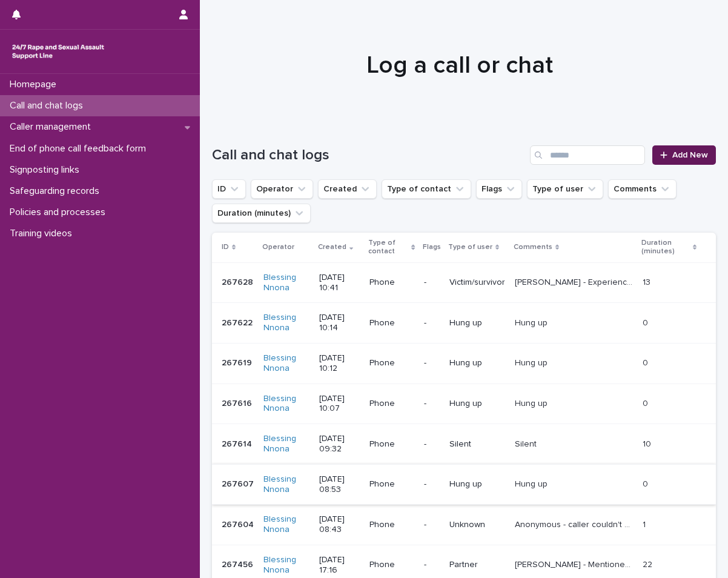
click at [690, 150] on link "Add New" at bounding box center [685, 154] width 64 height 19
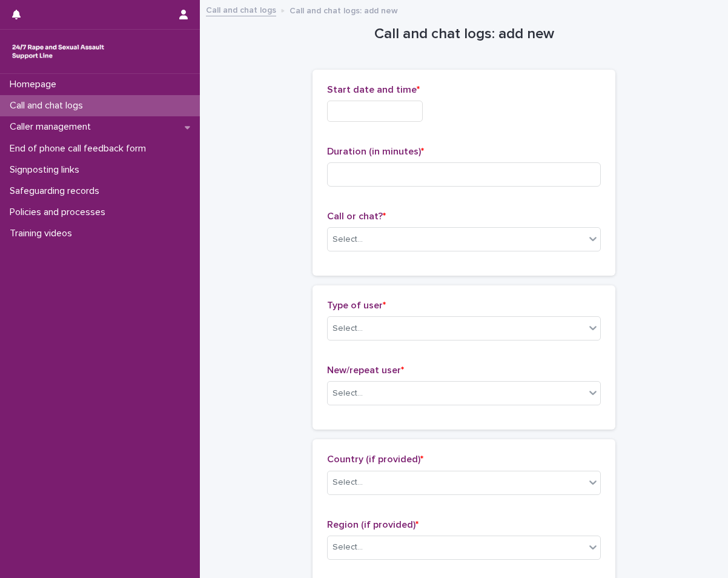
click at [361, 107] on input "text" at bounding box center [375, 111] width 96 height 21
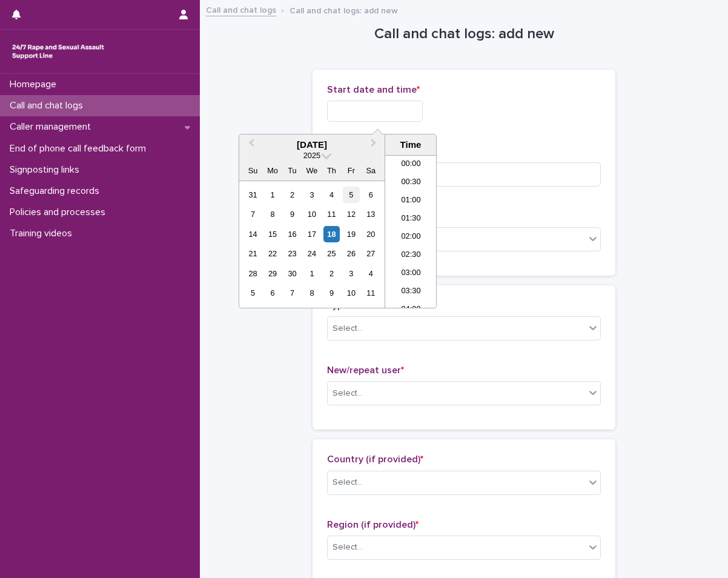
scroll to position [333, 0]
click at [338, 230] on div "18" at bounding box center [332, 234] width 16 height 16
click at [416, 226] on li "11:00" at bounding box center [411, 231] width 52 height 18
click at [399, 105] on input "**********" at bounding box center [375, 111] width 96 height 21
type input "**********"
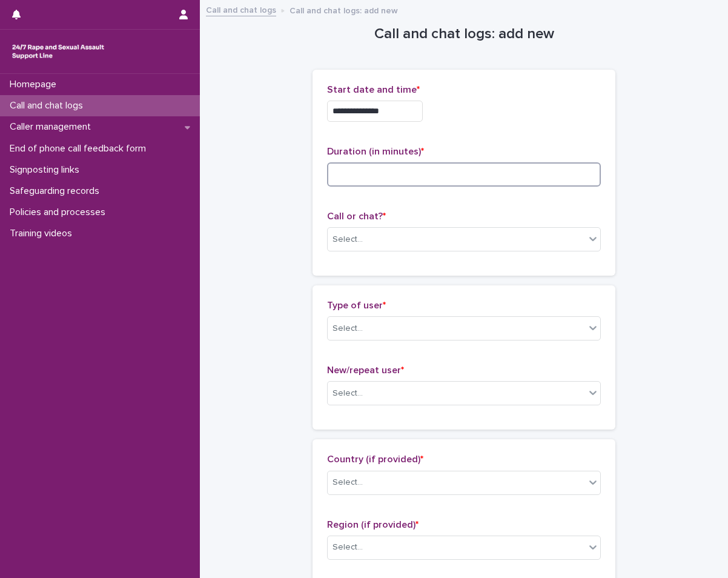
click at [536, 165] on input at bounding box center [464, 174] width 274 height 24
type input "*"
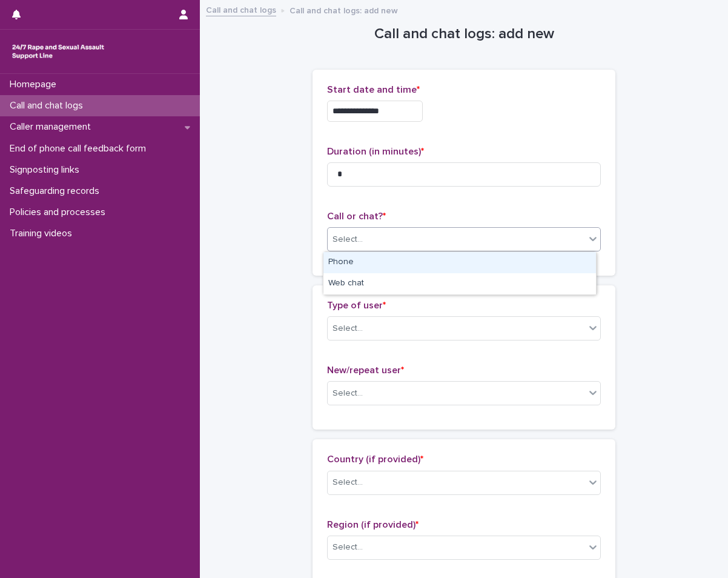
click at [533, 236] on div "Select..." at bounding box center [457, 240] width 258 height 20
click at [506, 257] on div "Phone" at bounding box center [460, 262] width 273 height 21
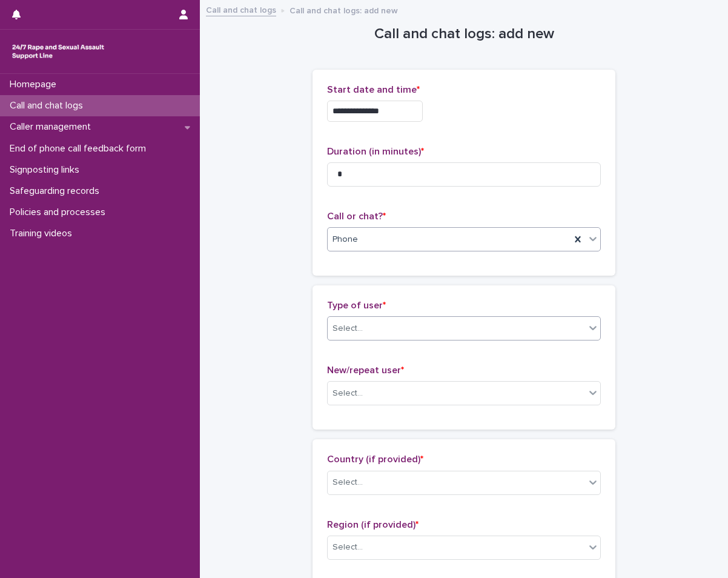
click at [473, 322] on div "Select..." at bounding box center [457, 329] width 258 height 20
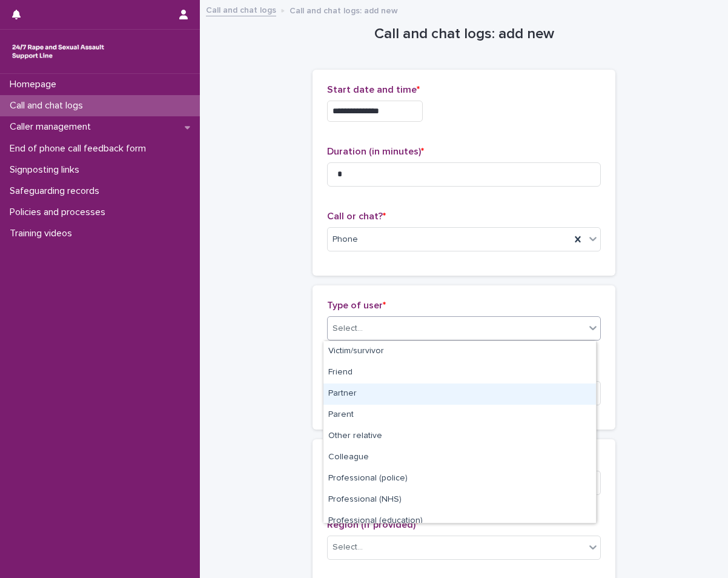
scroll to position [136, 0]
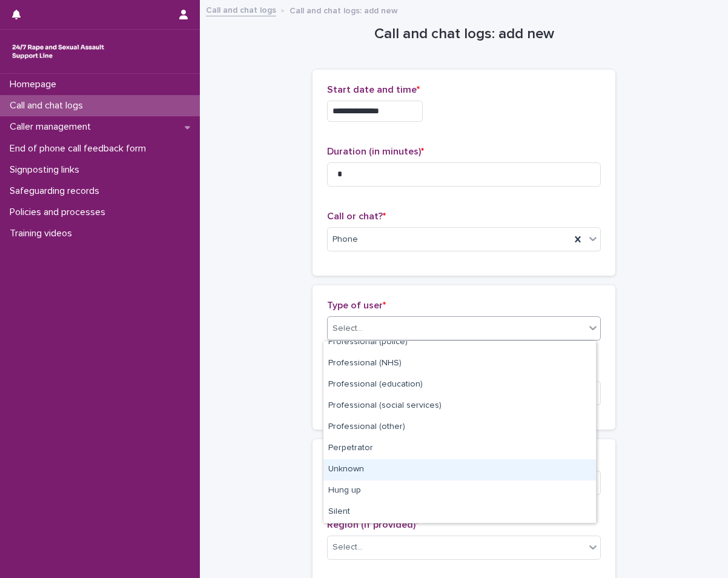
click at [365, 465] on div "Unknown" at bounding box center [460, 469] width 273 height 21
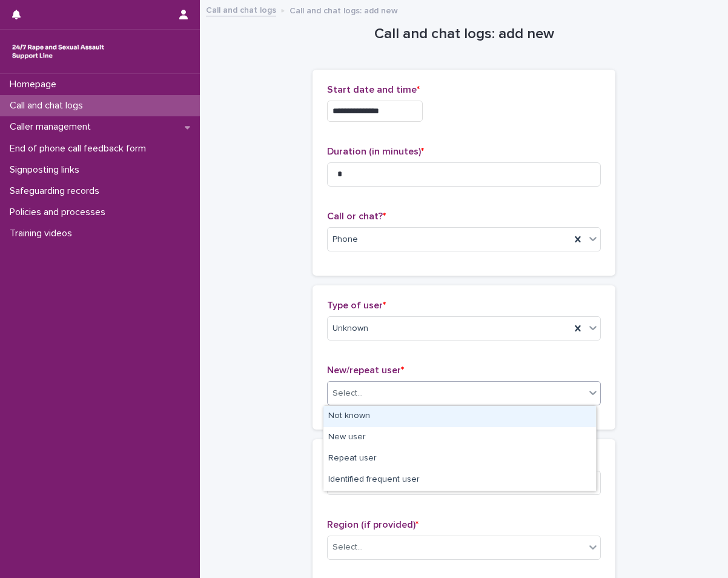
click at [378, 385] on div "Select..." at bounding box center [457, 394] width 258 height 20
click at [373, 416] on div "Not known" at bounding box center [460, 416] width 273 height 21
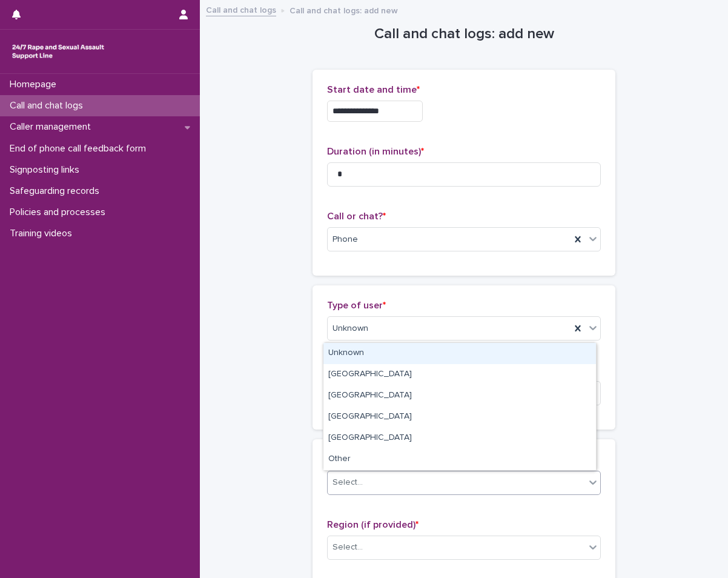
click at [374, 473] on div "Select..." at bounding box center [457, 483] width 258 height 20
click at [405, 363] on div "Unknown" at bounding box center [460, 353] width 273 height 21
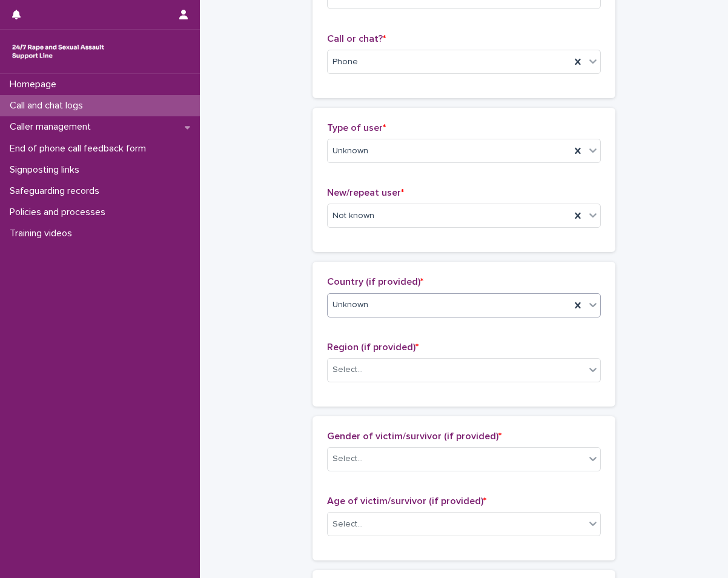
scroll to position [182, 0]
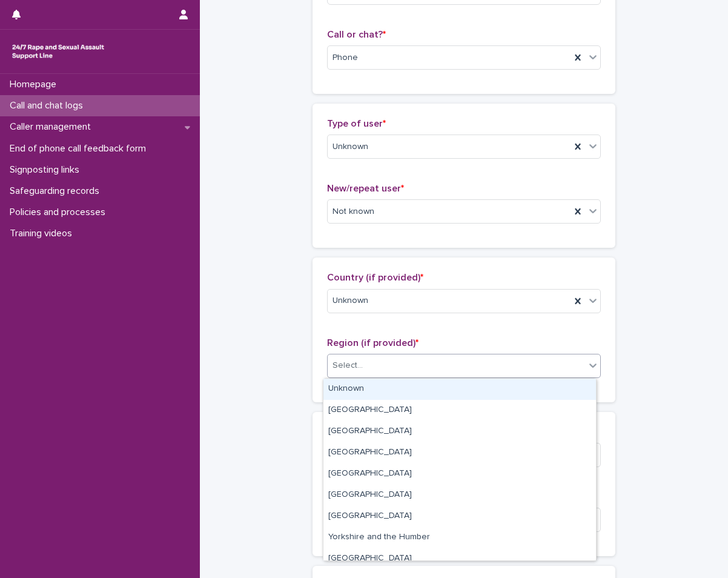
click at [412, 359] on div "Select..." at bounding box center [457, 366] width 258 height 20
click at [384, 393] on div "Unknown" at bounding box center [460, 389] width 273 height 21
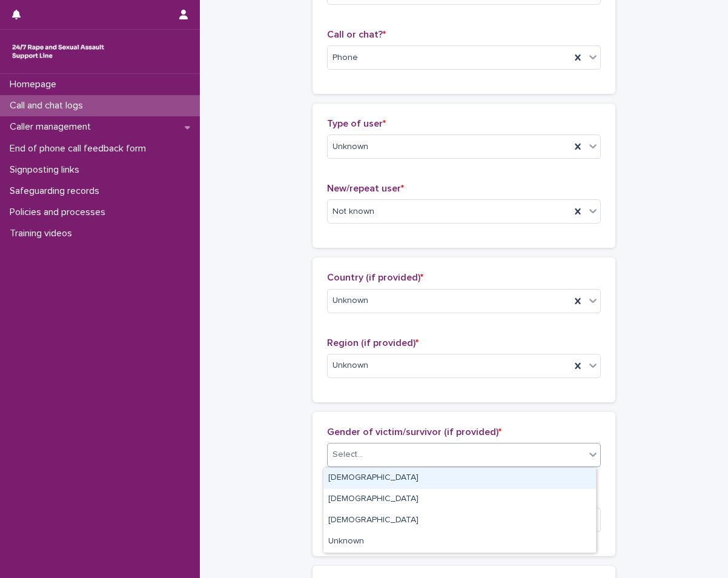
click at [369, 448] on div "Select..." at bounding box center [457, 455] width 258 height 20
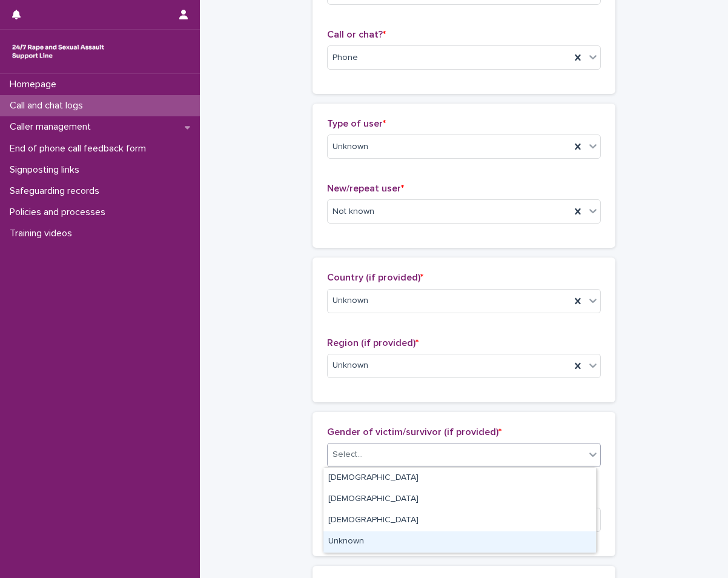
click at [353, 544] on div "Unknown" at bounding box center [460, 541] width 273 height 21
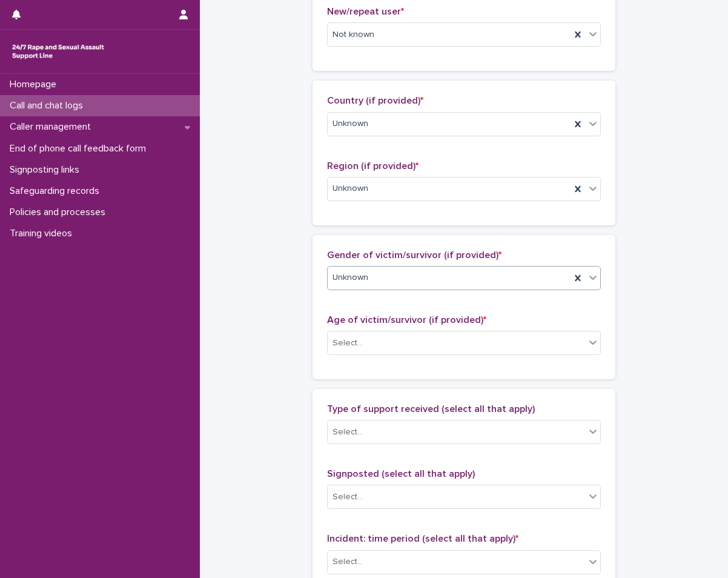
scroll to position [364, 0]
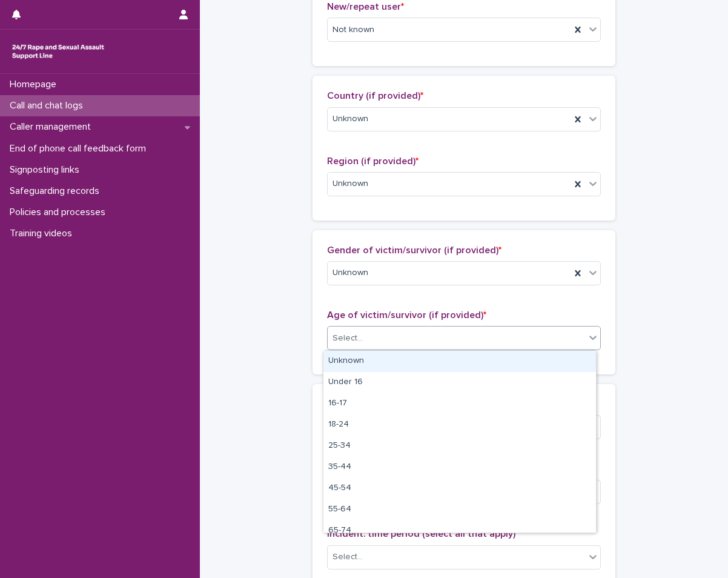
click at [410, 336] on div "Select..." at bounding box center [457, 338] width 258 height 20
click at [390, 370] on div "Unknown" at bounding box center [460, 361] width 273 height 21
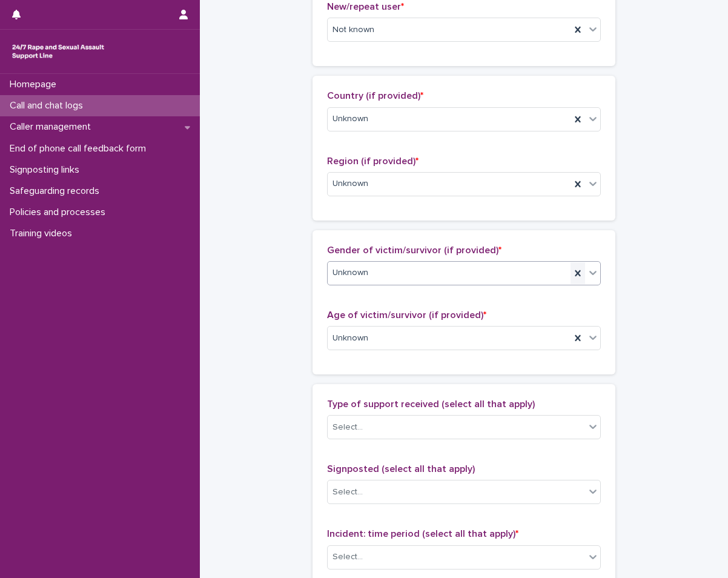
click at [579, 271] on icon at bounding box center [578, 273] width 12 height 12
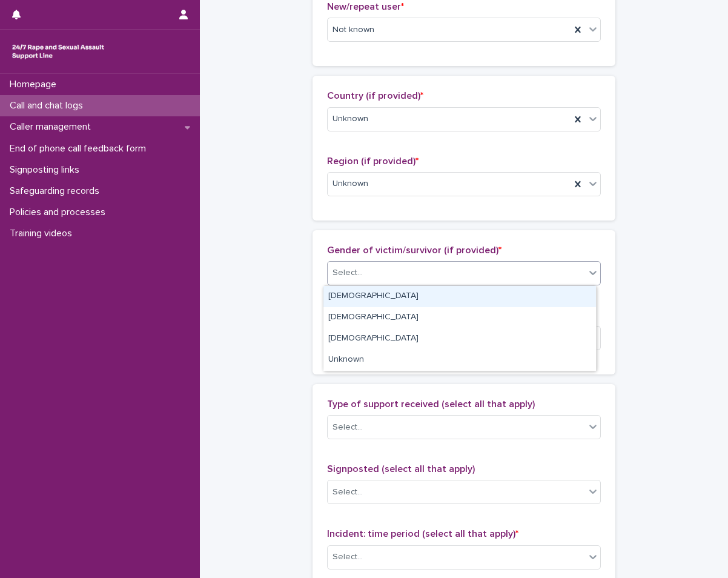
click at [587, 273] on icon at bounding box center [593, 273] width 12 height 12
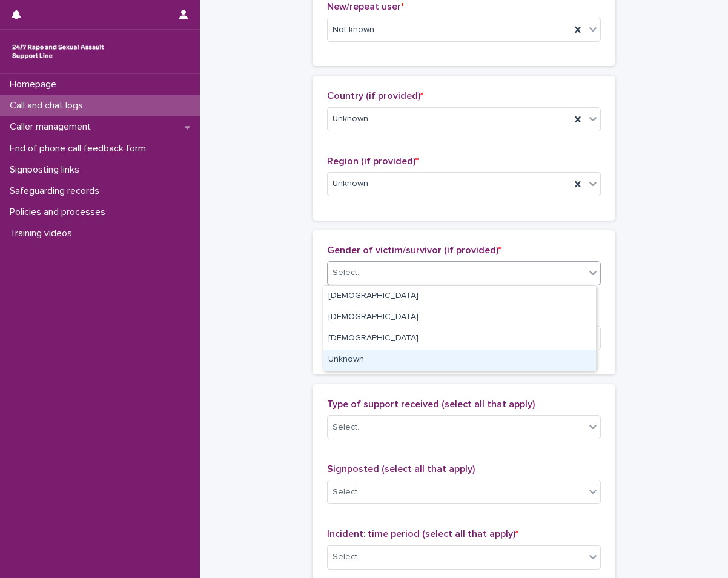
click at [490, 359] on div "Unknown" at bounding box center [460, 360] width 273 height 21
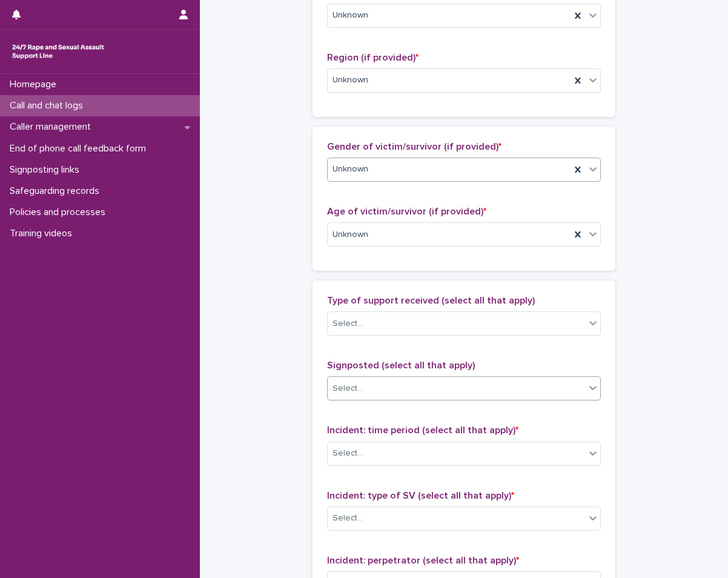
scroll to position [485, 0]
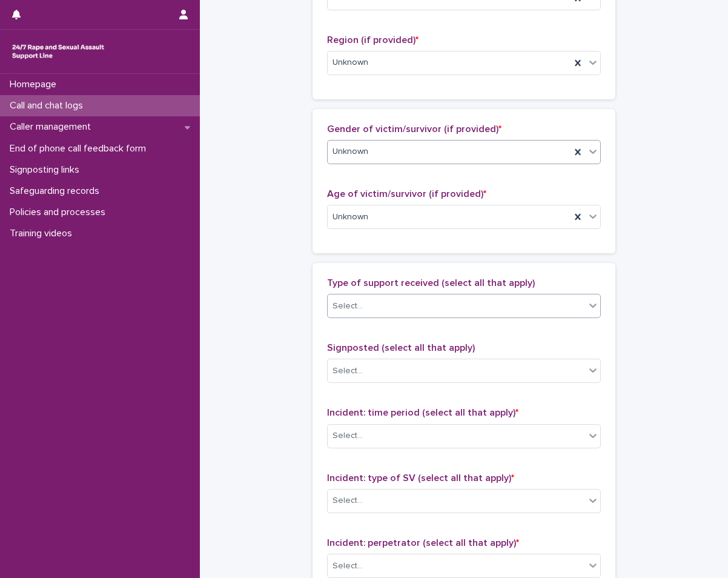
click at [400, 310] on div "Select..." at bounding box center [457, 306] width 258 height 20
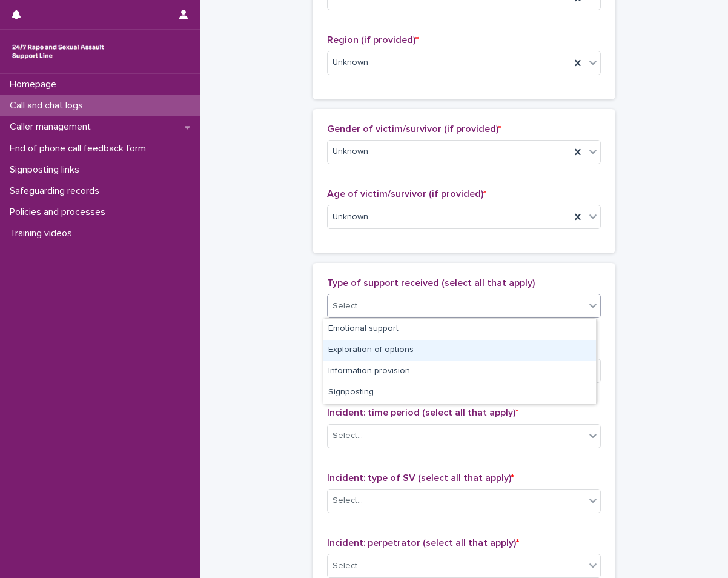
click at [218, 359] on div "**********" at bounding box center [464, 172] width 504 height 1312
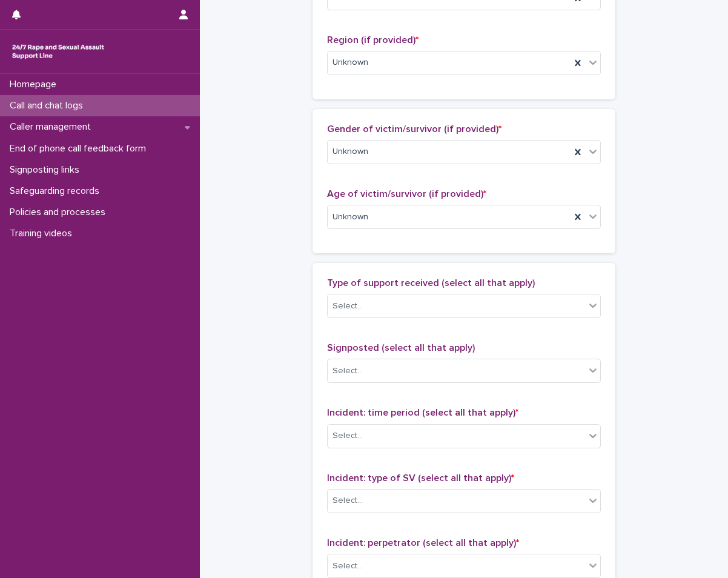
click at [350, 356] on div "Signposted (select all that apply) Select..." at bounding box center [464, 367] width 274 height 50
click at [274, 379] on div "**********" at bounding box center [464, 172] width 504 height 1312
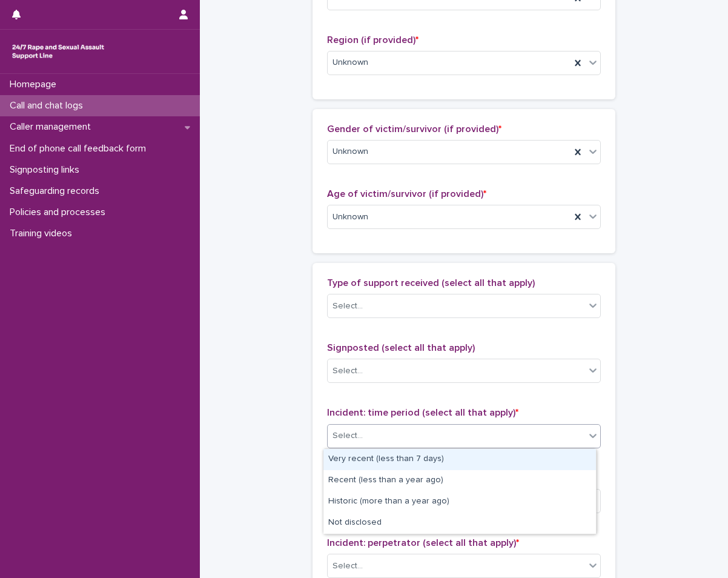
click at [370, 428] on div "Select..." at bounding box center [457, 436] width 258 height 20
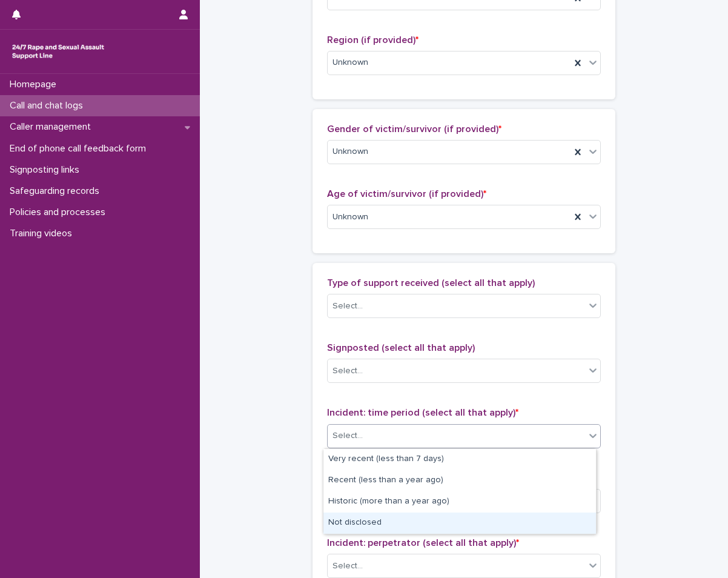
click at [356, 514] on div "Not disclosed" at bounding box center [460, 523] width 273 height 21
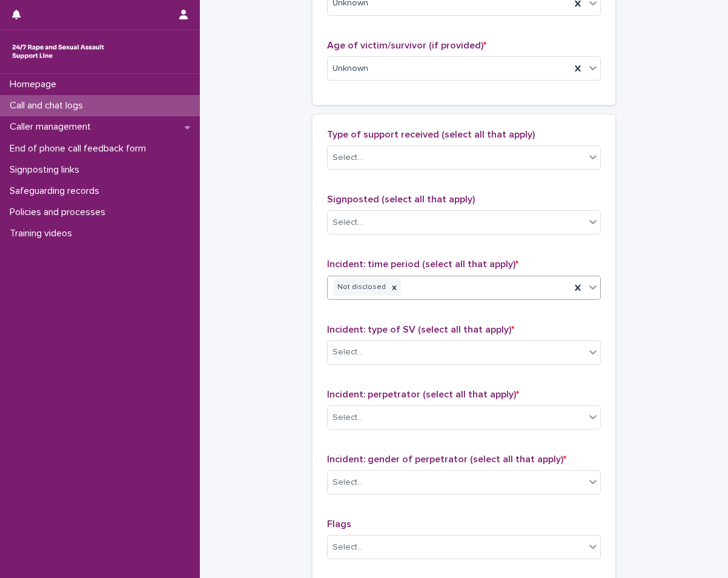
scroll to position [667, 0]
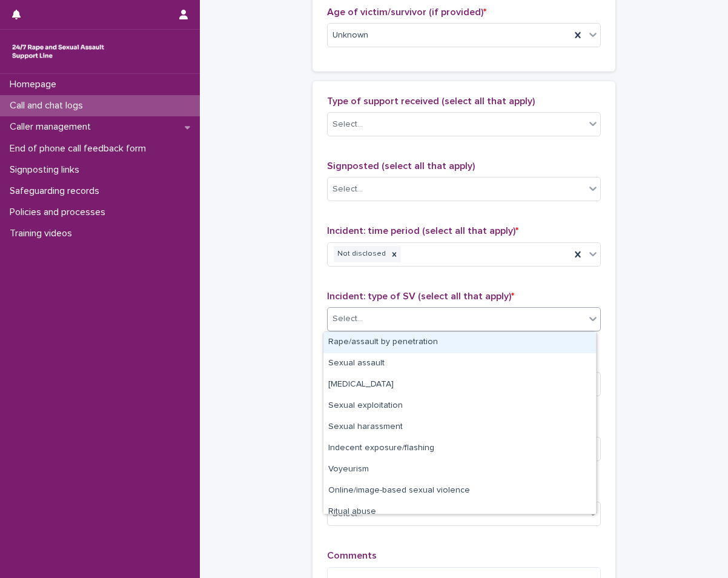
click at [397, 317] on div "Select..." at bounding box center [457, 319] width 258 height 20
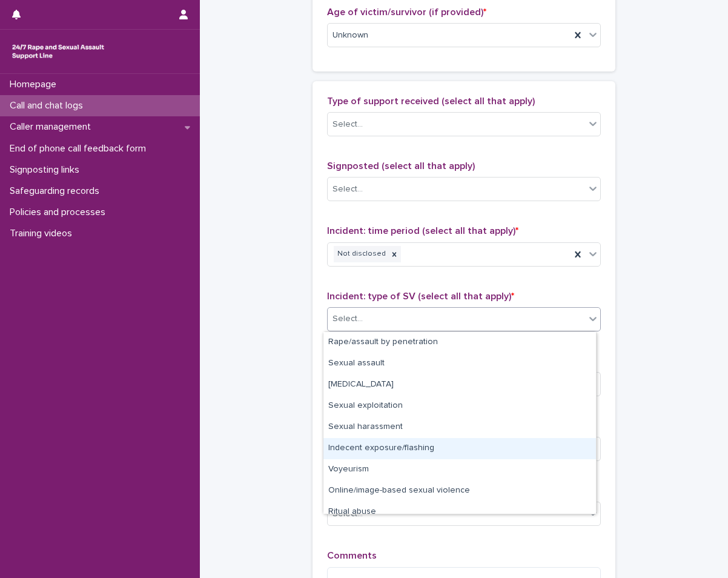
scroll to position [30, 0]
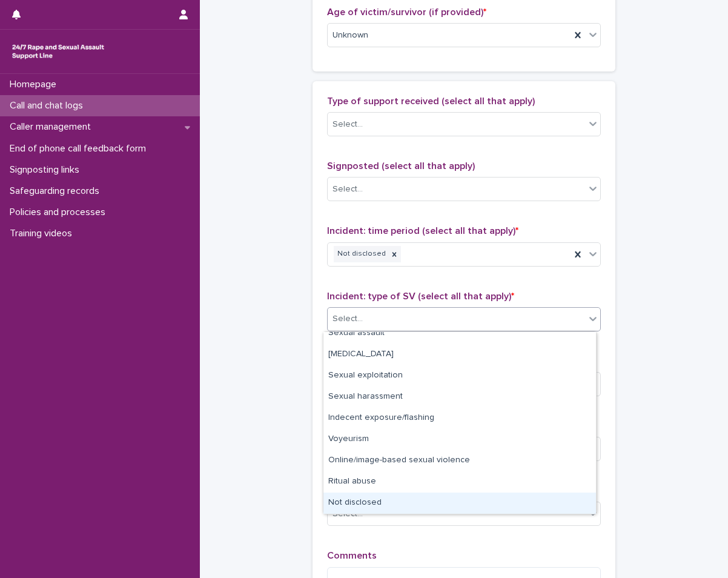
click at [376, 501] on div "Not disclosed" at bounding box center [460, 503] width 273 height 21
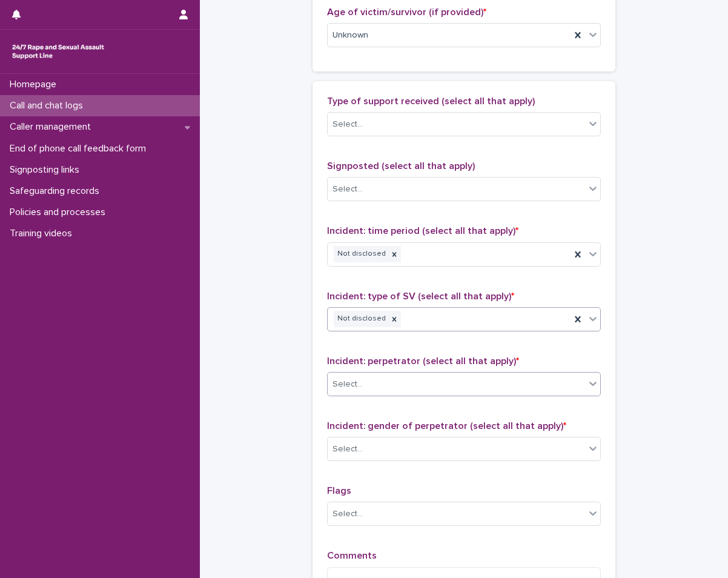
click at [405, 379] on div "Select..." at bounding box center [457, 385] width 258 height 20
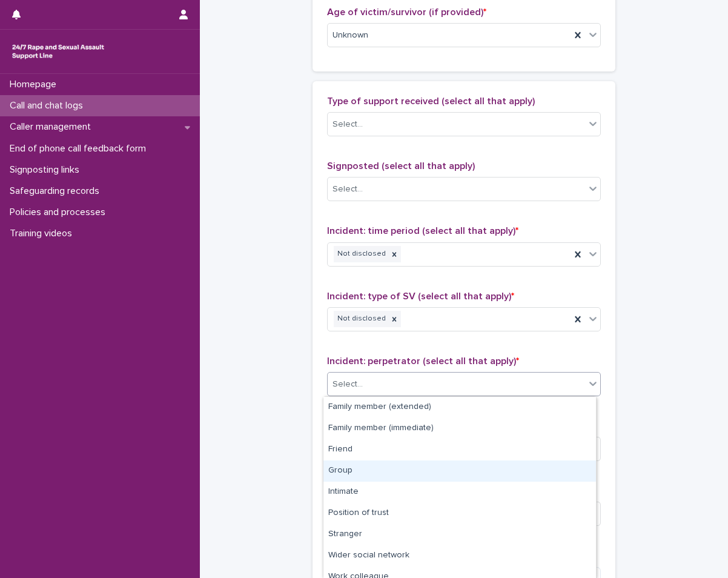
scroll to position [52, 0]
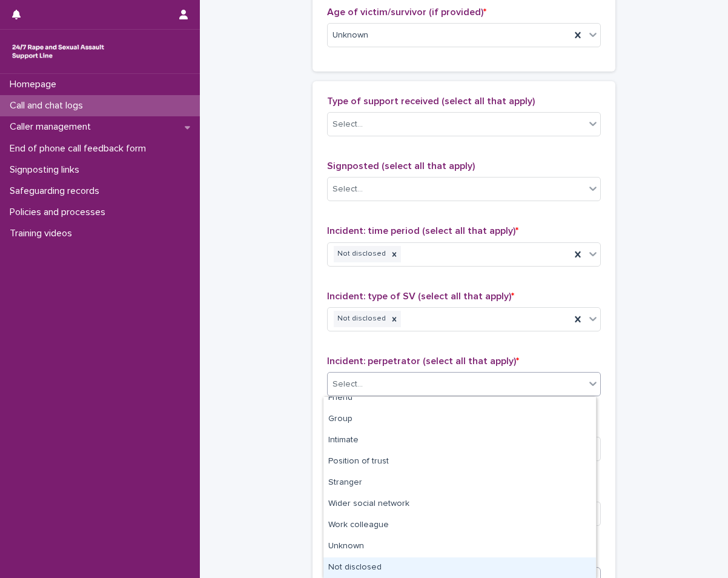
click at [433, 568] on div "Not disclosed" at bounding box center [460, 568] width 273 height 21
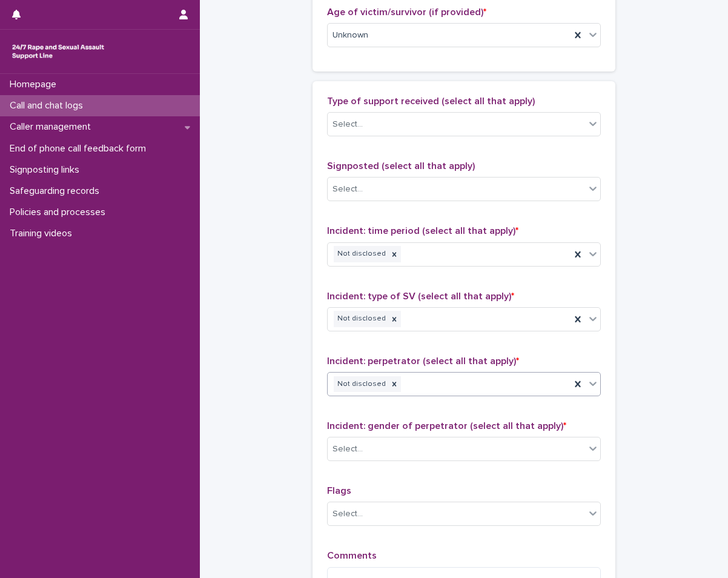
click at [440, 464] on div "Incident: gender of perpetrator (select all that apply) * Select..." at bounding box center [464, 446] width 274 height 50
click at [447, 448] on div "Select..." at bounding box center [457, 449] width 258 height 20
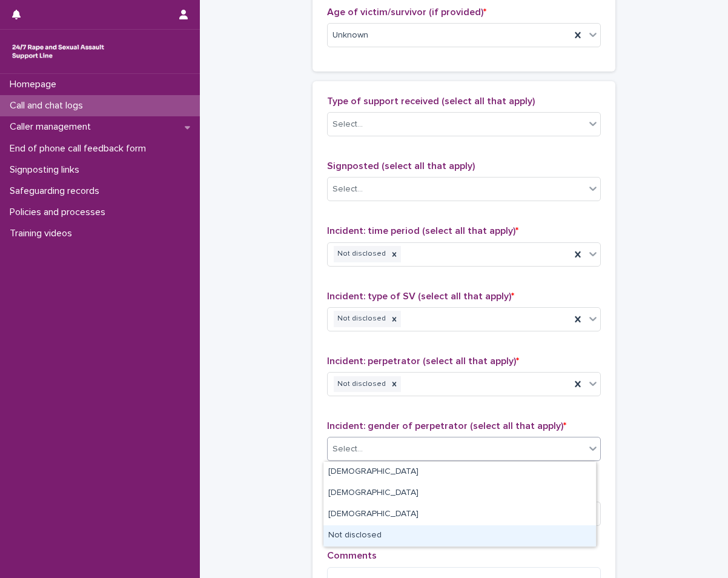
click at [379, 542] on div "Not disclosed" at bounding box center [460, 535] width 273 height 21
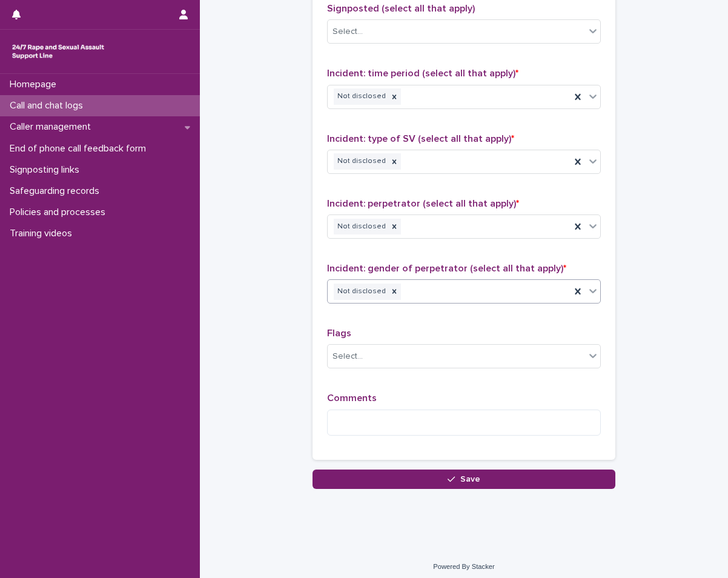
scroll to position [830, 0]
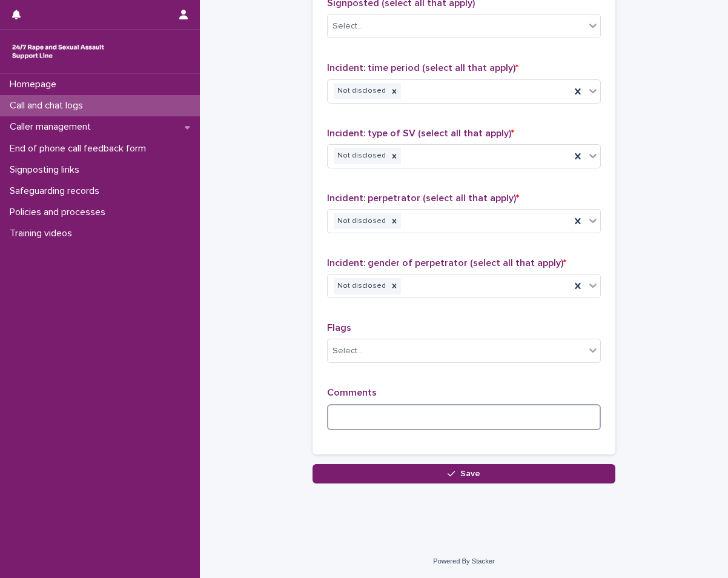
click at [356, 415] on textarea at bounding box center [464, 417] width 274 height 26
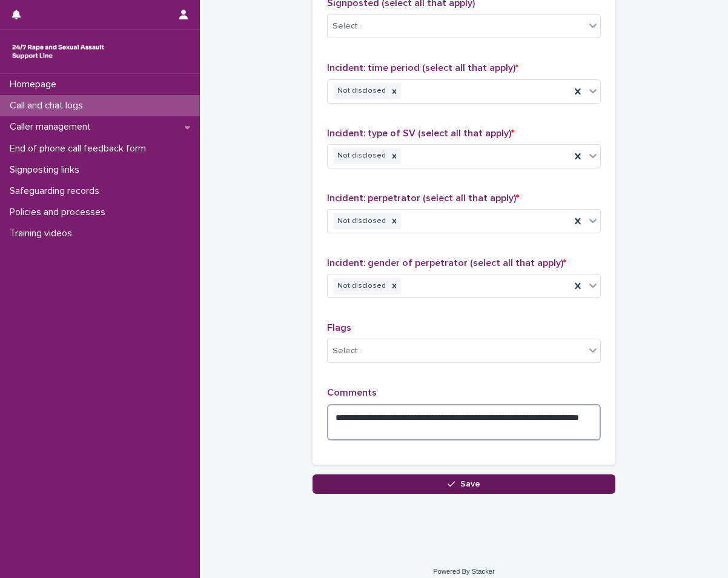
type textarea "**********"
click at [358, 481] on button "Save" at bounding box center [464, 483] width 303 height 19
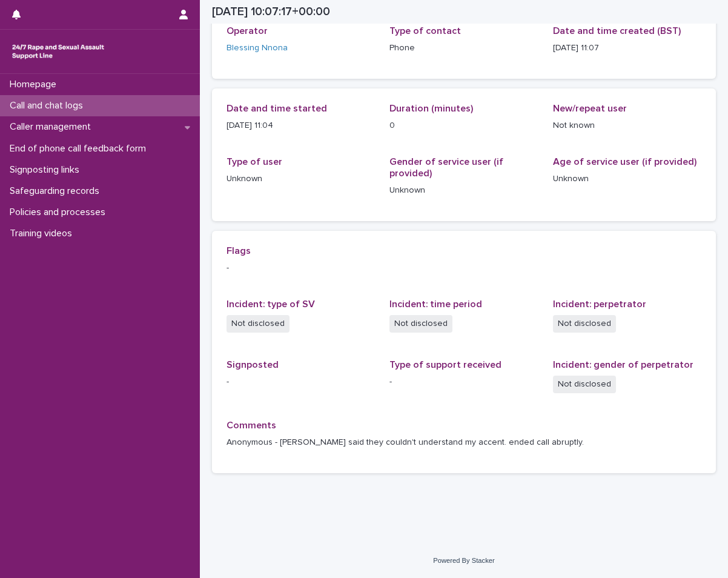
scroll to position [78, 0]
click at [72, 108] on p "Call and chat logs" at bounding box center [49, 106] width 88 height 12
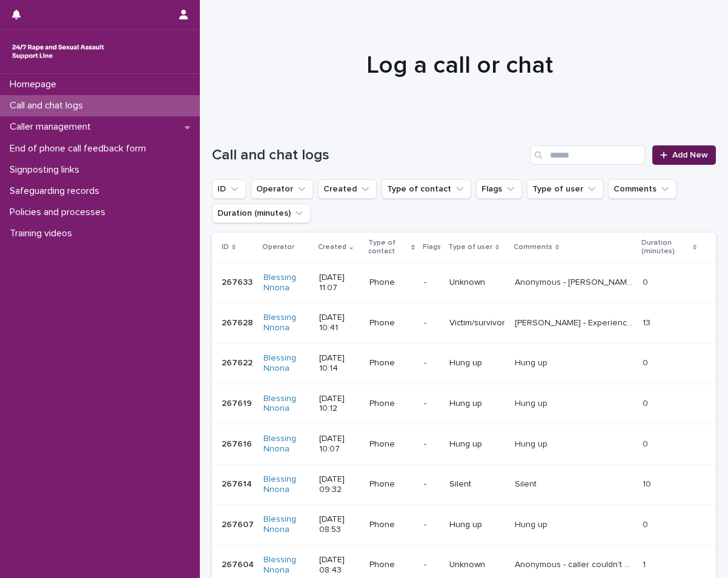
click at [674, 156] on span "Add New" at bounding box center [691, 155] width 36 height 8
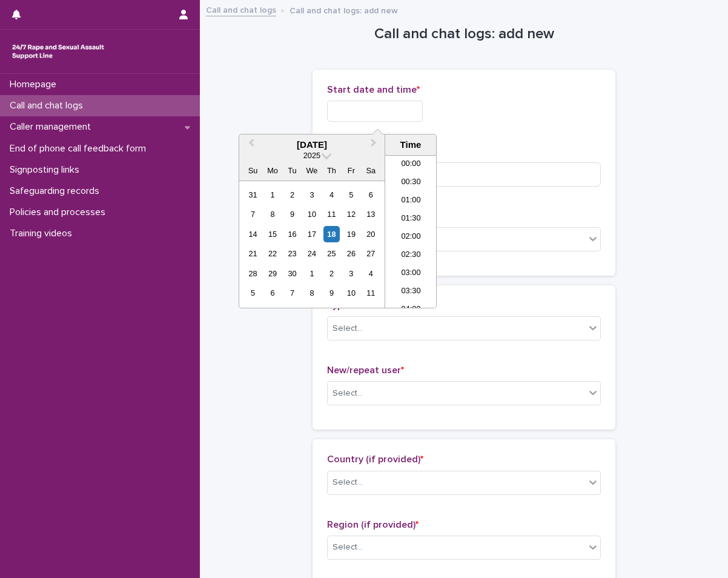
click at [394, 113] on input "text" at bounding box center [375, 111] width 96 height 21
click at [331, 232] on div "18" at bounding box center [332, 234] width 16 height 16
click at [409, 229] on li "11:00" at bounding box center [411, 231] width 52 height 18
click at [409, 116] on input "**********" at bounding box center [375, 111] width 96 height 21
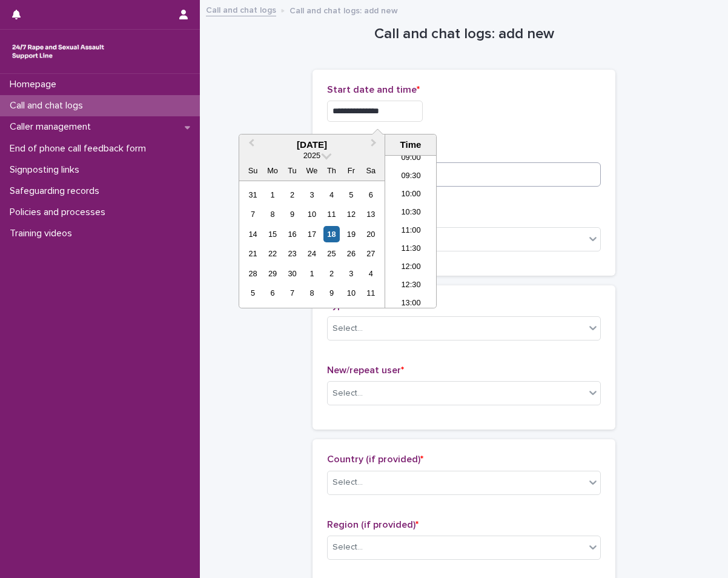
type input "**********"
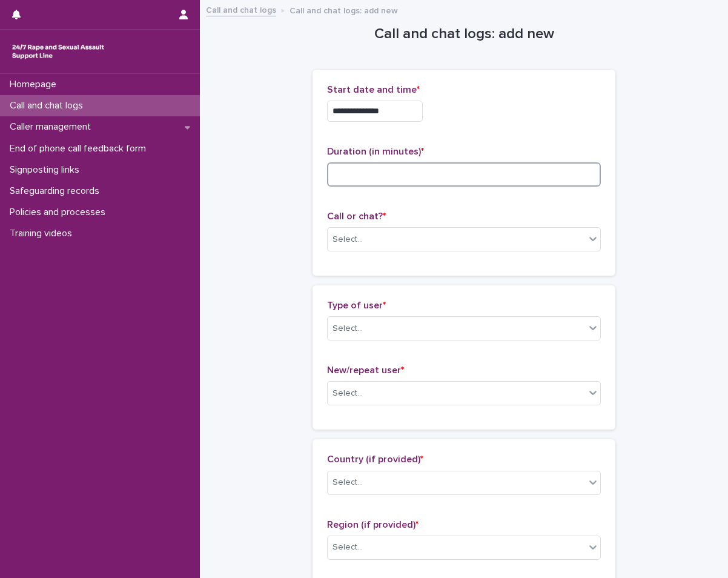
click at [477, 181] on input at bounding box center [464, 174] width 274 height 24
type input "*"
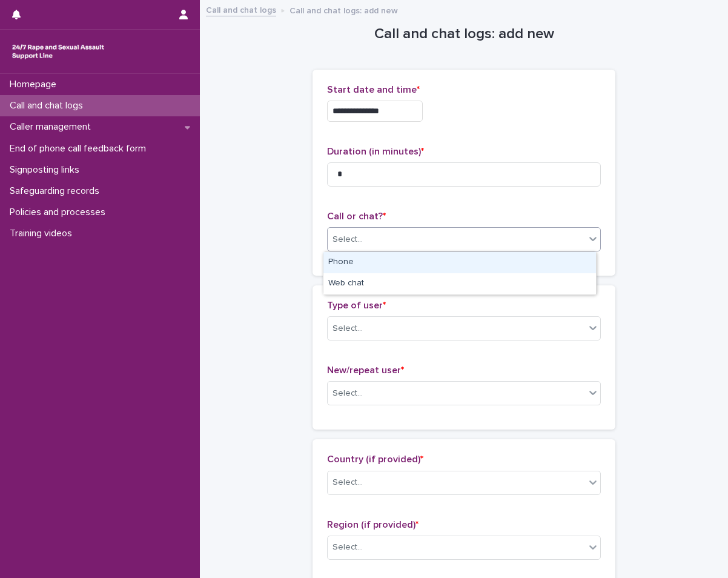
click at [498, 230] on div "Select..." at bounding box center [457, 240] width 258 height 20
click at [438, 259] on div "Phone" at bounding box center [460, 262] width 273 height 21
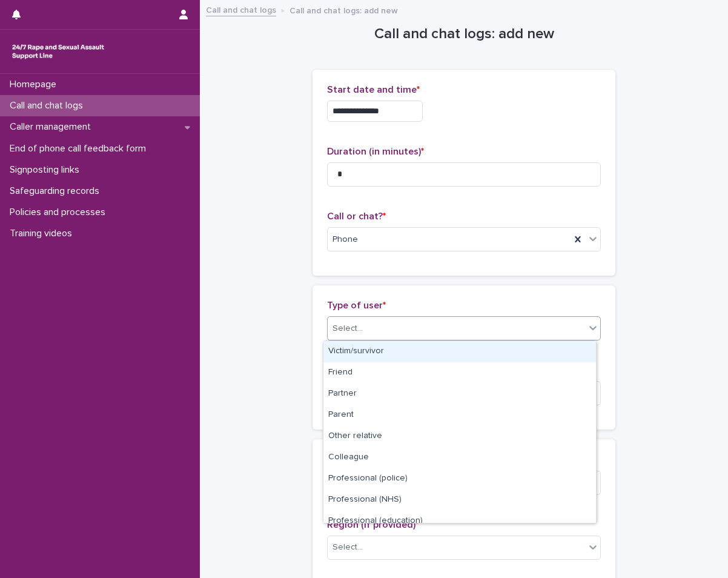
click at [415, 330] on div "Select..." at bounding box center [457, 329] width 258 height 20
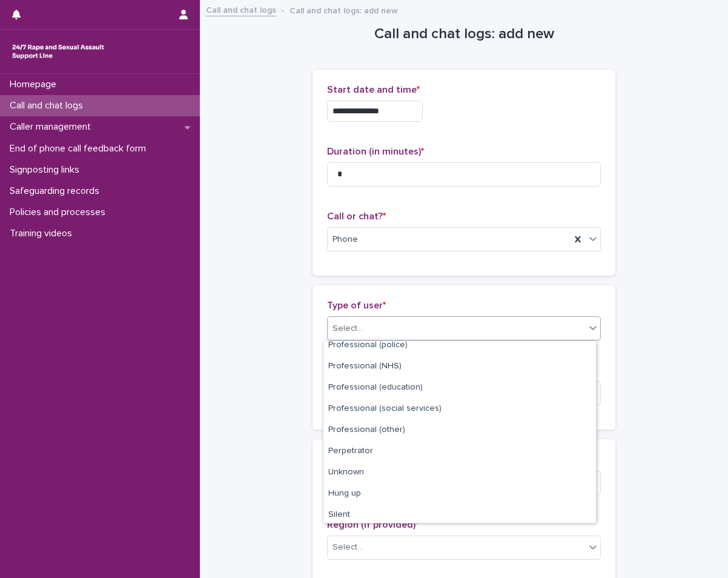
scroll to position [136, 0]
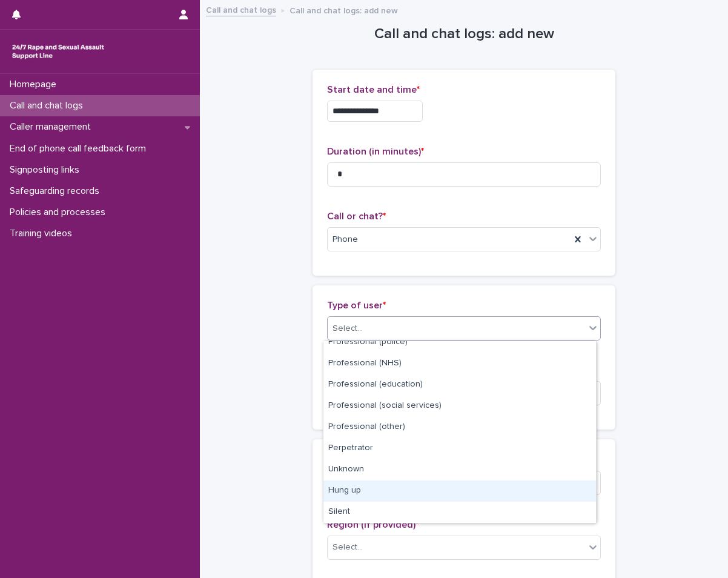
click at [364, 491] on div "Hung up" at bounding box center [460, 491] width 273 height 21
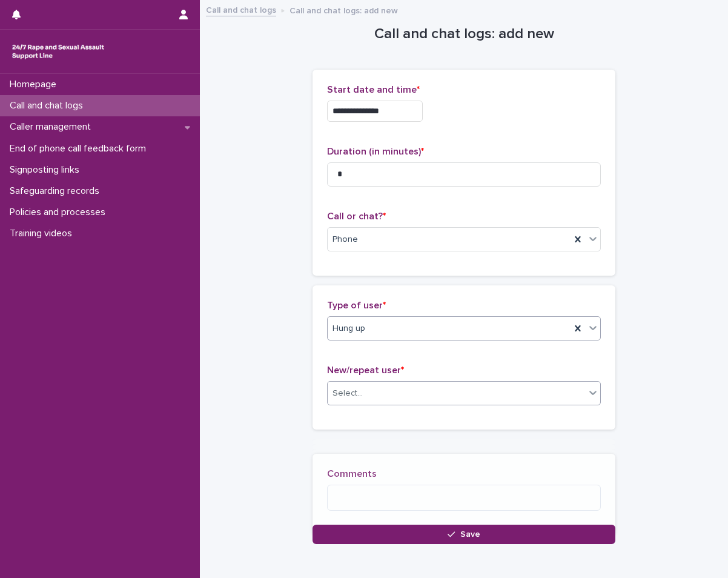
click at [413, 403] on div "Select..." at bounding box center [457, 394] width 258 height 20
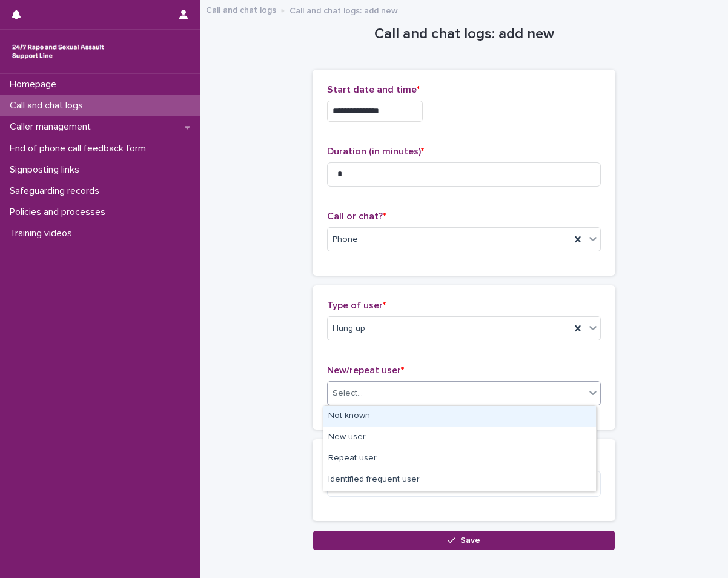
click at [404, 421] on div "Not known" at bounding box center [460, 416] width 273 height 21
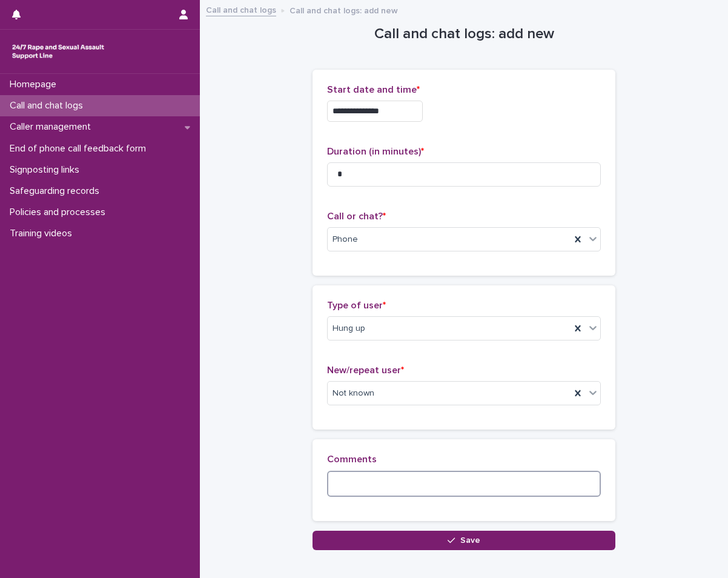
click at [390, 479] on textarea at bounding box center [464, 484] width 274 height 26
type textarea "*******"
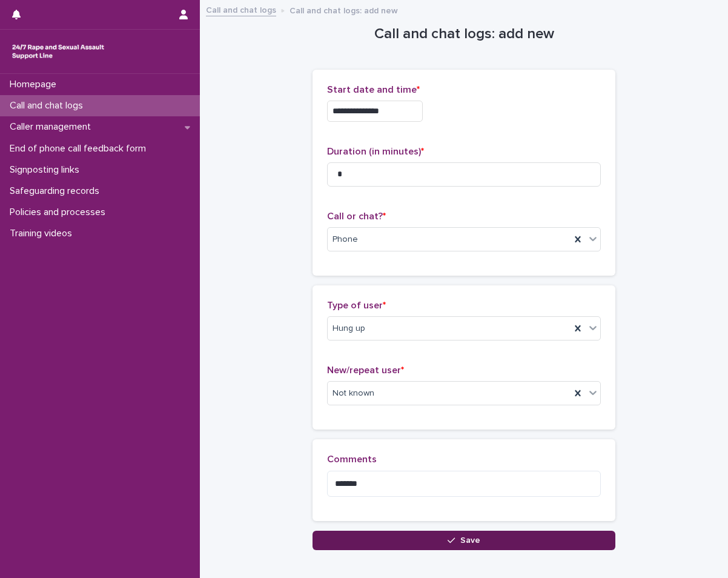
click at [389, 539] on button "Save" at bounding box center [464, 540] width 303 height 19
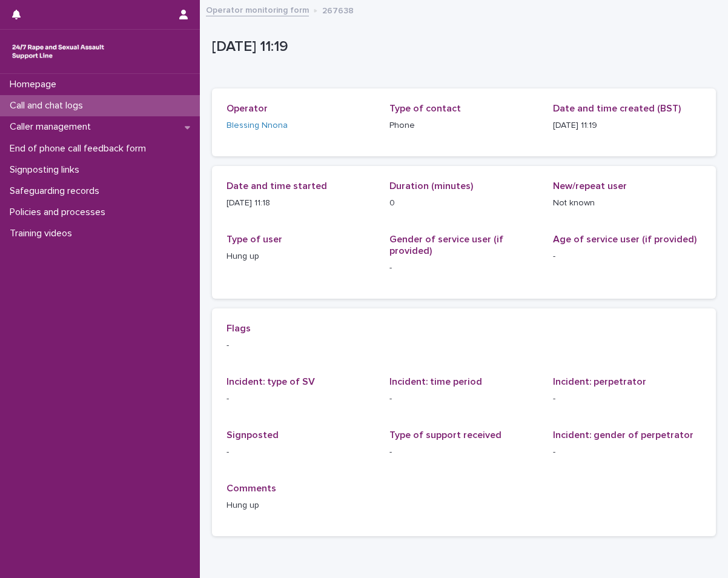
click at [149, 112] on div "Call and chat logs" at bounding box center [100, 105] width 200 height 21
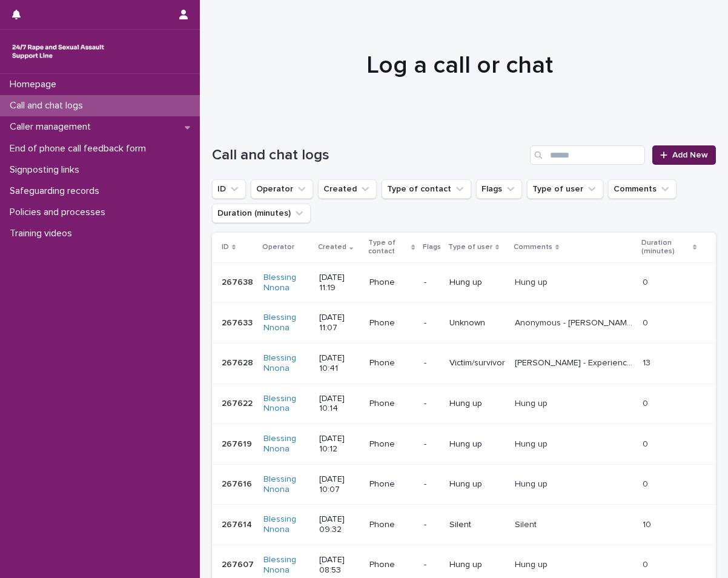
click at [661, 159] on icon at bounding box center [664, 155] width 7 height 8
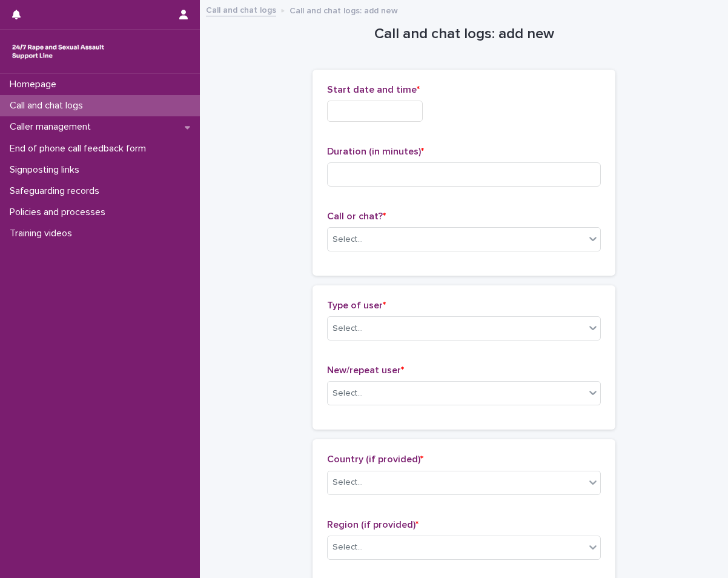
click at [369, 96] on div "Start date and time *" at bounding box center [464, 107] width 274 height 47
click at [371, 101] on input "text" at bounding box center [375, 111] width 96 height 21
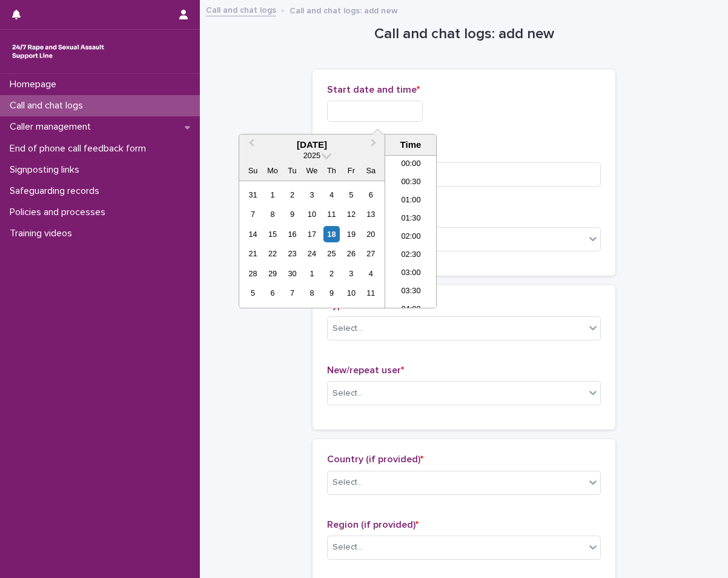
scroll to position [333, 0]
click at [339, 235] on div "18" at bounding box center [332, 234] width 16 height 16
click at [404, 234] on li "11:00" at bounding box center [411, 231] width 52 height 18
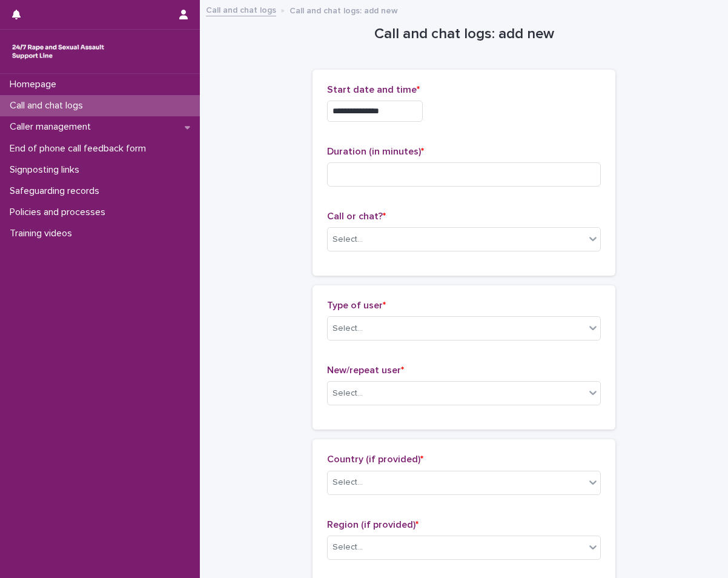
click at [416, 109] on input "**********" at bounding box center [375, 111] width 96 height 21
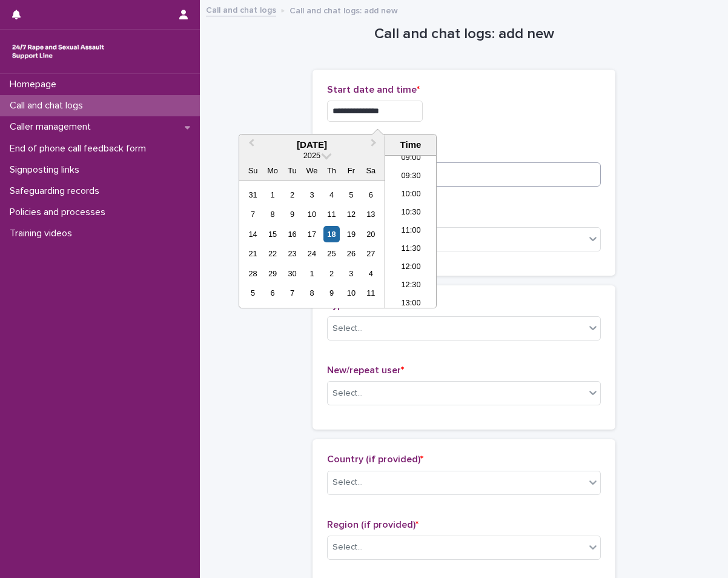
type input "**********"
click at [479, 166] on input at bounding box center [464, 174] width 274 height 24
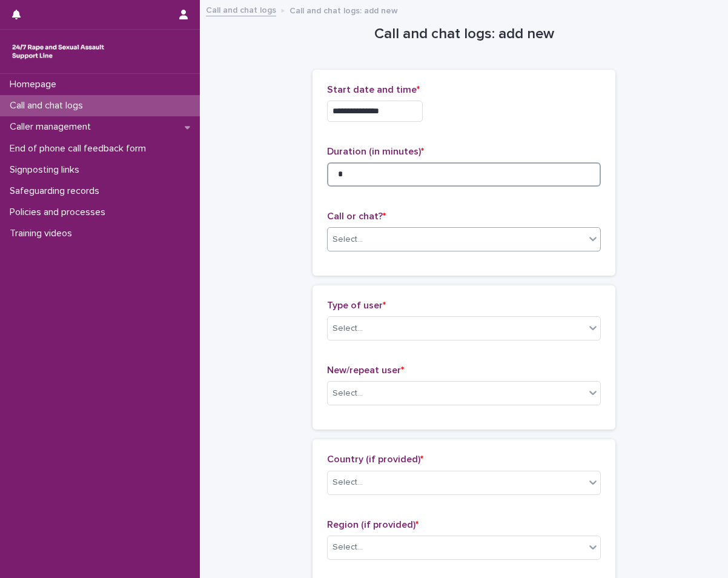
type input "*"
click at [498, 243] on div "Select..." at bounding box center [457, 240] width 258 height 20
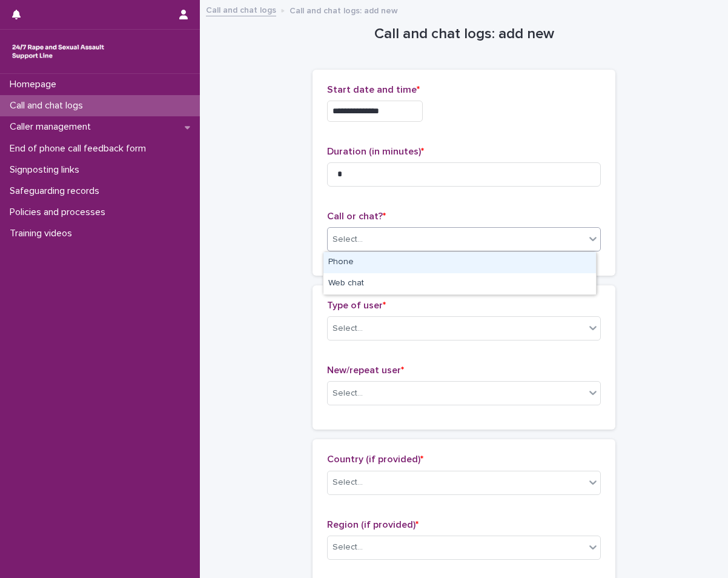
click at [456, 261] on div "Phone" at bounding box center [460, 262] width 273 height 21
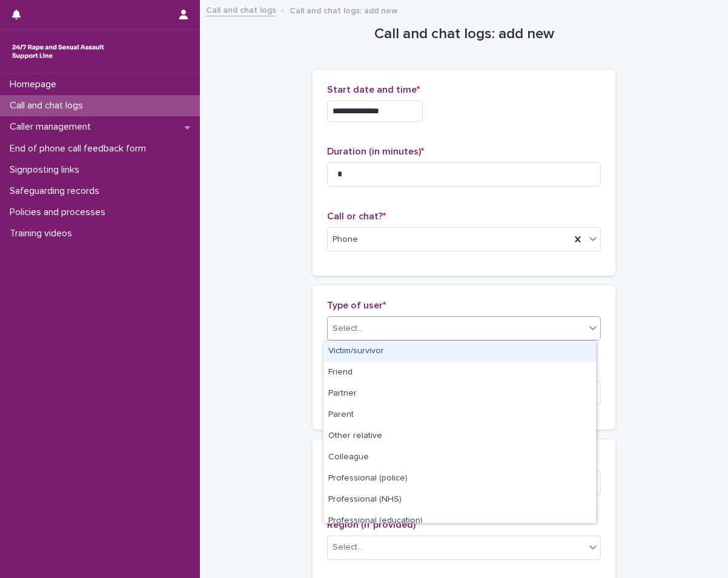
click at [404, 330] on div "Select..." at bounding box center [457, 329] width 258 height 20
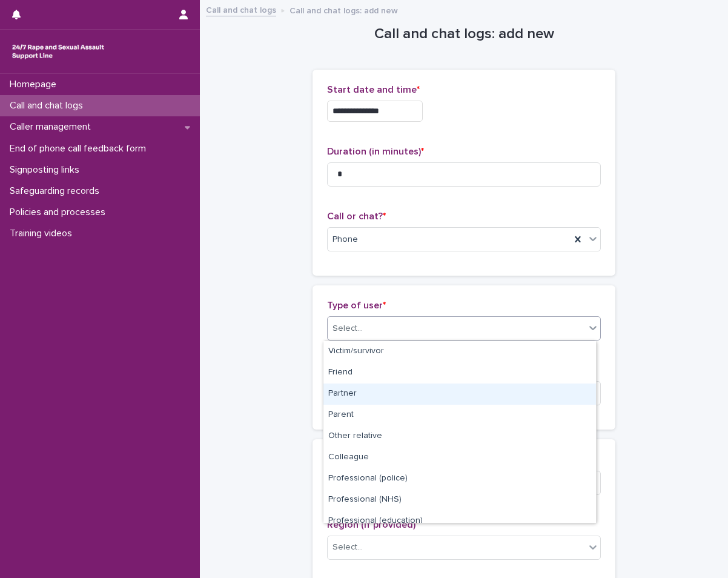
scroll to position [136, 0]
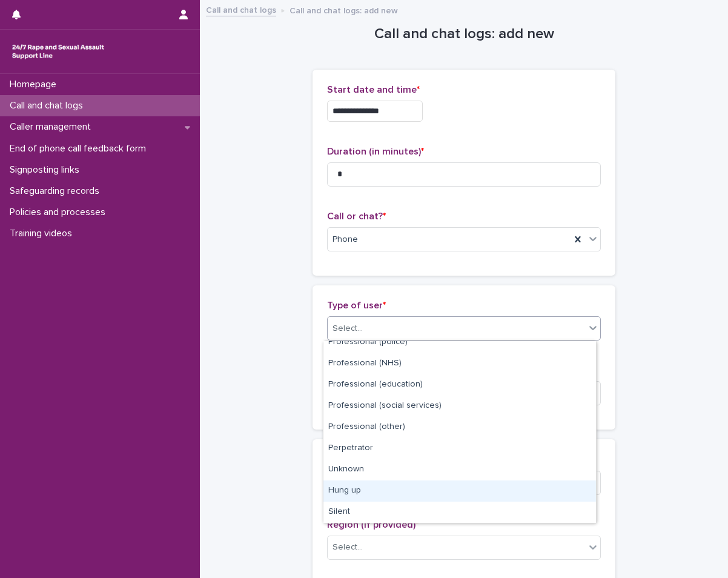
click at [383, 488] on div "Hung up" at bounding box center [460, 491] width 273 height 21
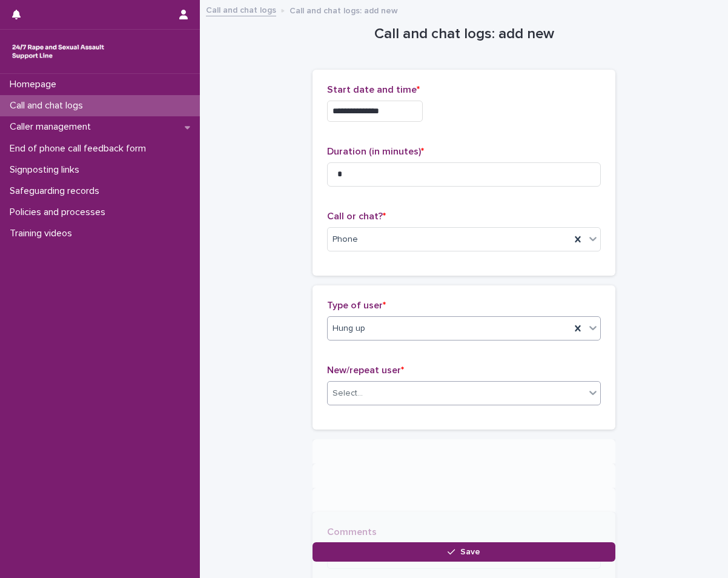
click at [396, 388] on div "Select..." at bounding box center [457, 394] width 258 height 20
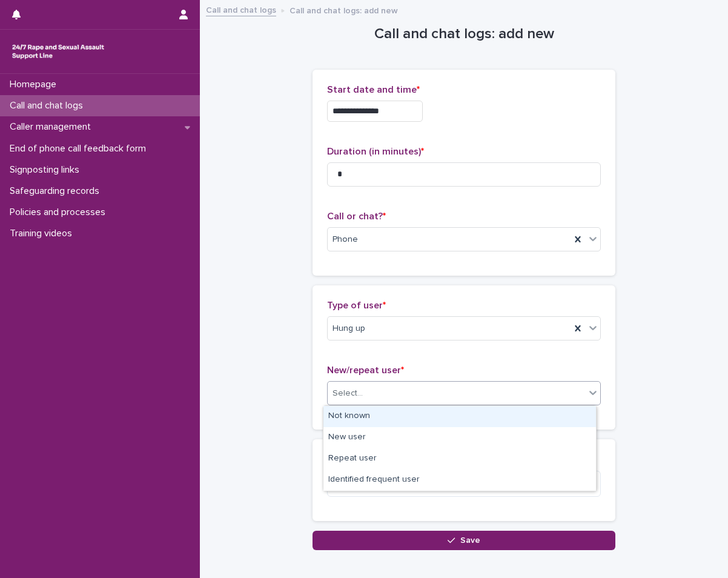
click at [387, 412] on div "Not known" at bounding box center [460, 416] width 273 height 21
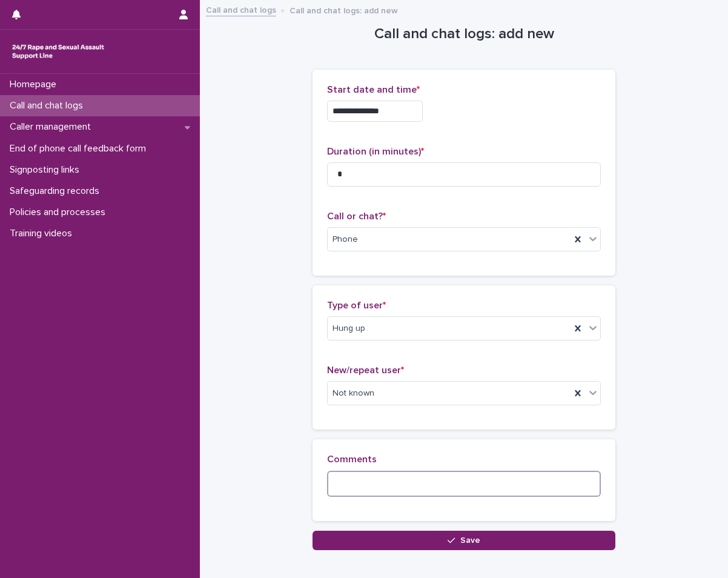
drag, startPoint x: 378, startPoint y: 487, endPoint x: 387, endPoint y: 490, distance: 9.6
click at [386, 490] on textarea at bounding box center [464, 484] width 274 height 26
type textarea "*******"
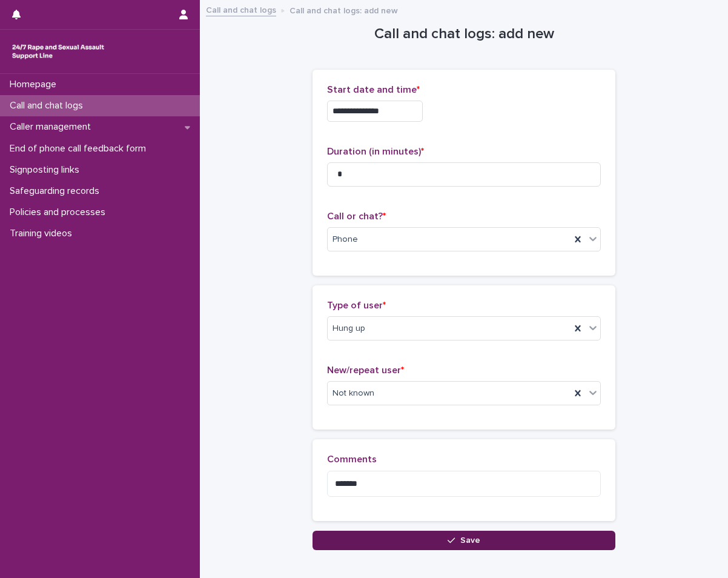
click at [382, 536] on button "Save" at bounding box center [464, 540] width 303 height 19
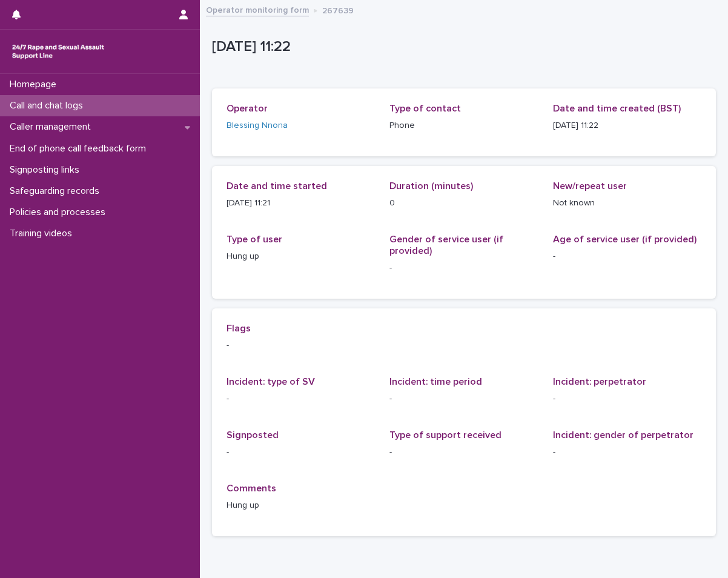
click at [71, 106] on p "Call and chat logs" at bounding box center [49, 106] width 88 height 12
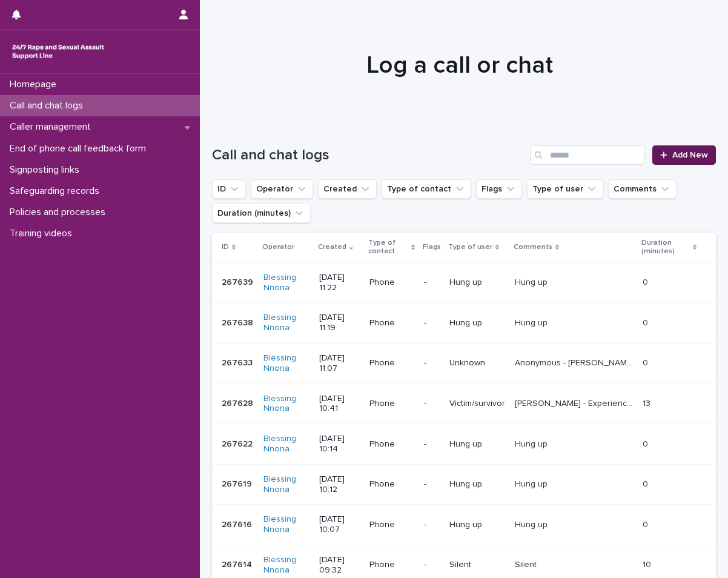
click at [685, 161] on link "Add New" at bounding box center [685, 154] width 64 height 19
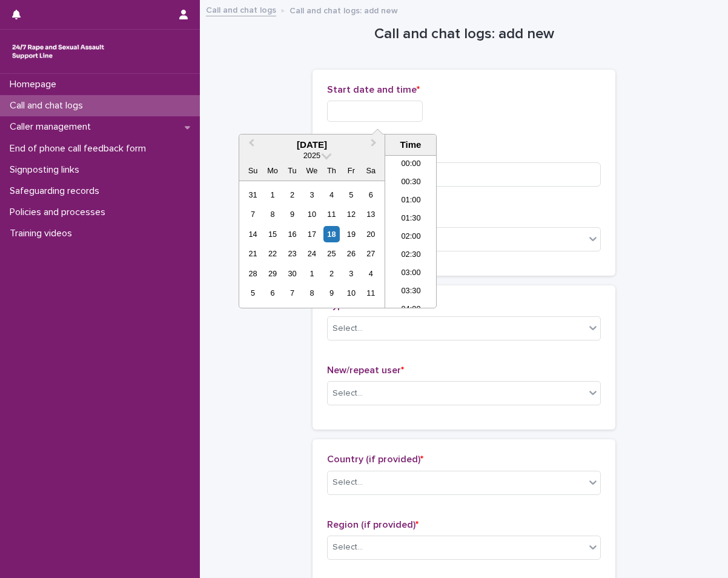
scroll to position [333, 0]
click at [388, 102] on input "text" at bounding box center [375, 111] width 96 height 21
click at [334, 236] on div "18" at bounding box center [332, 234] width 16 height 16
click at [404, 227] on li "11:00" at bounding box center [411, 231] width 52 height 18
click at [410, 107] on input "**********" at bounding box center [375, 111] width 96 height 21
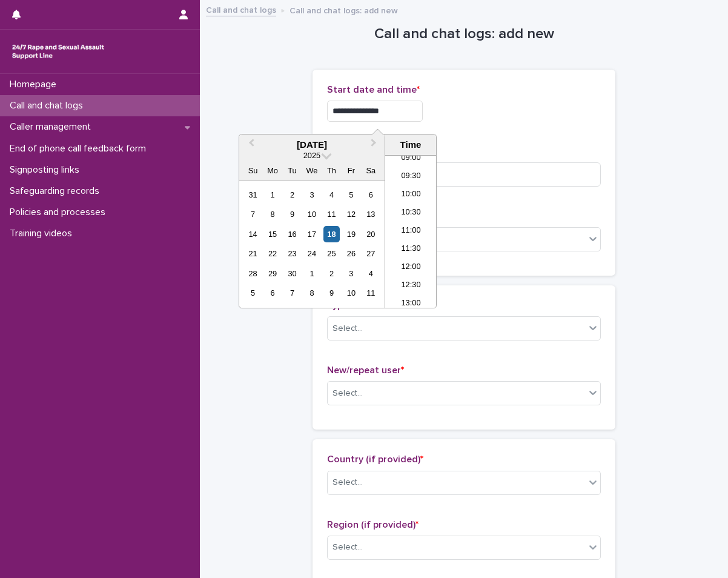
type input "**********"
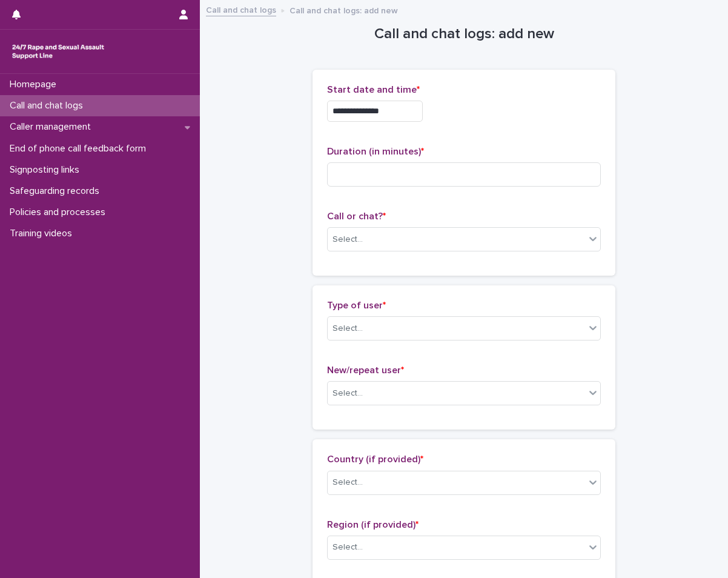
click at [508, 187] on div "Duration (in minutes) *" at bounding box center [464, 171] width 274 height 50
click at [411, 166] on input at bounding box center [464, 174] width 274 height 24
type input "*"
click at [461, 253] on div "Call or chat? * Select..." at bounding box center [464, 236] width 274 height 50
click at [466, 246] on div "Select..." at bounding box center [457, 240] width 258 height 20
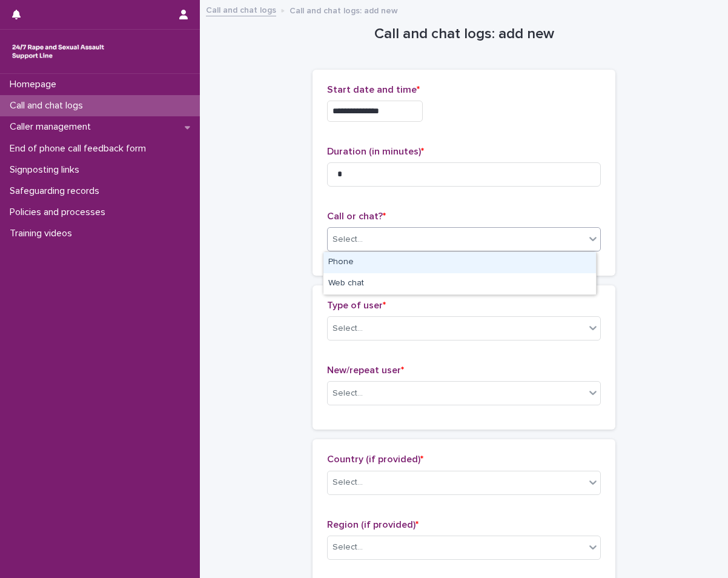
click at [464, 264] on div "Phone" at bounding box center [460, 262] width 273 height 21
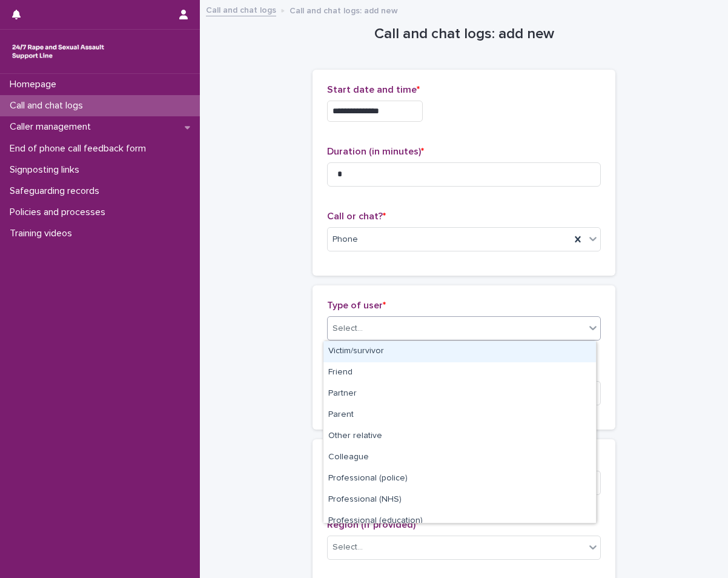
click at [427, 319] on div "Select..." at bounding box center [457, 329] width 258 height 20
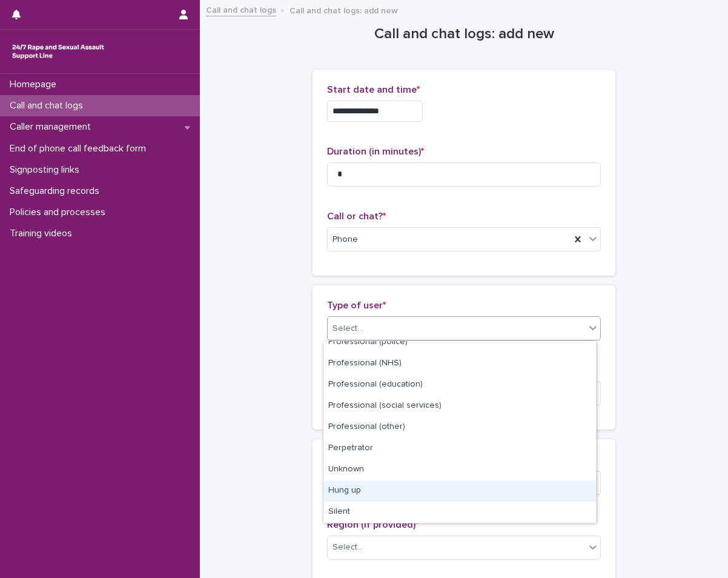
click at [367, 484] on div "Hung up" at bounding box center [460, 491] width 273 height 21
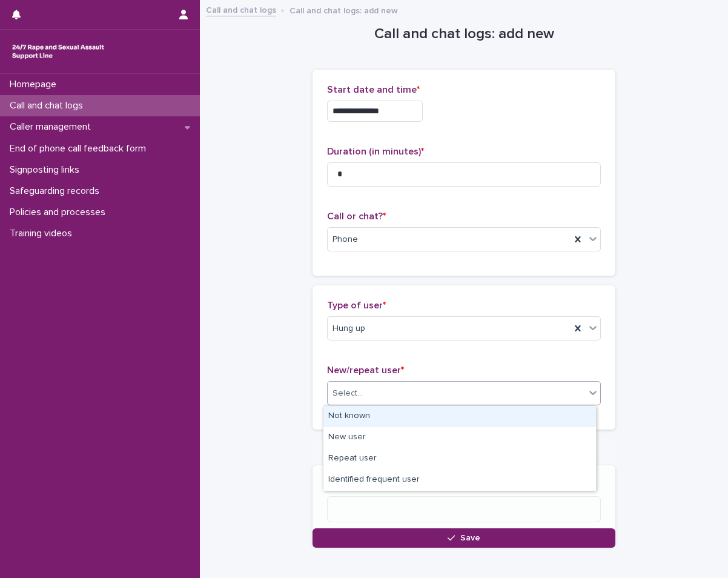
click at [383, 385] on div "Select..." at bounding box center [457, 394] width 258 height 20
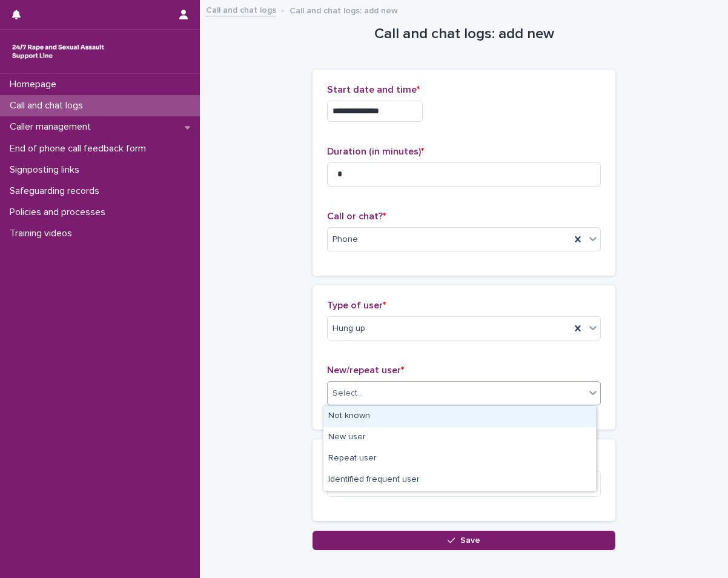
click at [375, 412] on div "Not known" at bounding box center [460, 416] width 273 height 21
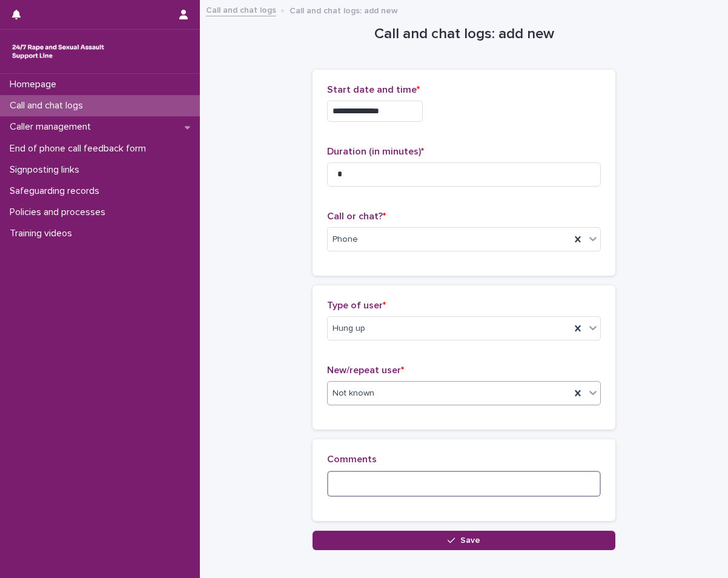
click at [353, 483] on textarea at bounding box center [464, 484] width 274 height 26
type textarea "*******"
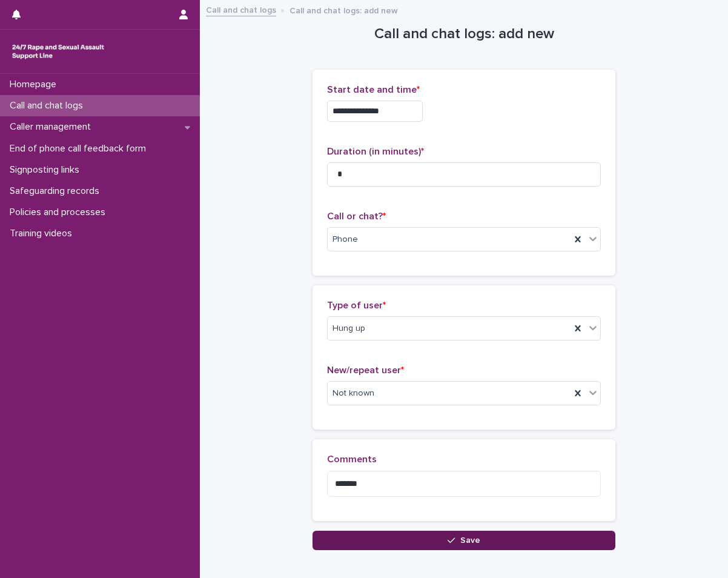
click at [388, 536] on button "Save" at bounding box center [464, 540] width 303 height 19
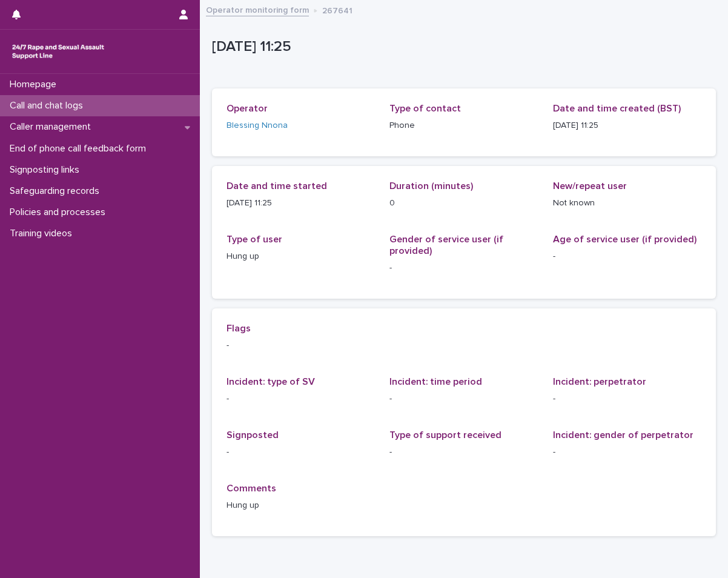
click at [89, 106] on p "Call and chat logs" at bounding box center [49, 106] width 88 height 12
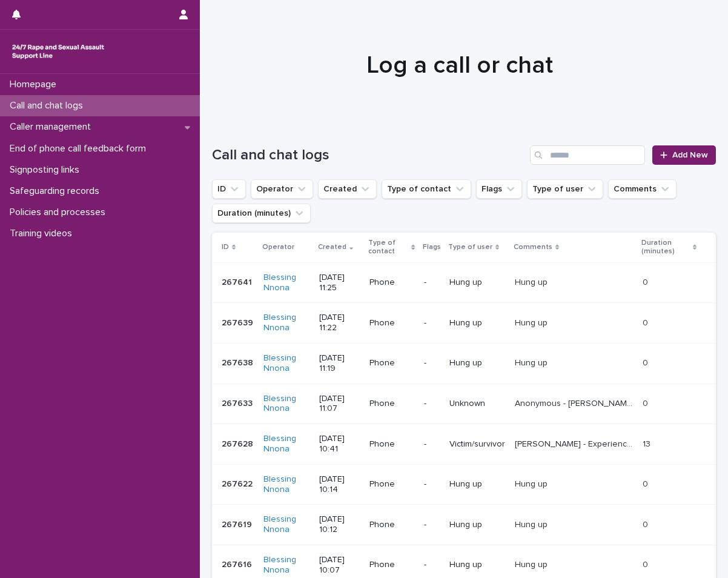
click at [164, 113] on div "Call and chat logs" at bounding box center [100, 105] width 200 height 21
